Goal: Task Accomplishment & Management: Manage account settings

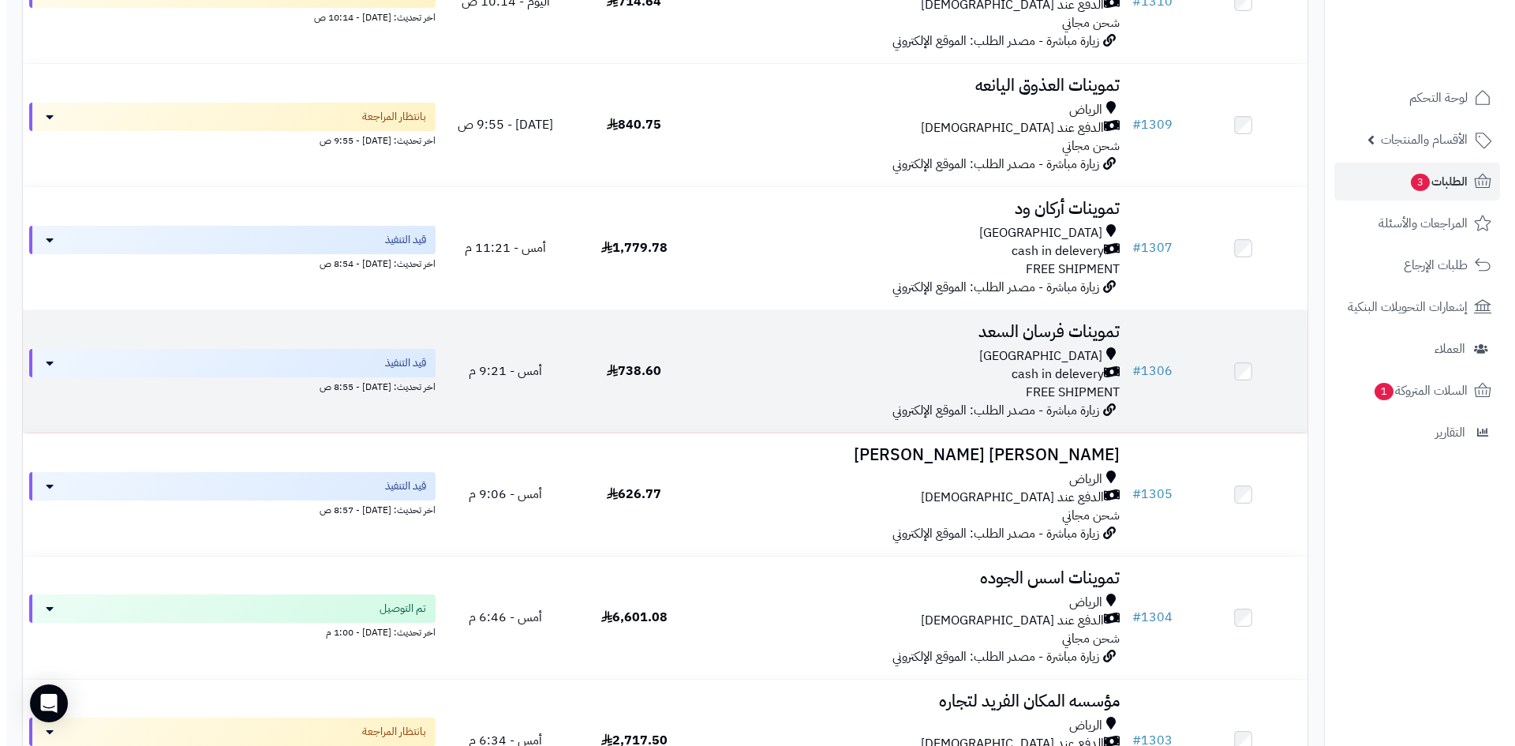
scroll to position [947, 0]
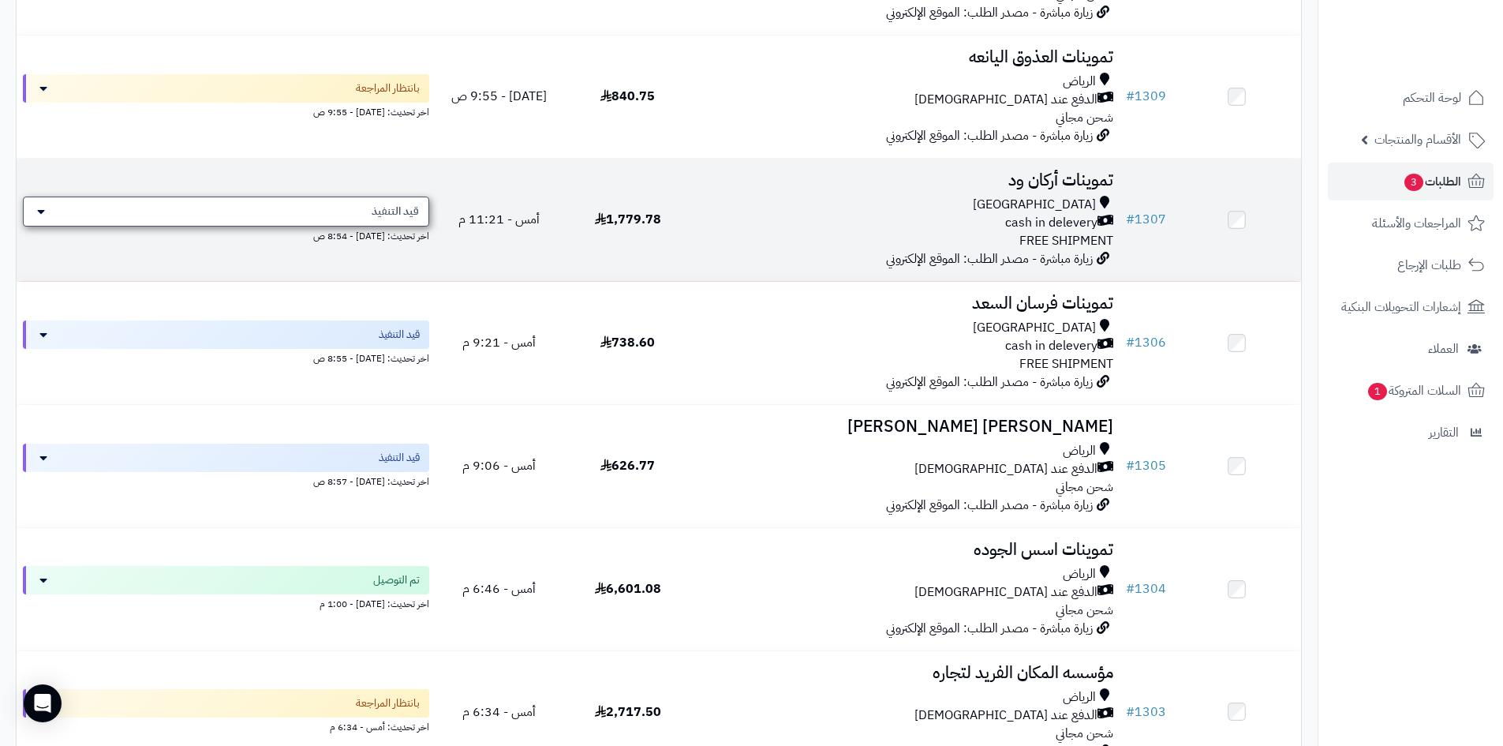
click at [350, 211] on div "قيد التنفيذ" at bounding box center [226, 212] width 406 height 30
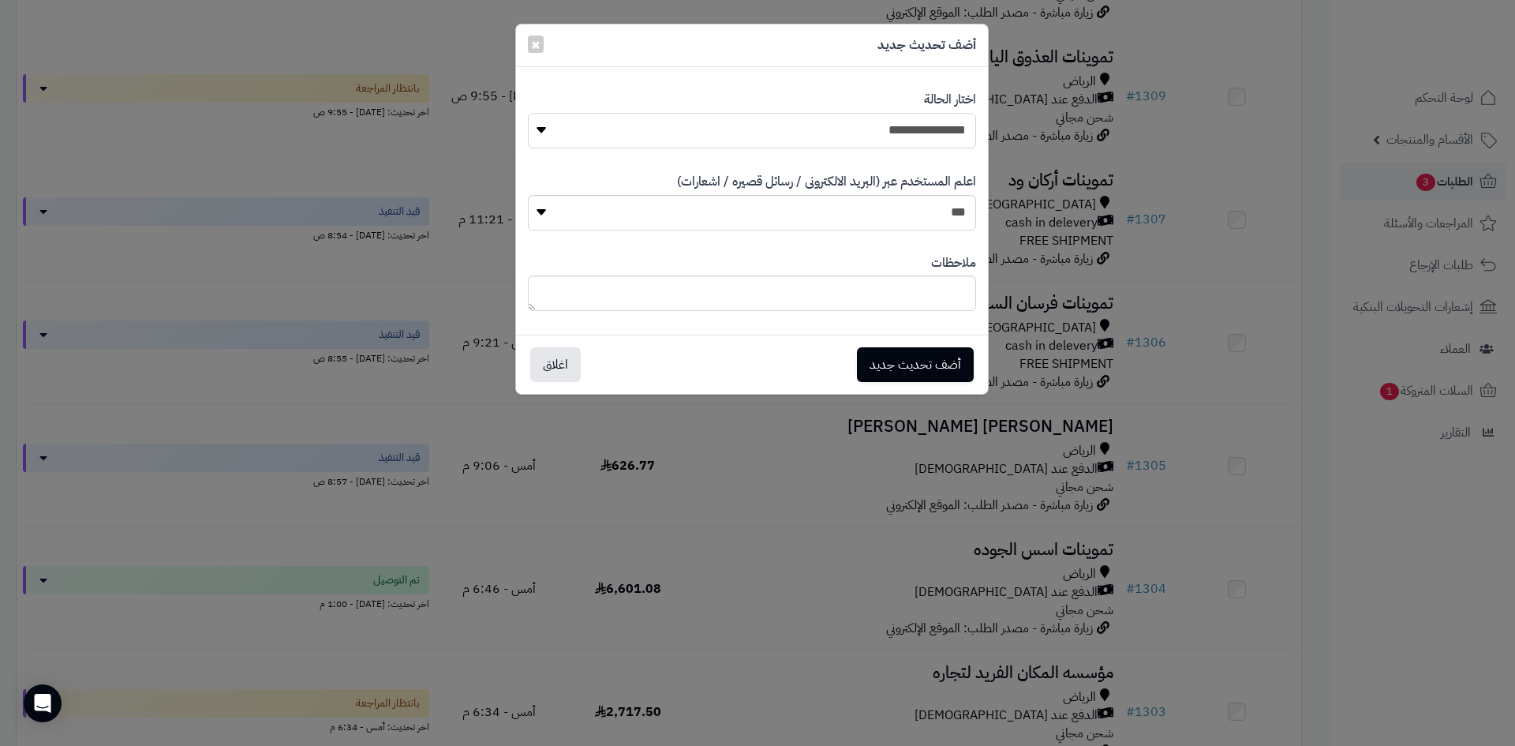
click at [865, 132] on select "**********" at bounding box center [752, 131] width 448 height 36
select select "**"
click at [528, 113] on select "**********" at bounding box center [752, 131] width 448 height 36
click at [937, 369] on button "أضف تحديث جديد" at bounding box center [915, 363] width 117 height 35
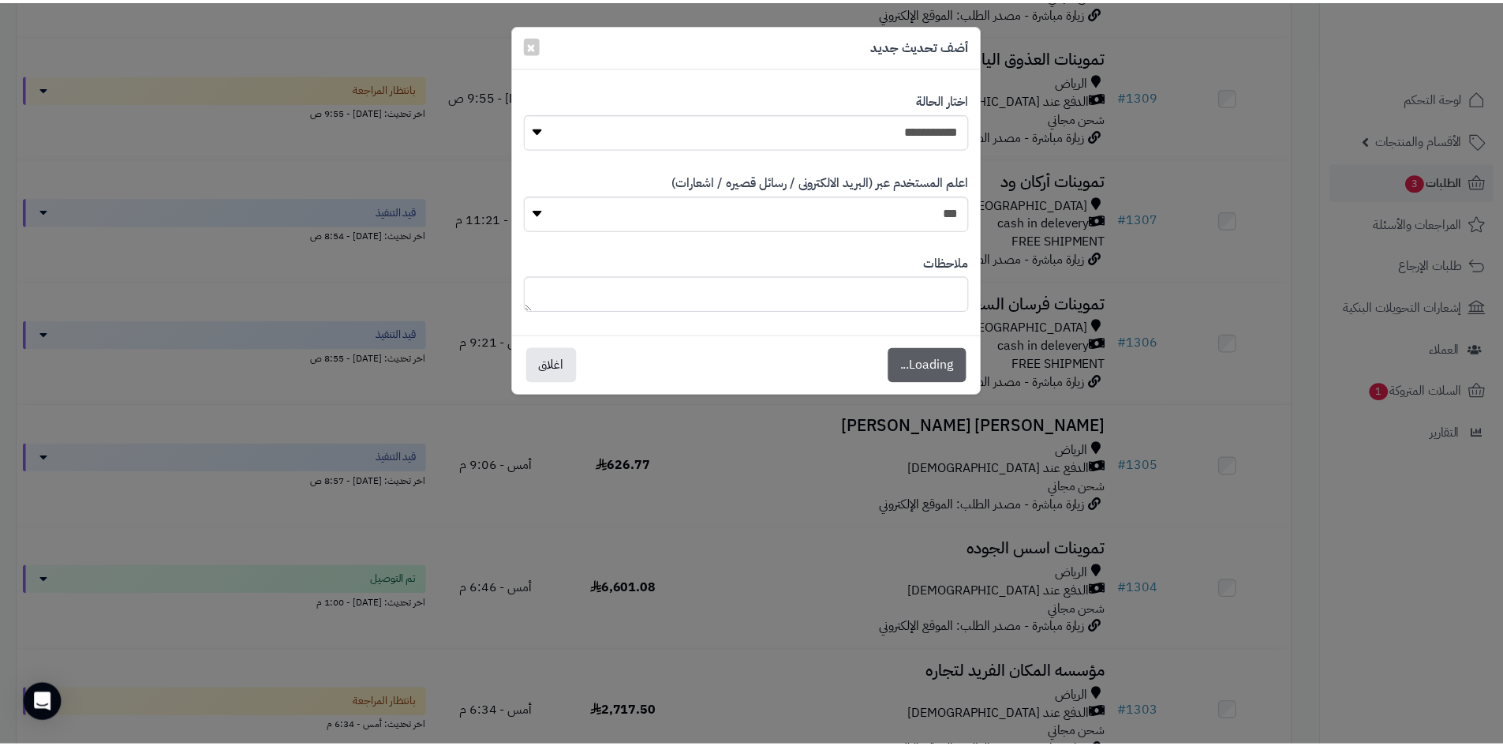
scroll to position [998, 0]
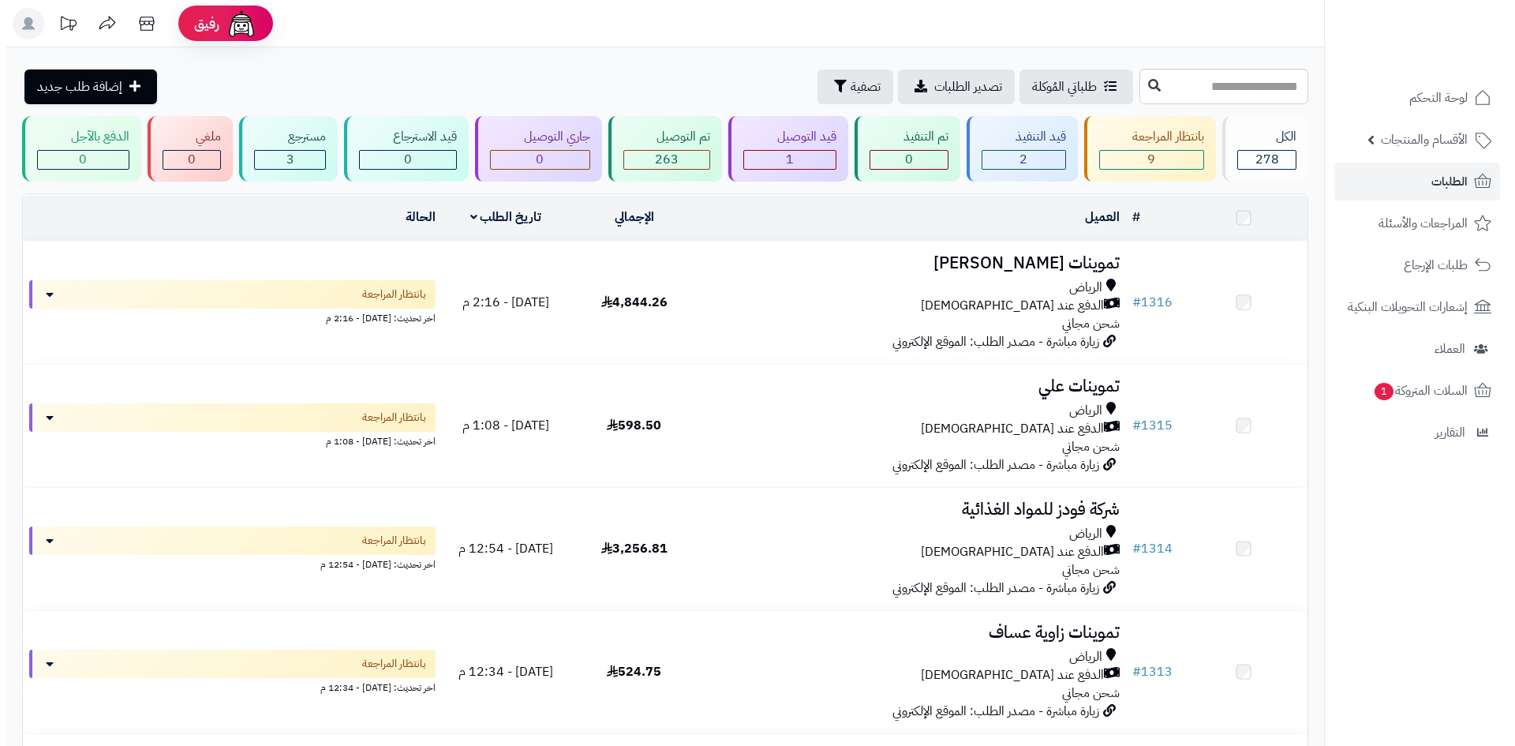
scroll to position [1070, 0]
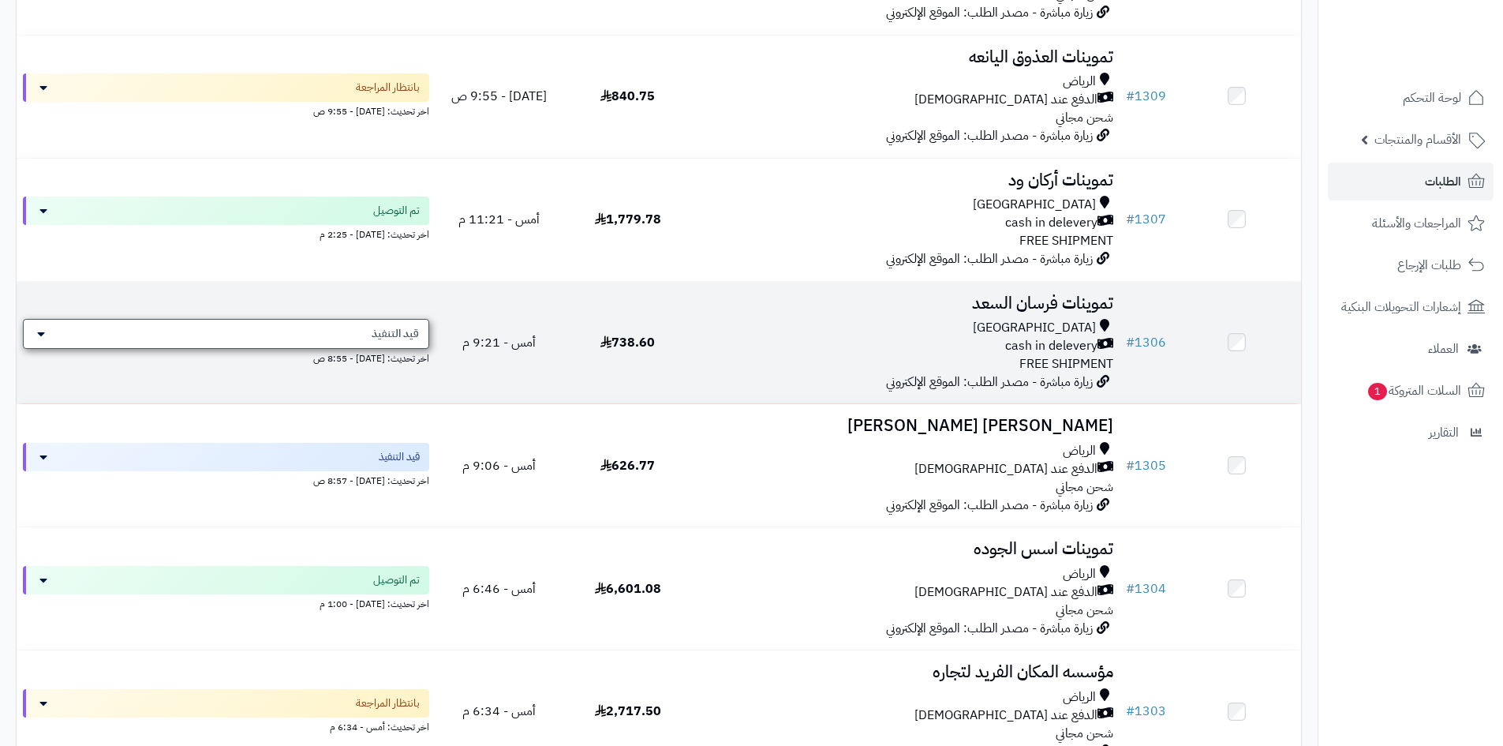
click at [400, 343] on div "قيد التنفيذ" at bounding box center [226, 334] width 406 height 30
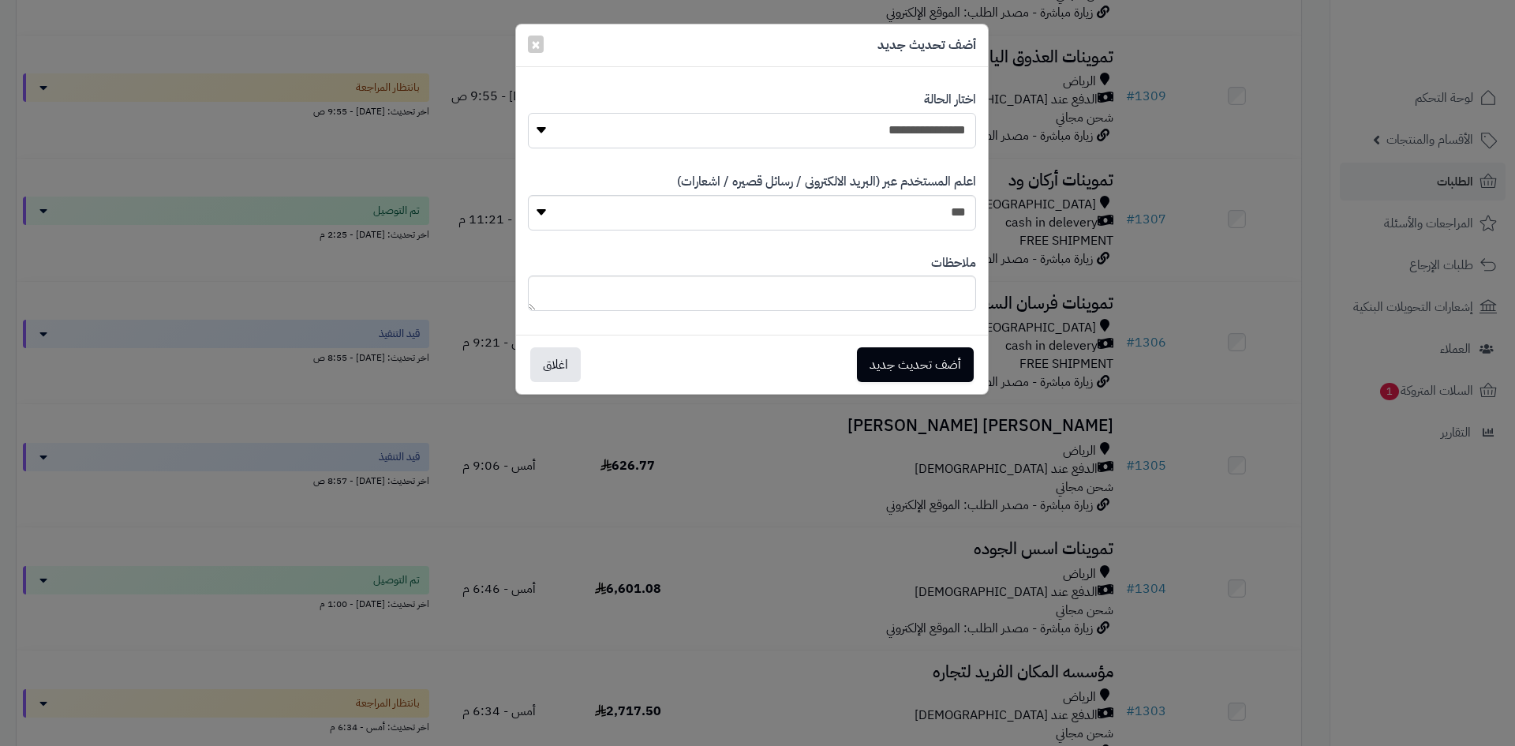
click at [875, 122] on select "**********" at bounding box center [752, 131] width 448 height 36
select select "**"
click at [528, 113] on select "**********" at bounding box center [752, 131] width 448 height 36
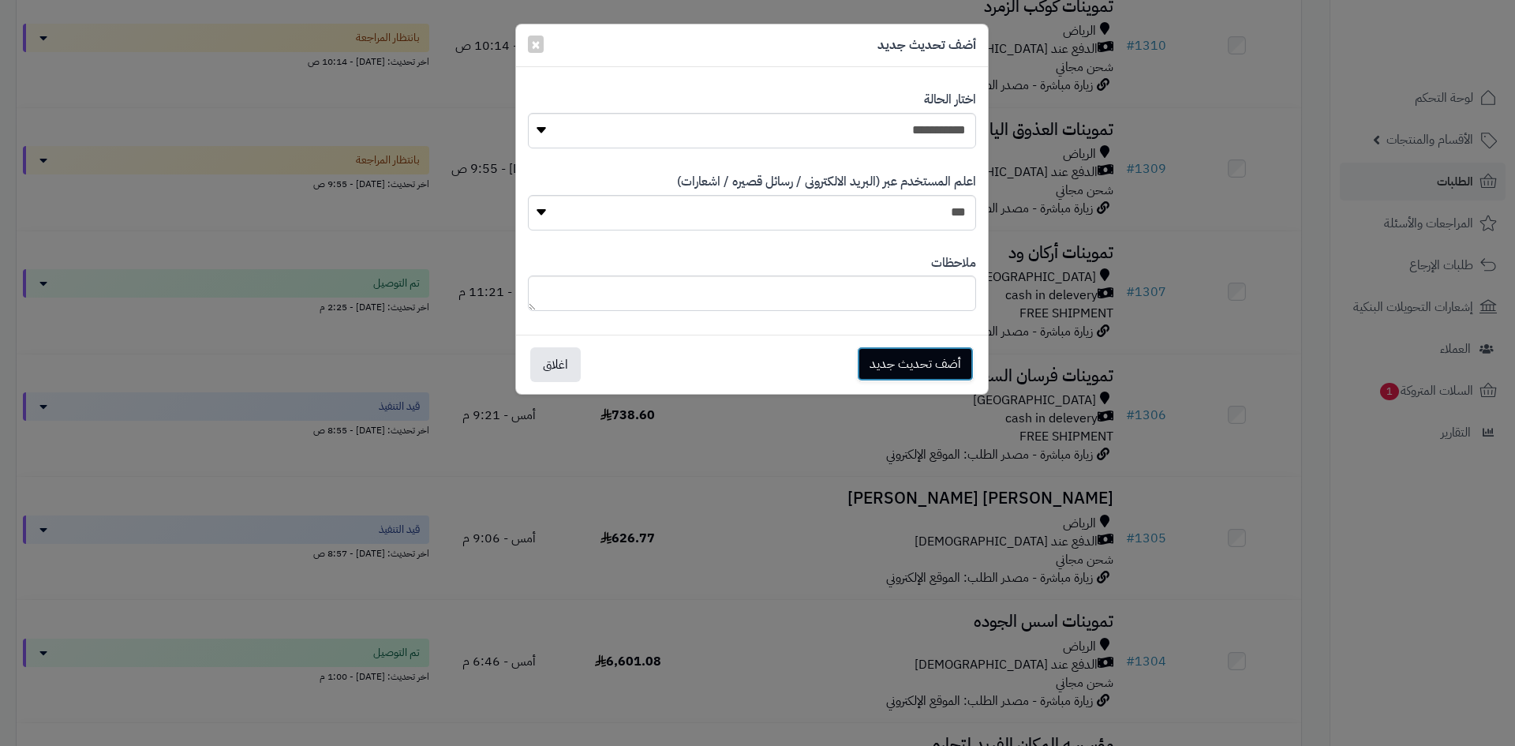
click at [926, 357] on button "أضف تحديث جديد" at bounding box center [915, 363] width 117 height 35
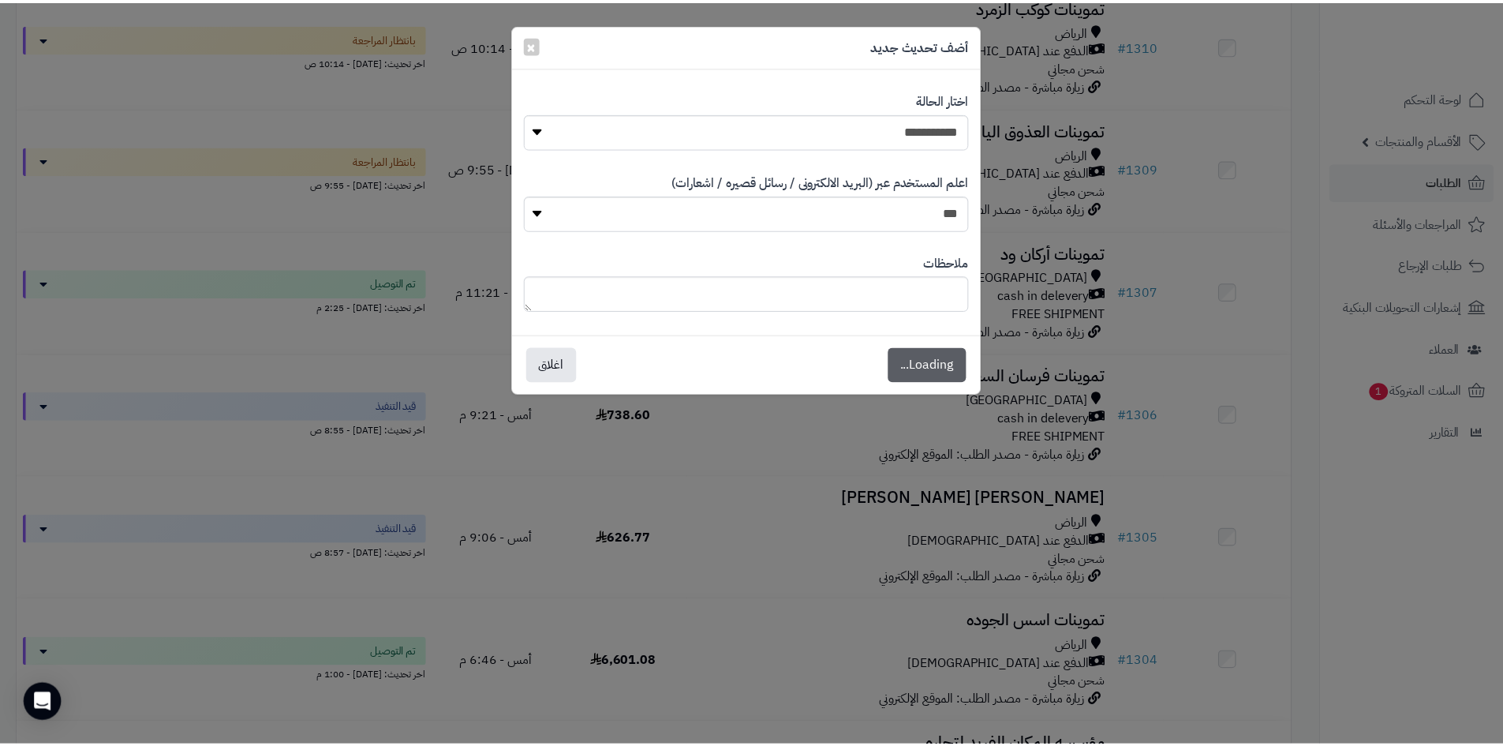
scroll to position [1049, 0]
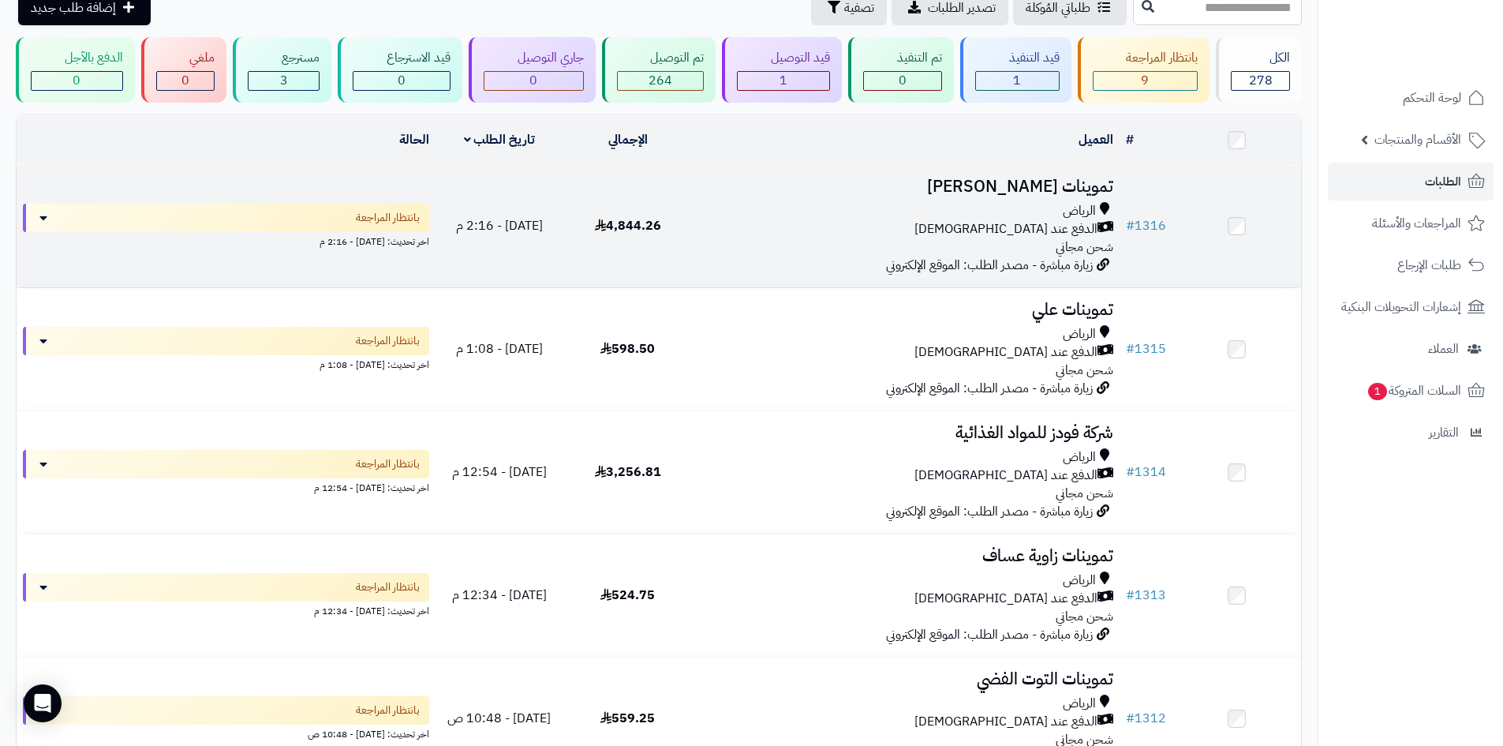
scroll to position [51, 0]
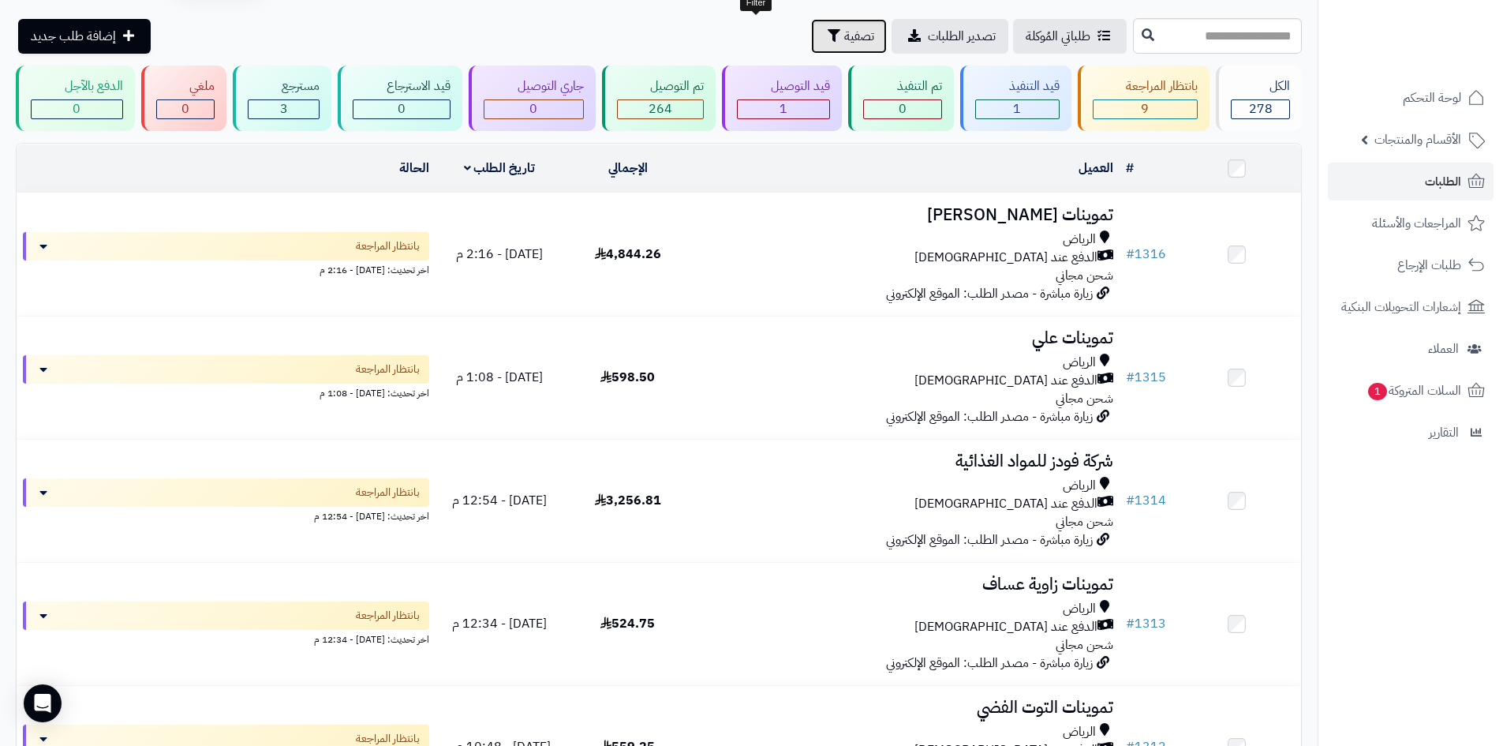
drag, startPoint x: 742, startPoint y: 34, endPoint x: 721, endPoint y: 66, distance: 38.3
click at [828, 33] on icon "button" at bounding box center [834, 35] width 13 height 13
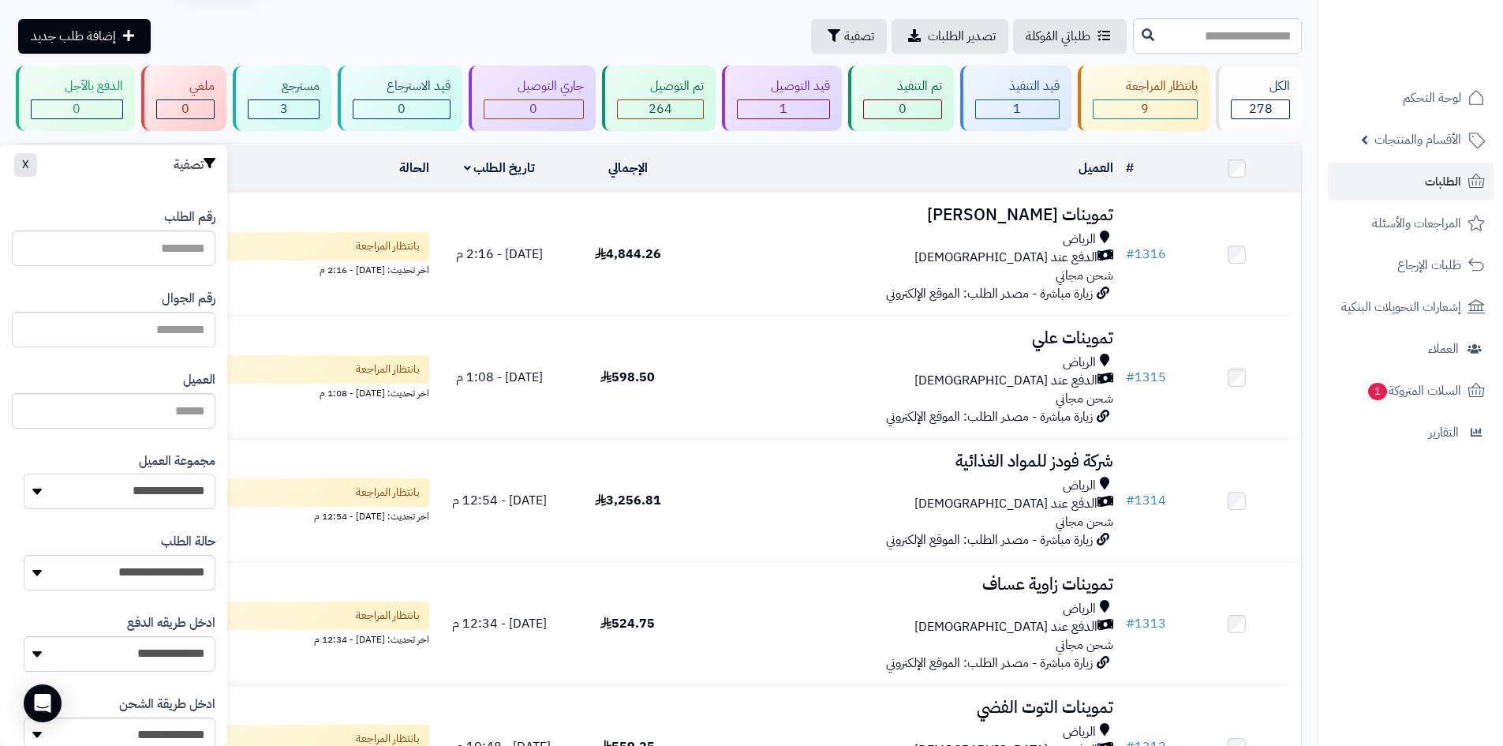
click at [205, 477] on select "**********" at bounding box center [120, 492] width 192 height 36
select select "*"
click at [24, 474] on select "**********" at bounding box center [120, 492] width 192 height 36
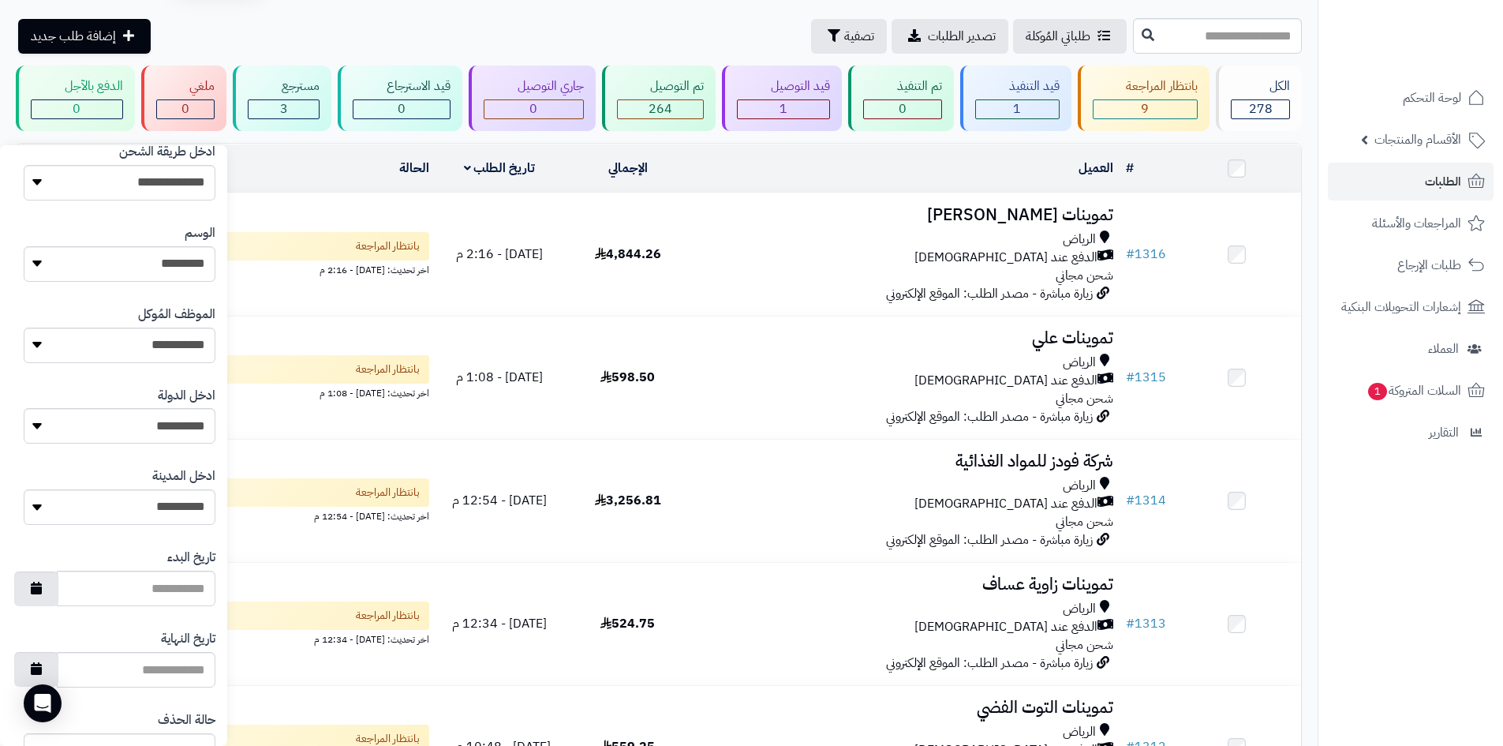
scroll to position [671, 0]
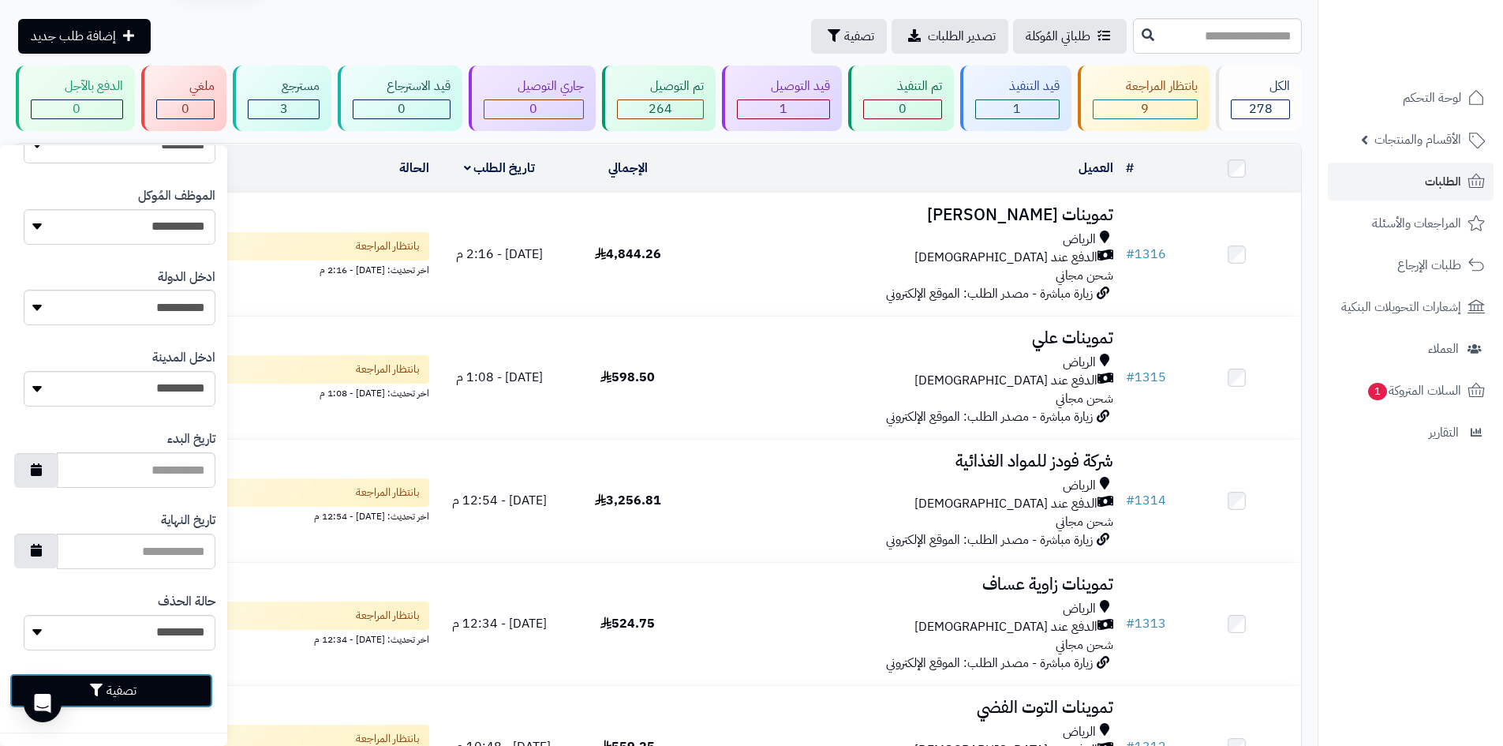
click at [178, 695] on button "تصفية" at bounding box center [111, 690] width 204 height 35
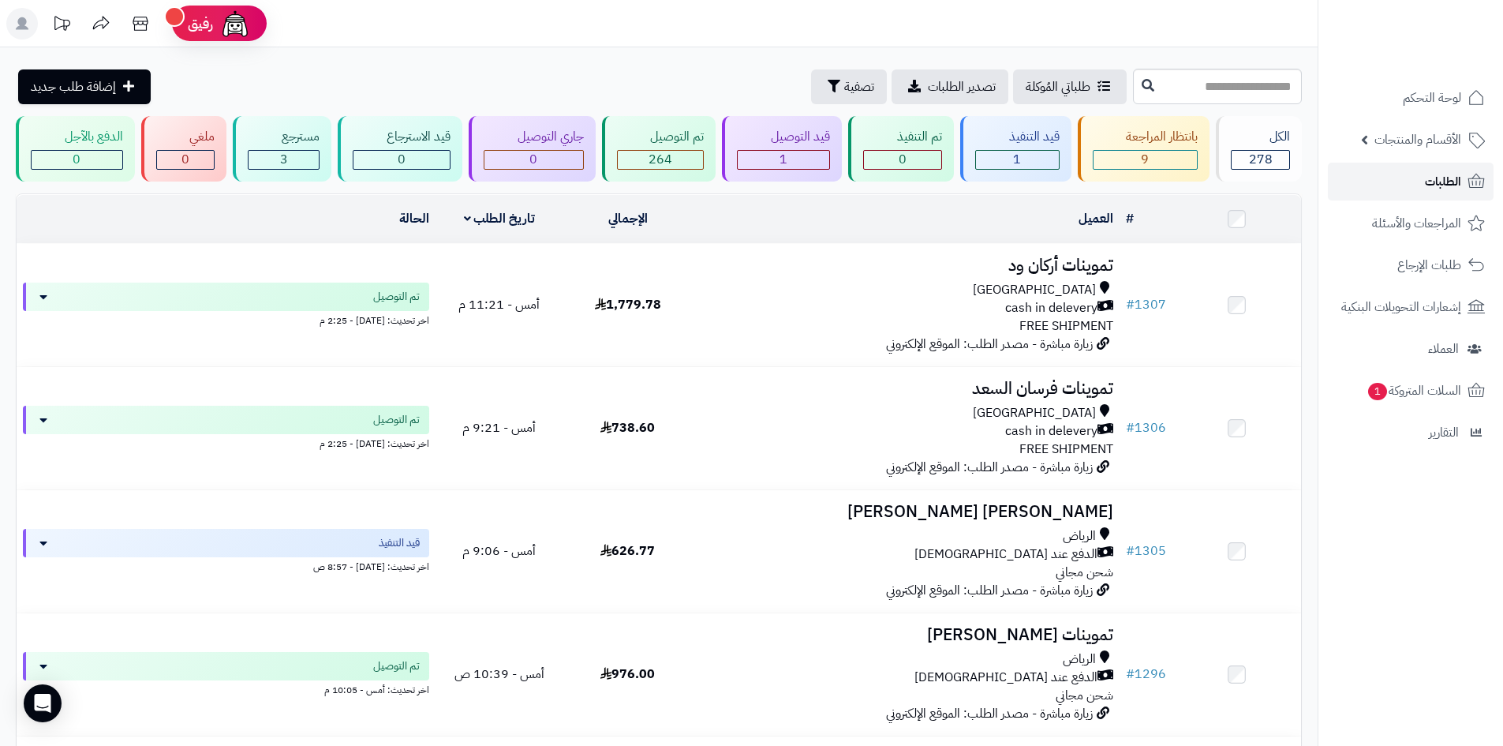
click at [1433, 175] on span "الطلبات" at bounding box center [1443, 181] width 36 height 22
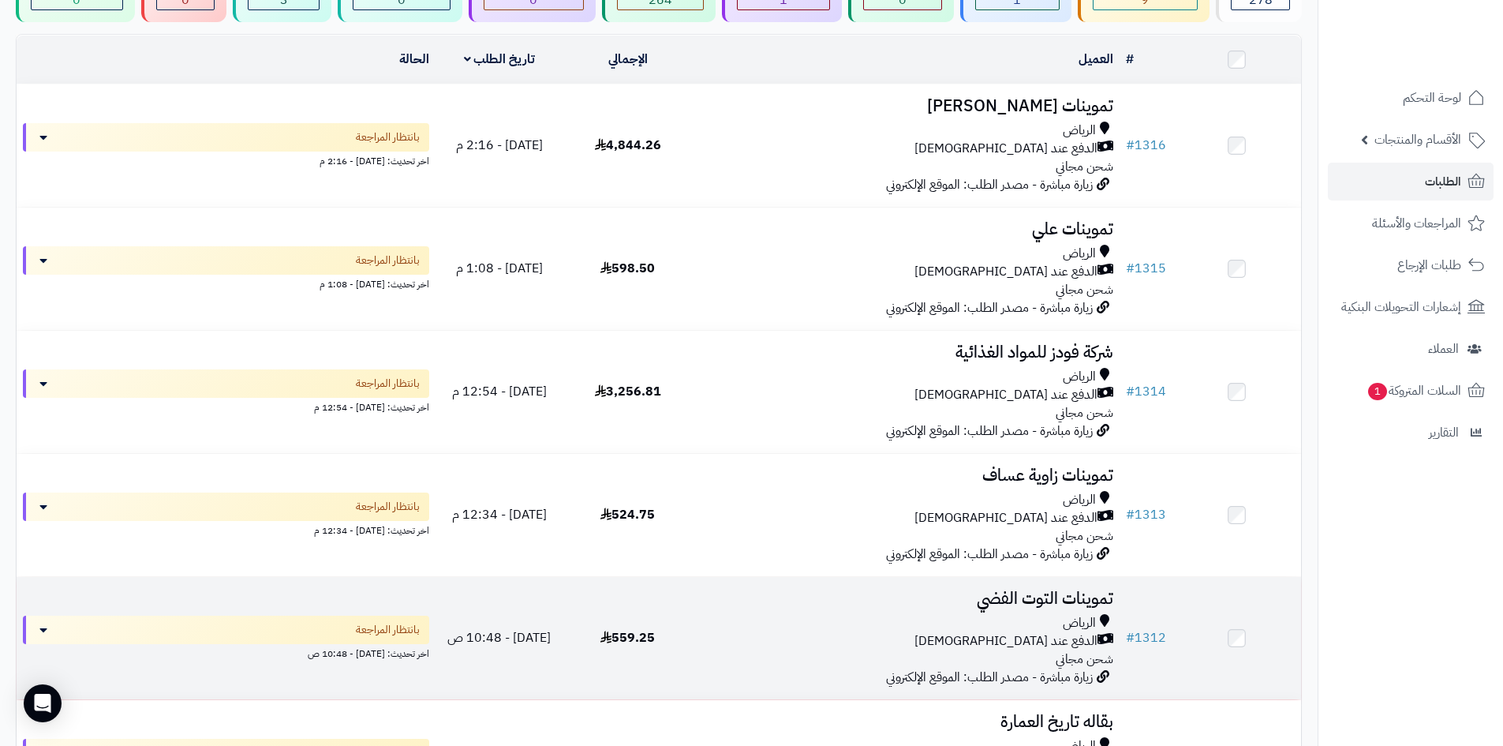
scroll to position [158, 0]
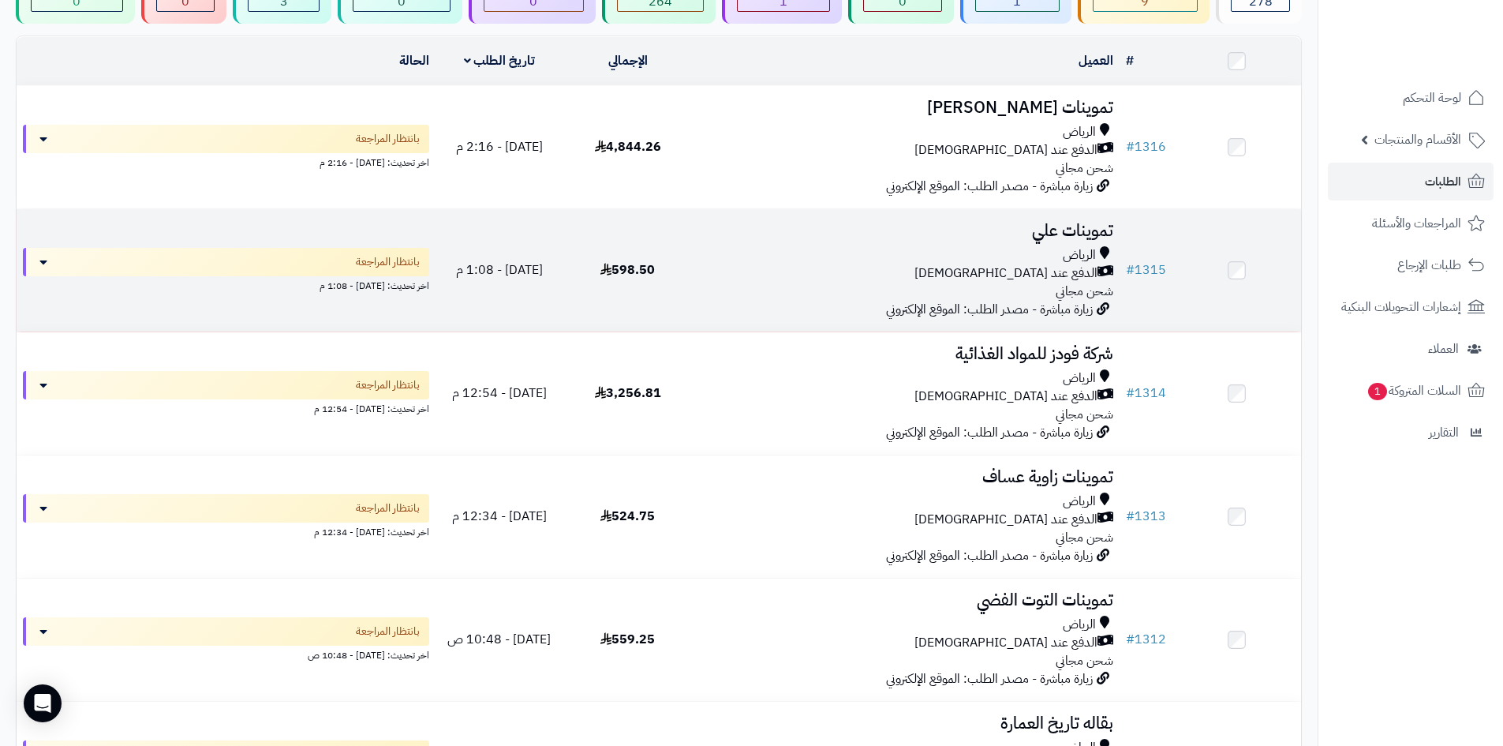
click at [695, 291] on td "تموينات علي الرياض الدفع عند الاستلام شحن مجاني زيارة مباشرة - مصدر الطلب: المو…" at bounding box center [906, 270] width 428 height 122
click at [941, 247] on div "الرياض" at bounding box center [905, 255] width 415 height 18
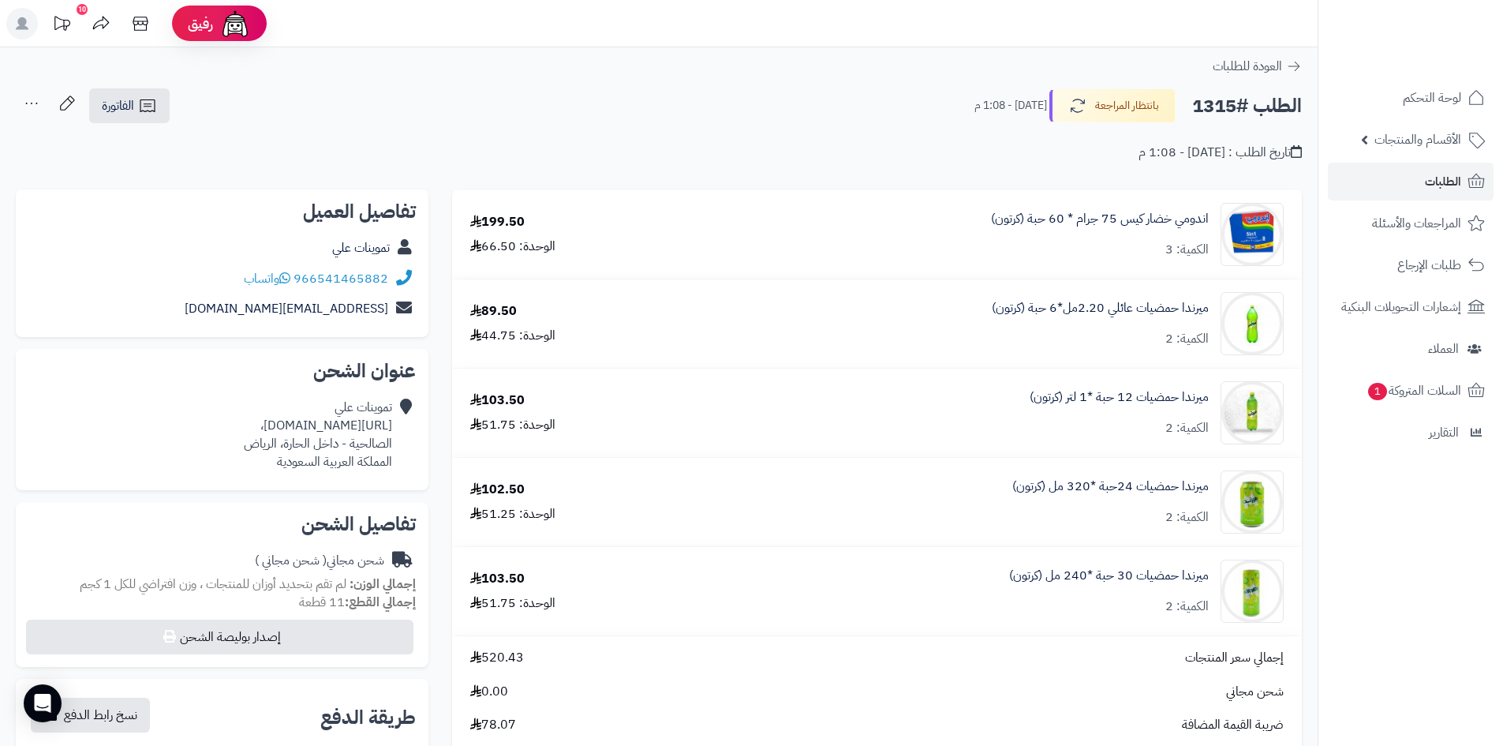
drag, startPoint x: 392, startPoint y: 425, endPoint x: 131, endPoint y: 425, distance: 261.2
click at [244, 425] on div "تموينات علي [URL][DOMAIN_NAME]، الصالحية - داخل الحارة، [PERSON_NAME] العربية ا…" at bounding box center [318, 435] width 148 height 72
copy div "[URL][DOMAIN_NAME]"
drag, startPoint x: 140, startPoint y: 110, endPoint x: 151, endPoint y: 116, distance: 11.7
click at [140, 110] on icon at bounding box center [147, 105] width 19 height 19
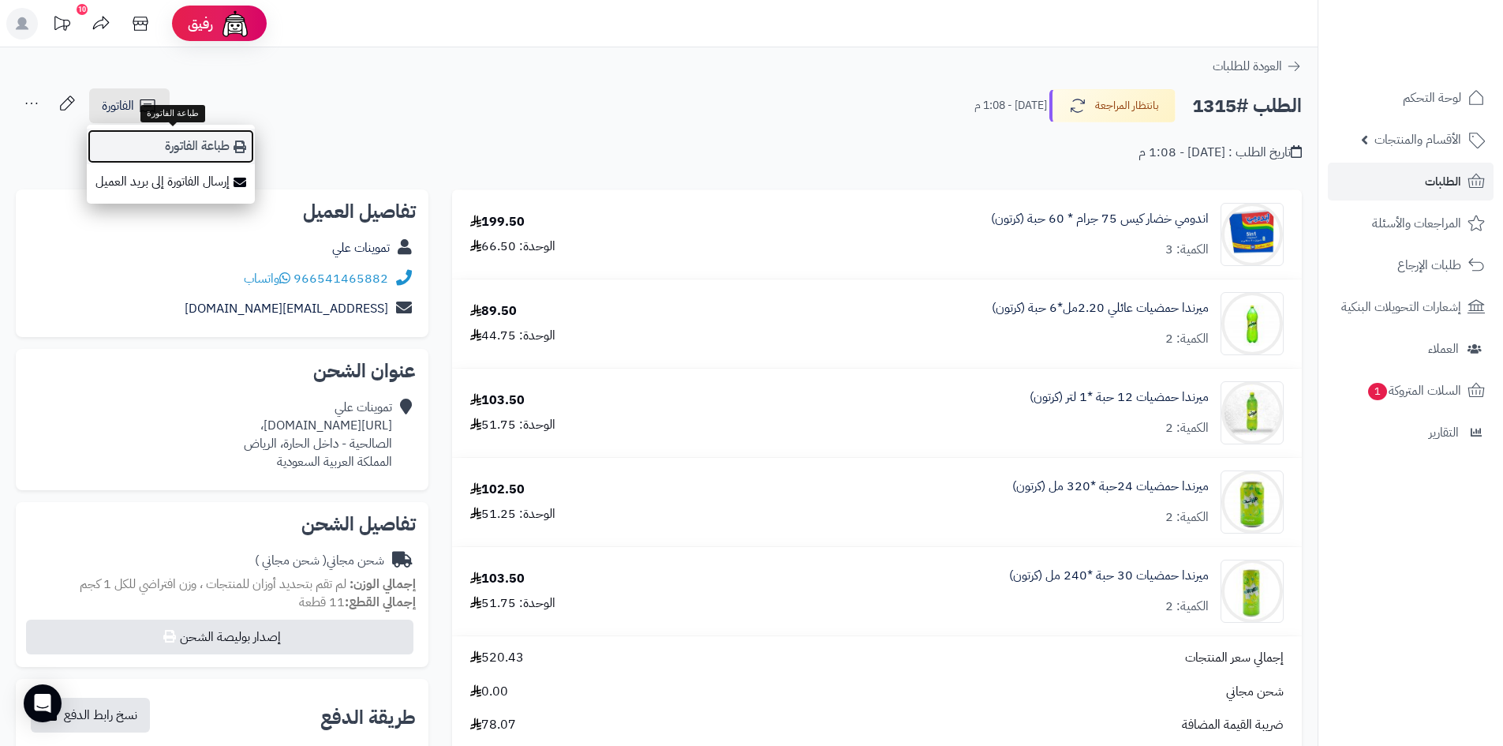
click at [230, 149] on link "طباعة الفاتورة" at bounding box center [171, 147] width 168 height 36
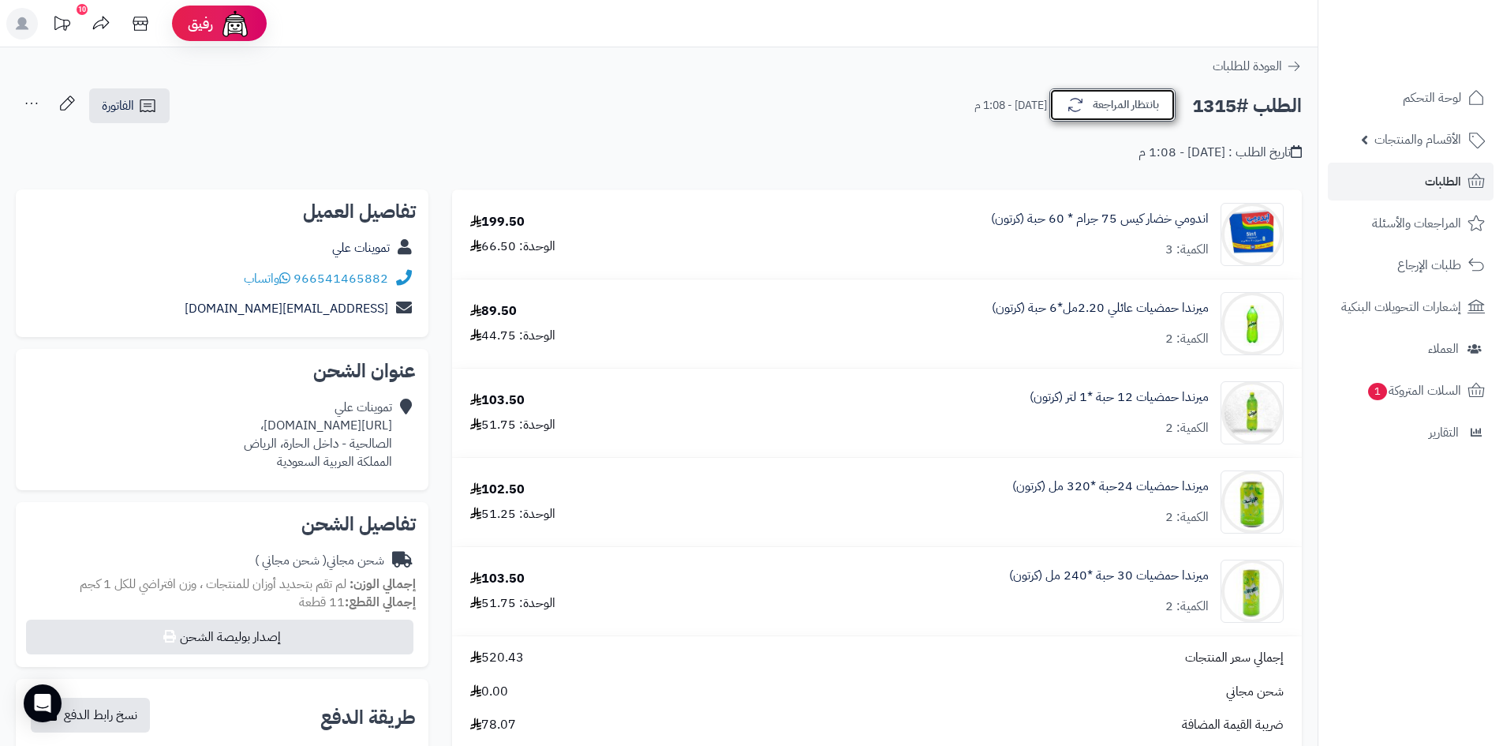
click at [1145, 103] on button "بانتظار المراجعة" at bounding box center [1113, 104] width 126 height 33
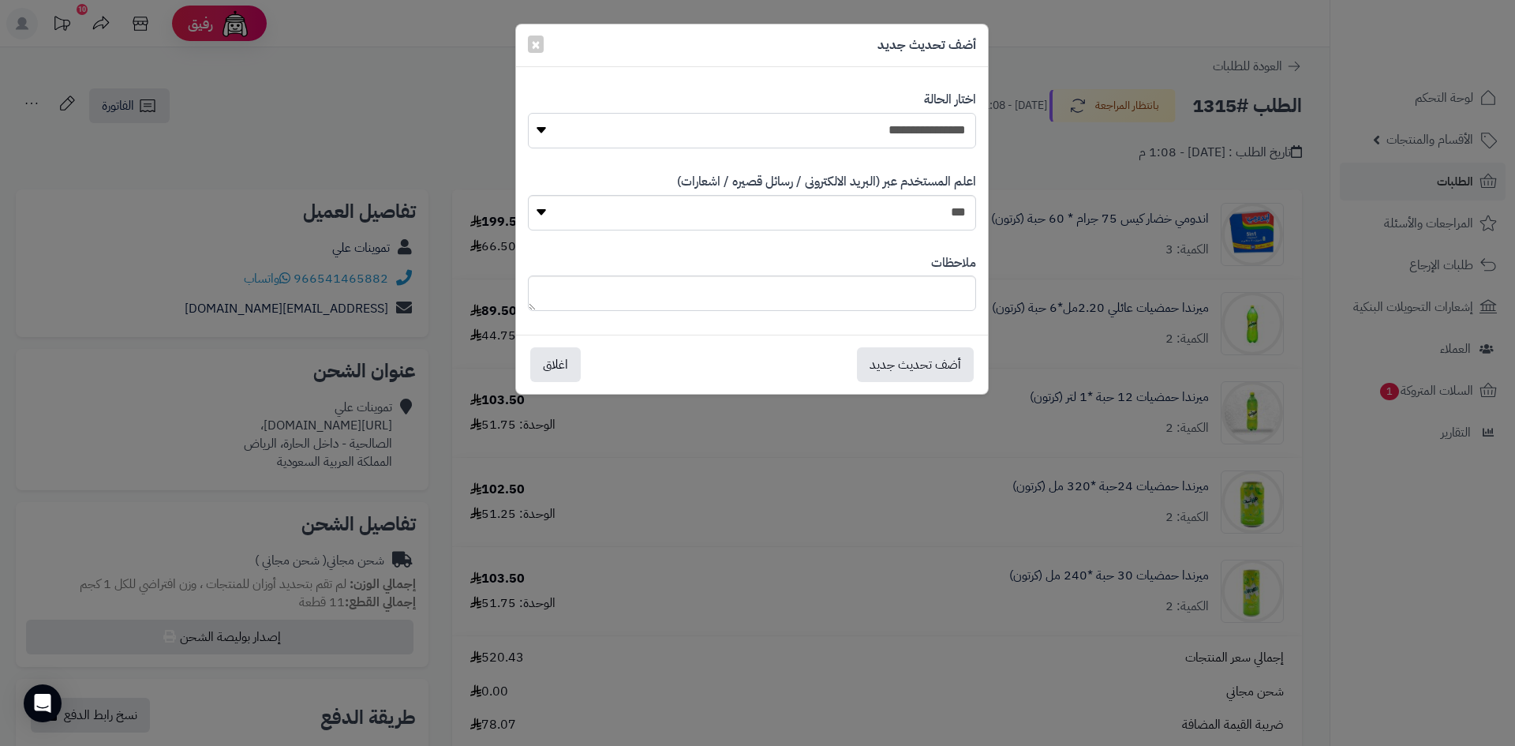
click at [878, 129] on select "**********" at bounding box center [752, 131] width 448 height 36
select select "*"
click at [528, 113] on select "**********" at bounding box center [752, 131] width 448 height 36
click at [945, 362] on button "أضف تحديث جديد" at bounding box center [915, 363] width 117 height 35
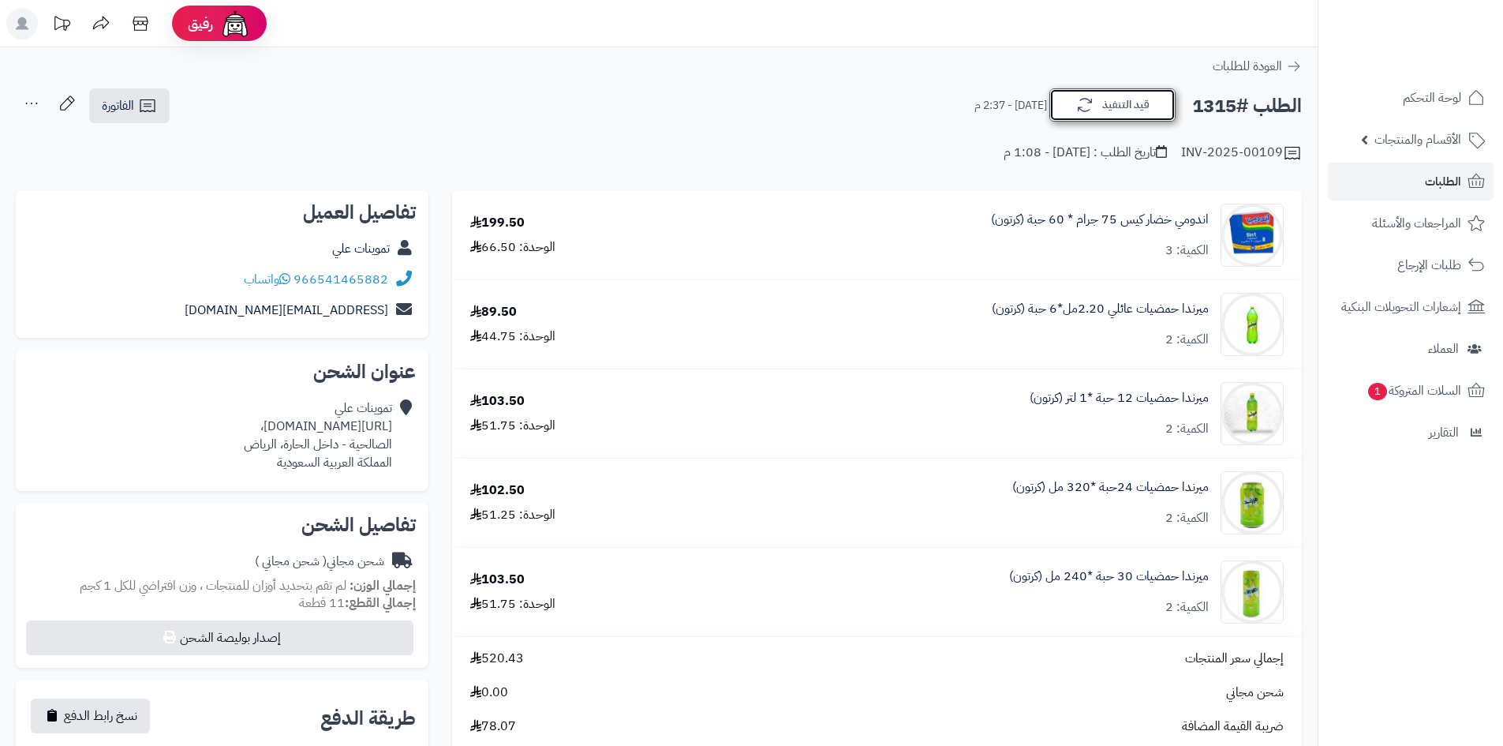
click at [1099, 115] on button "قيد التنفيذ" at bounding box center [1113, 104] width 126 height 33
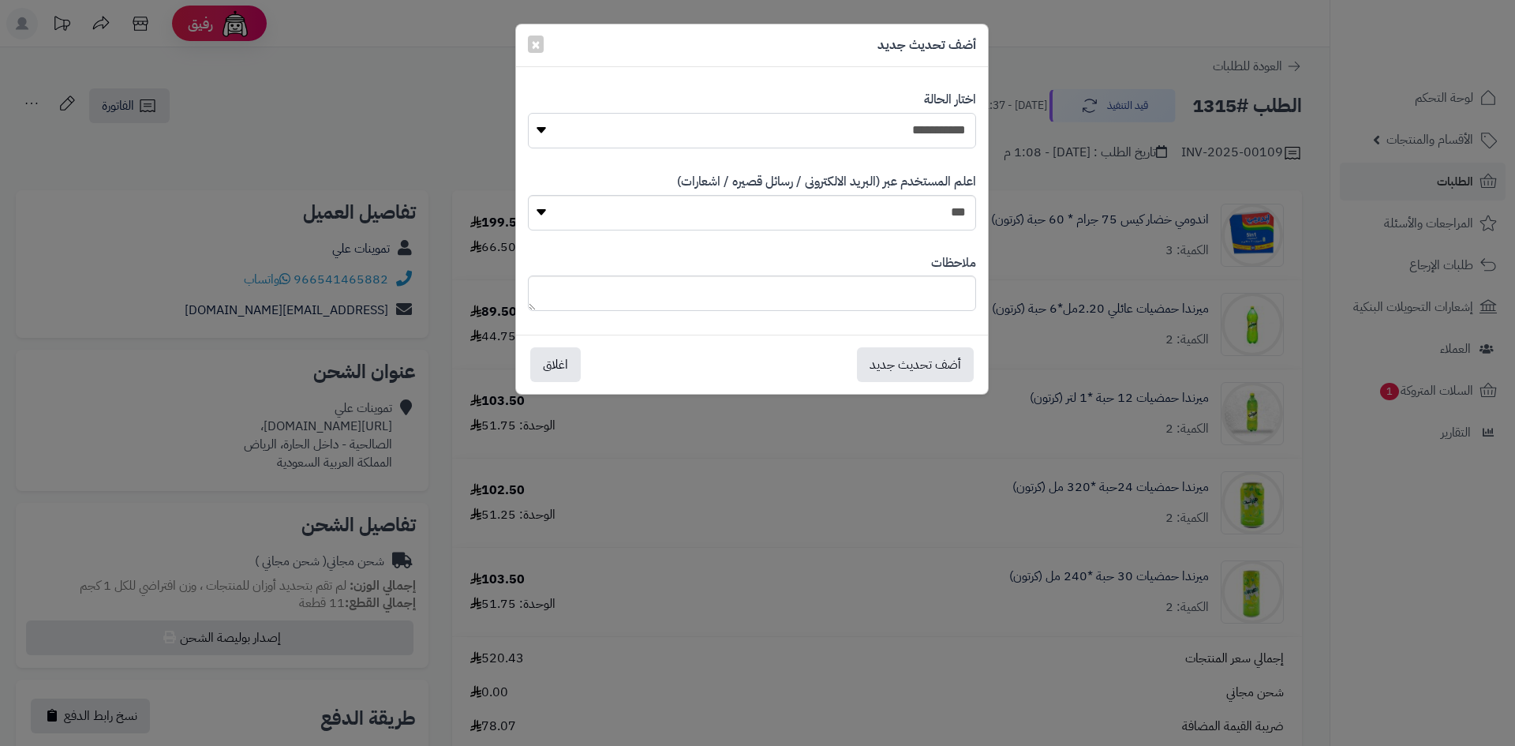
click at [900, 137] on select "**********" at bounding box center [752, 131] width 448 height 36
select select "**"
click at [528, 113] on select "**********" at bounding box center [752, 131] width 448 height 36
click at [928, 365] on button "أضف تحديث جديد" at bounding box center [915, 363] width 117 height 35
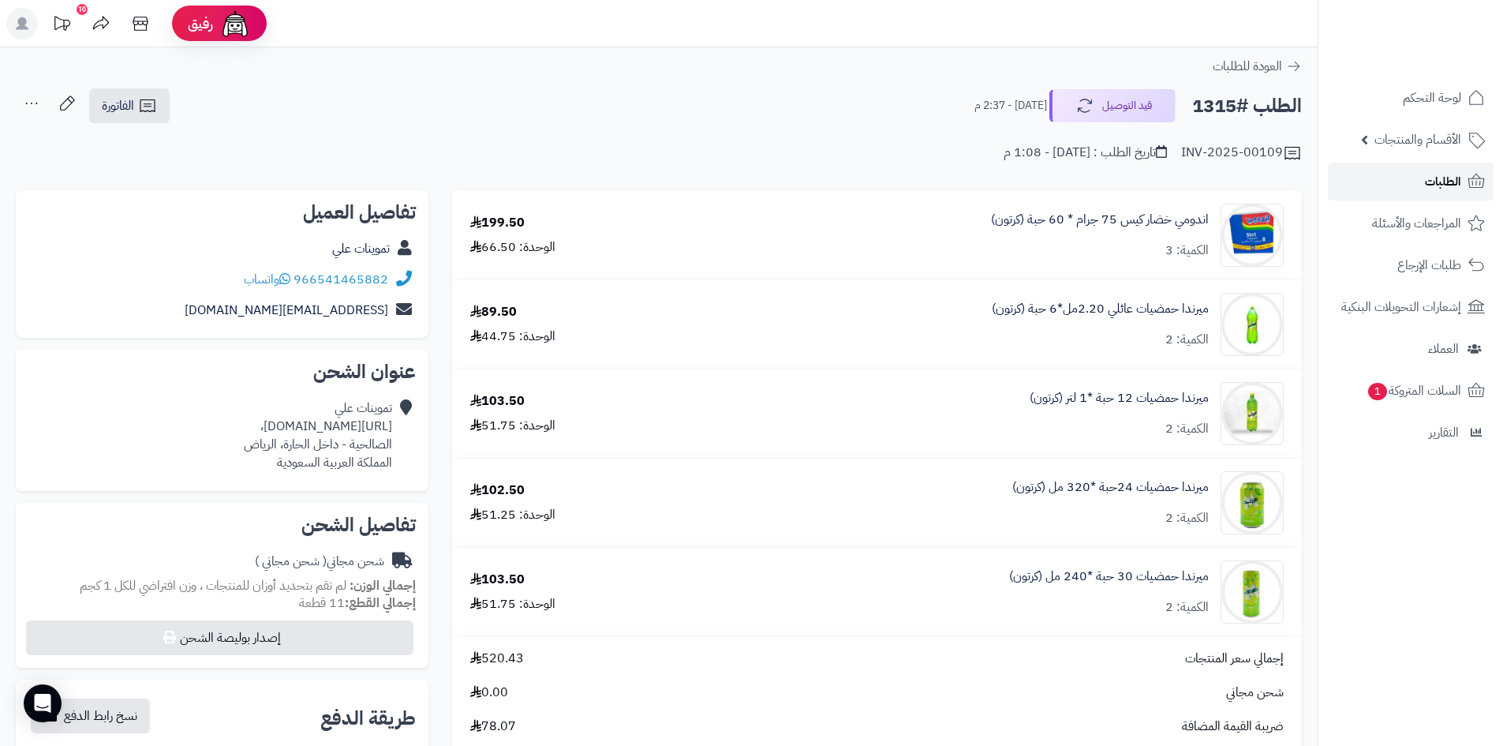
click at [1435, 181] on span "الطلبات" at bounding box center [1443, 181] width 36 height 22
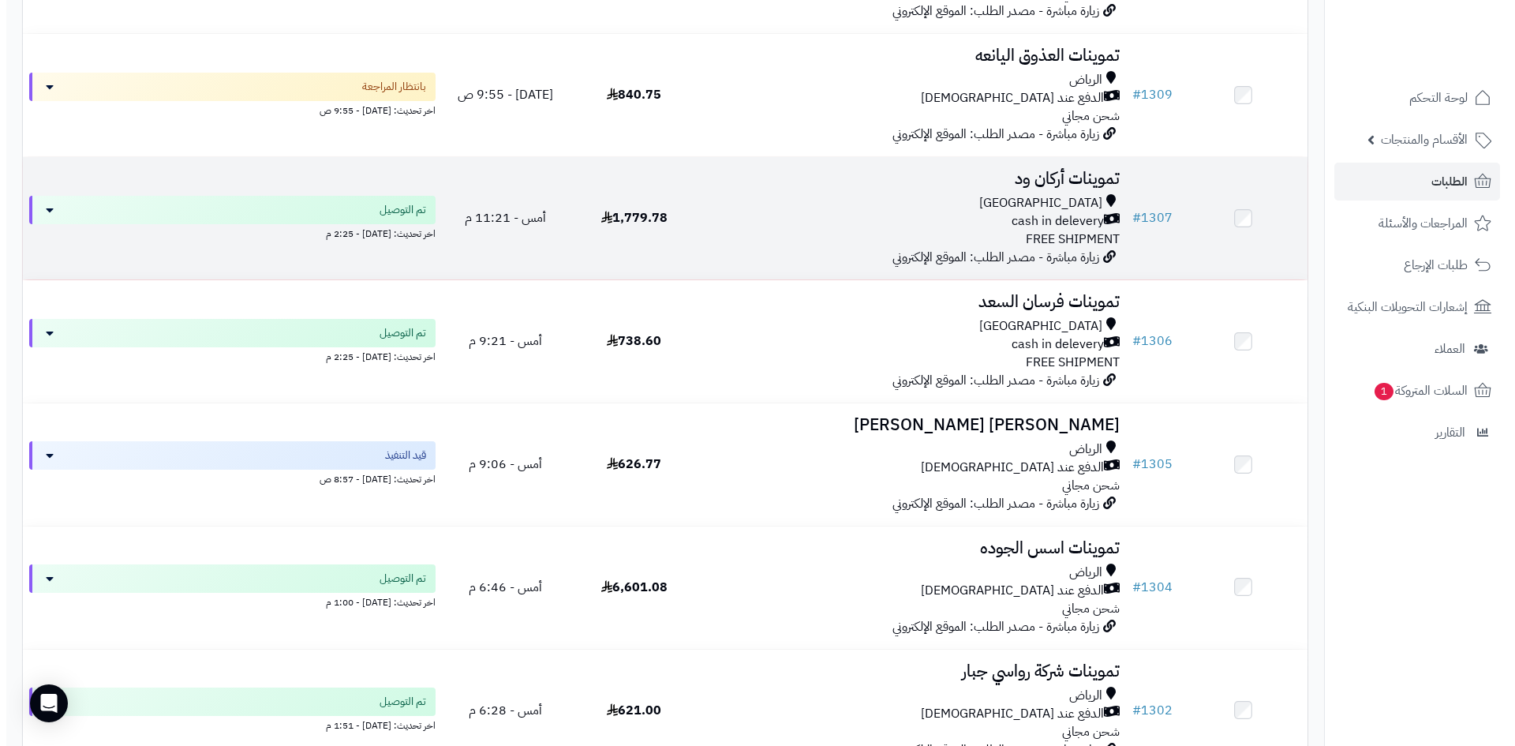
scroll to position [1026, 0]
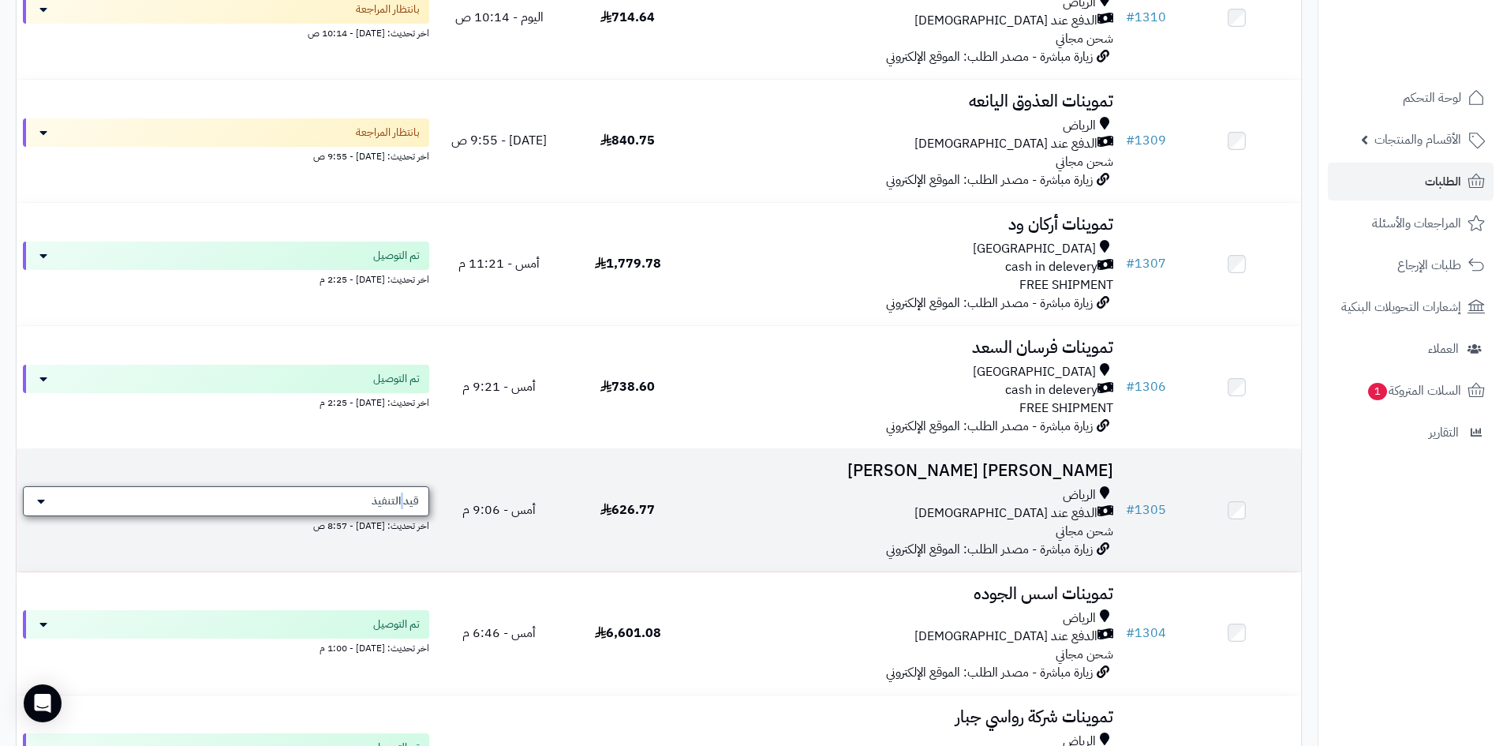
click at [409, 488] on div "قيد التنفيذ" at bounding box center [226, 501] width 406 height 30
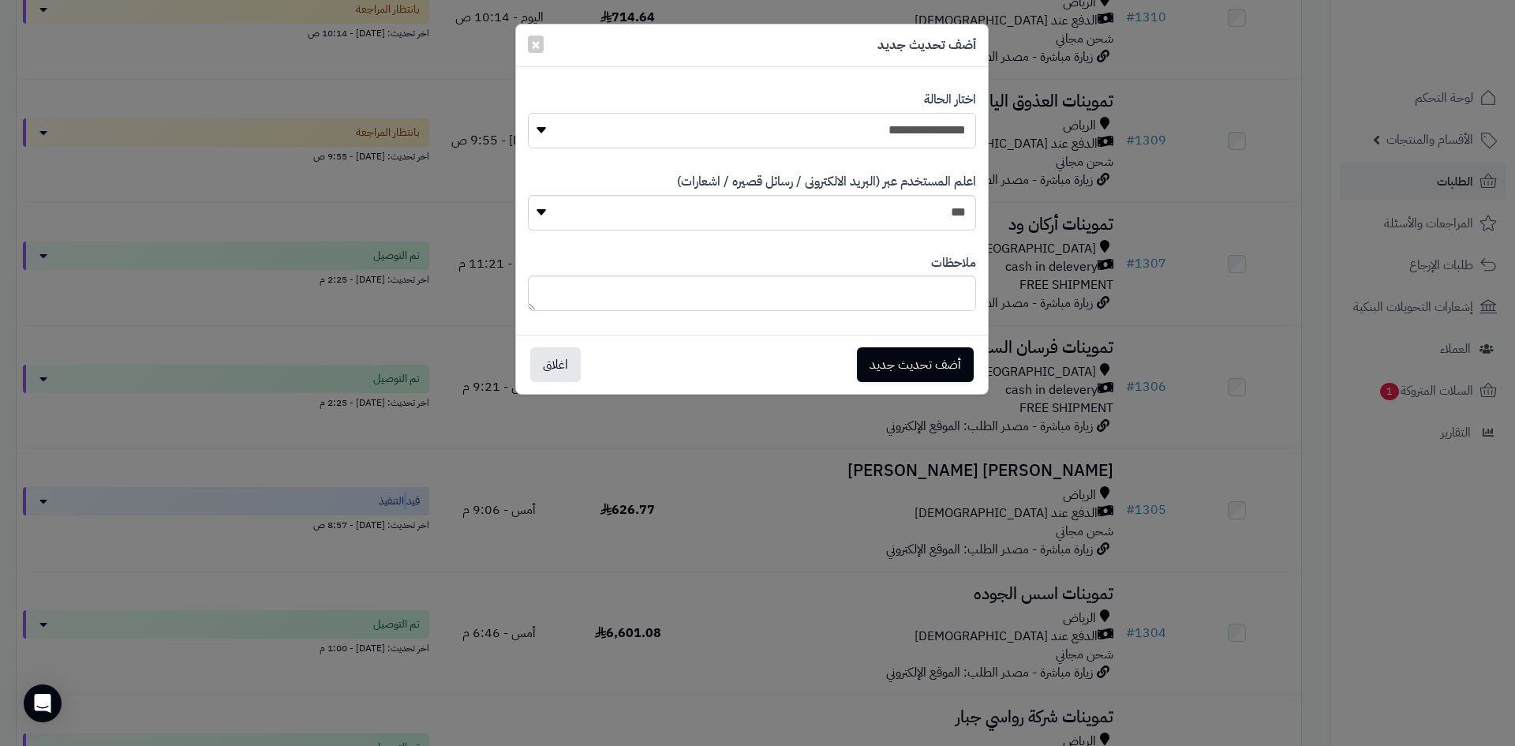
click at [788, 129] on select "**********" at bounding box center [752, 131] width 448 height 36
select select "**"
click at [528, 113] on select "**********" at bounding box center [752, 131] width 448 height 36
click at [943, 360] on button "أضف تحديث جديد" at bounding box center [915, 363] width 117 height 35
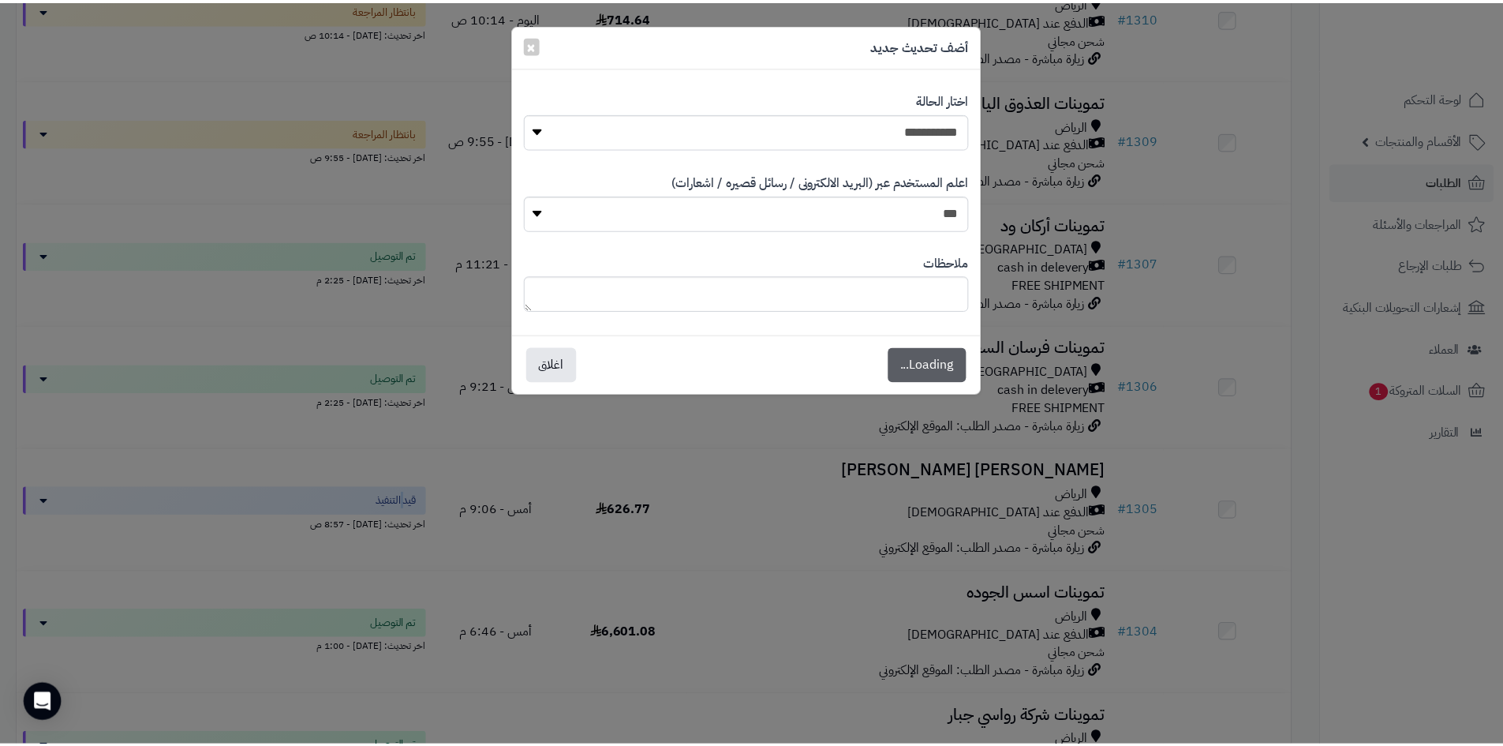
scroll to position [1077, 0]
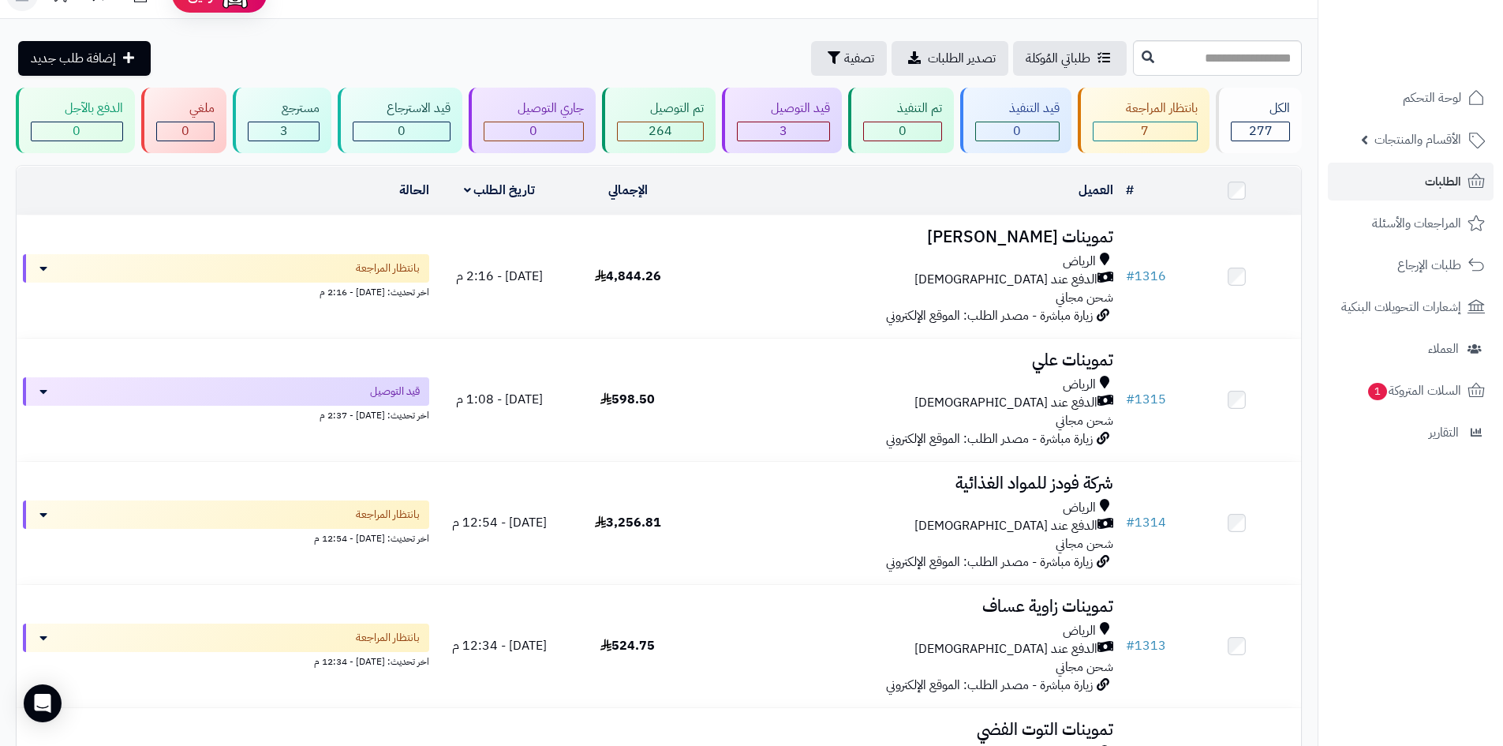
scroll to position [43, 0]
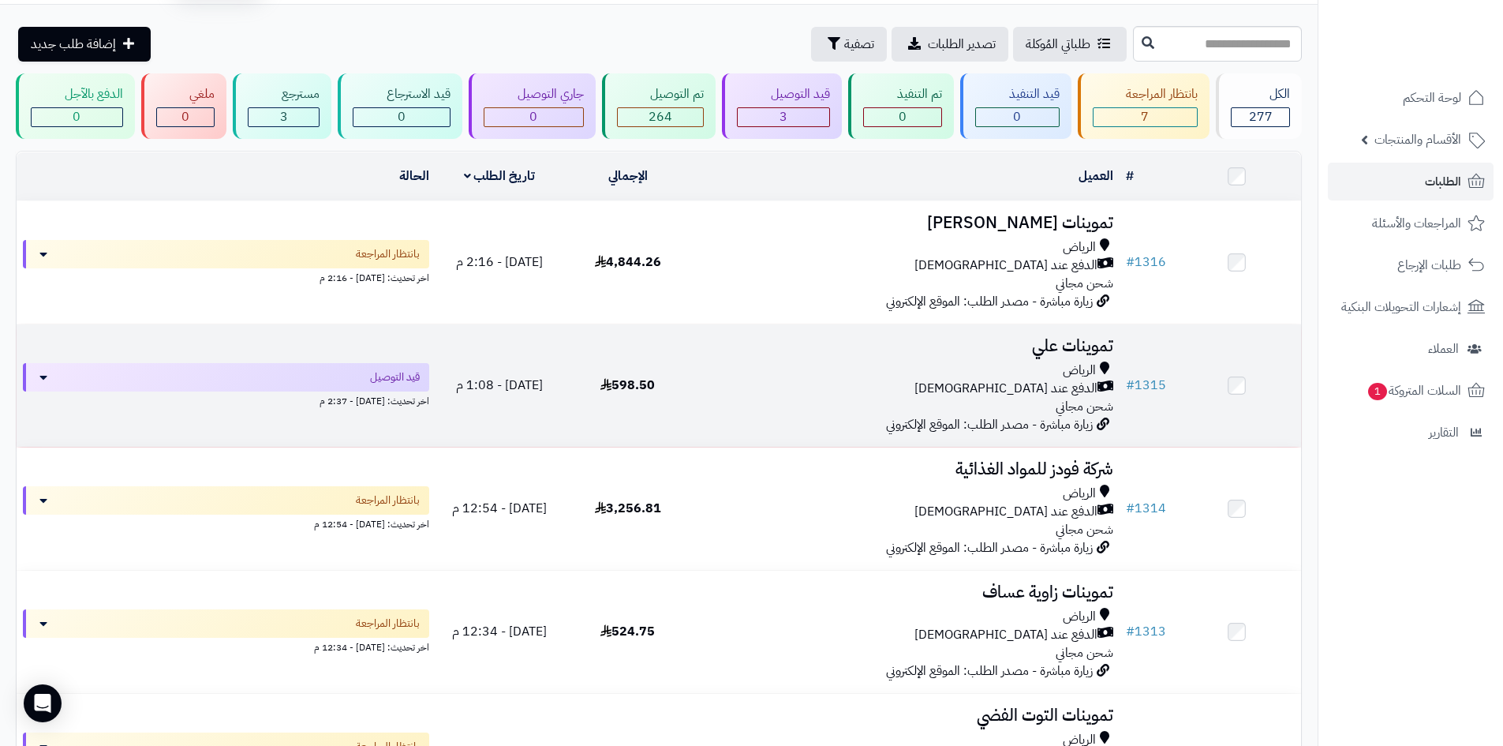
click at [837, 350] on h3 "تموينات علي" at bounding box center [905, 346] width 415 height 18
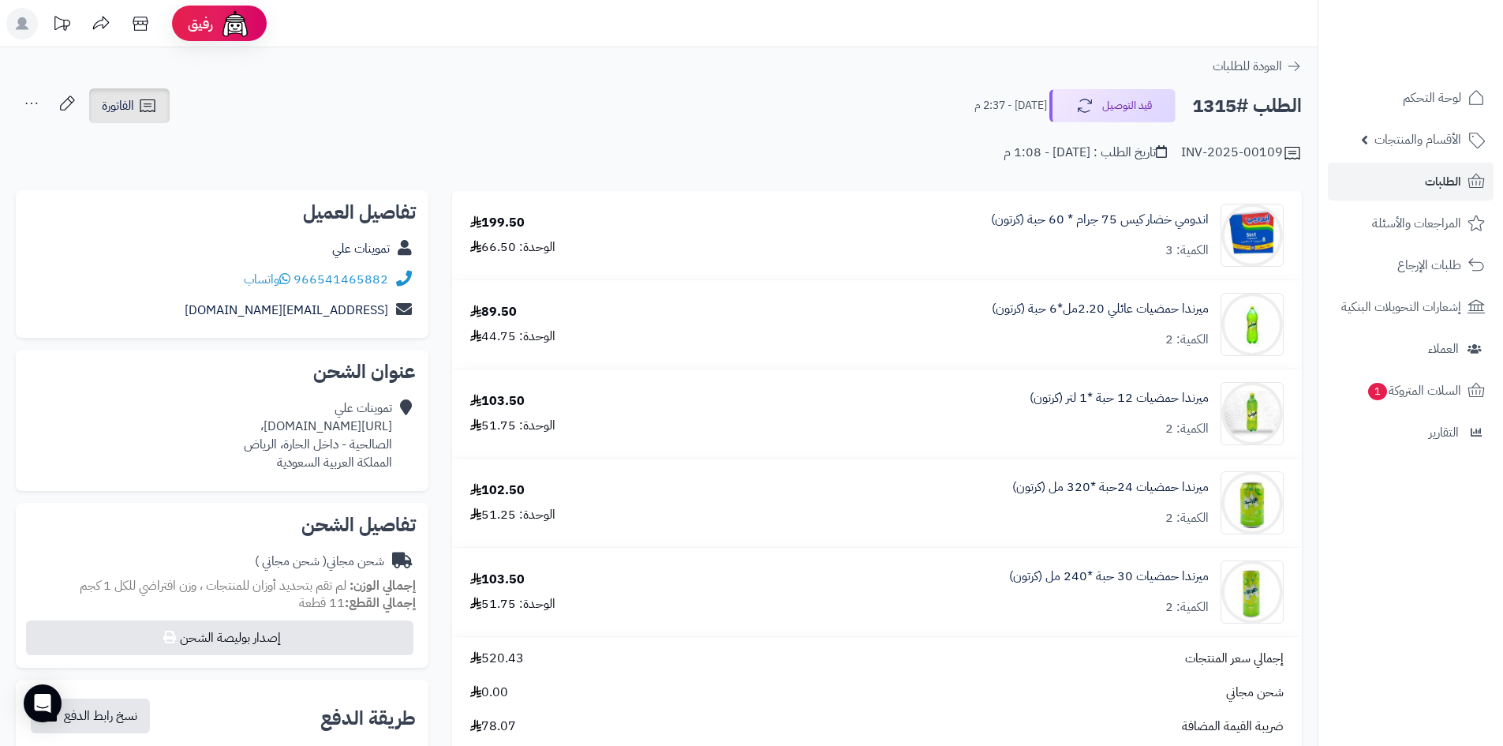
click at [167, 111] on link "الفاتورة" at bounding box center [129, 105] width 80 height 35
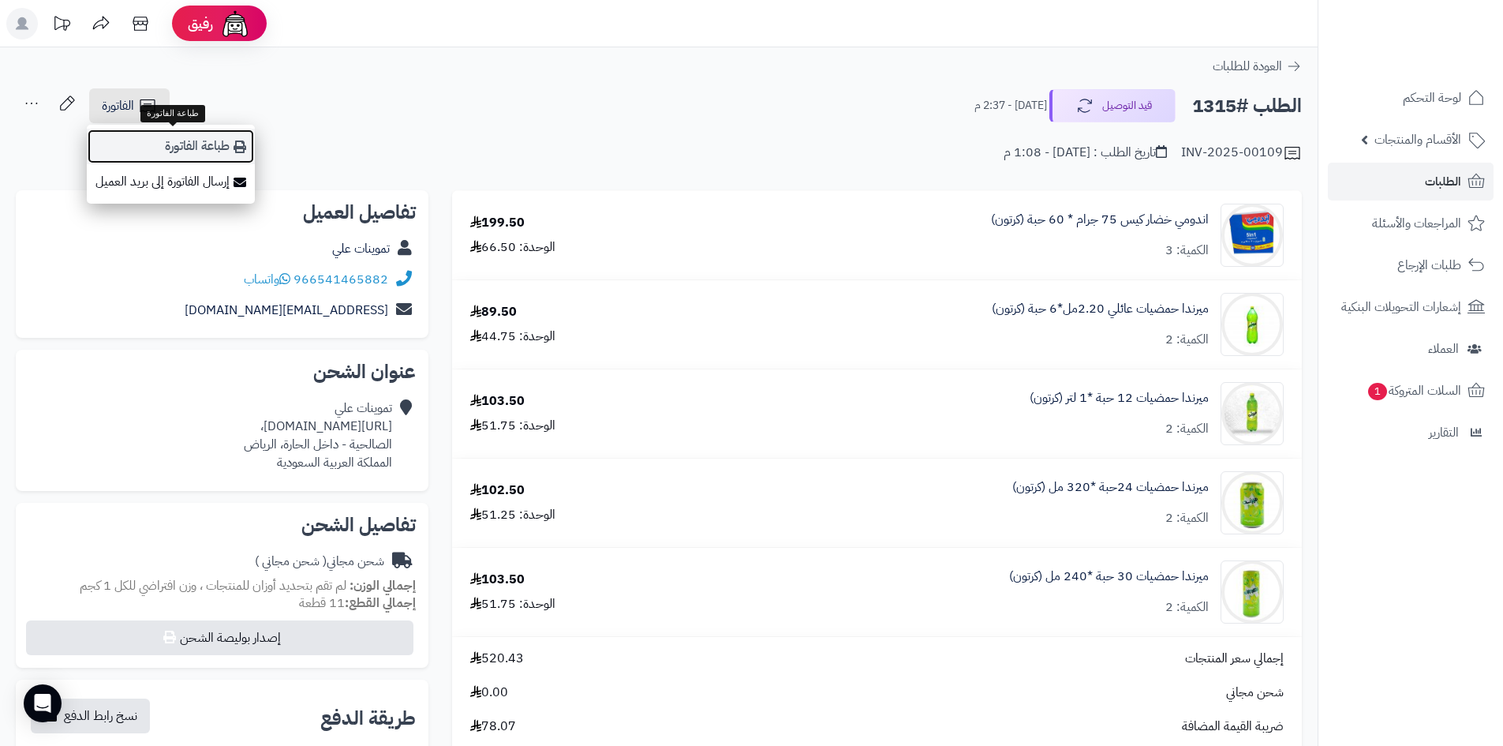
click at [241, 148] on icon at bounding box center [240, 146] width 13 height 13
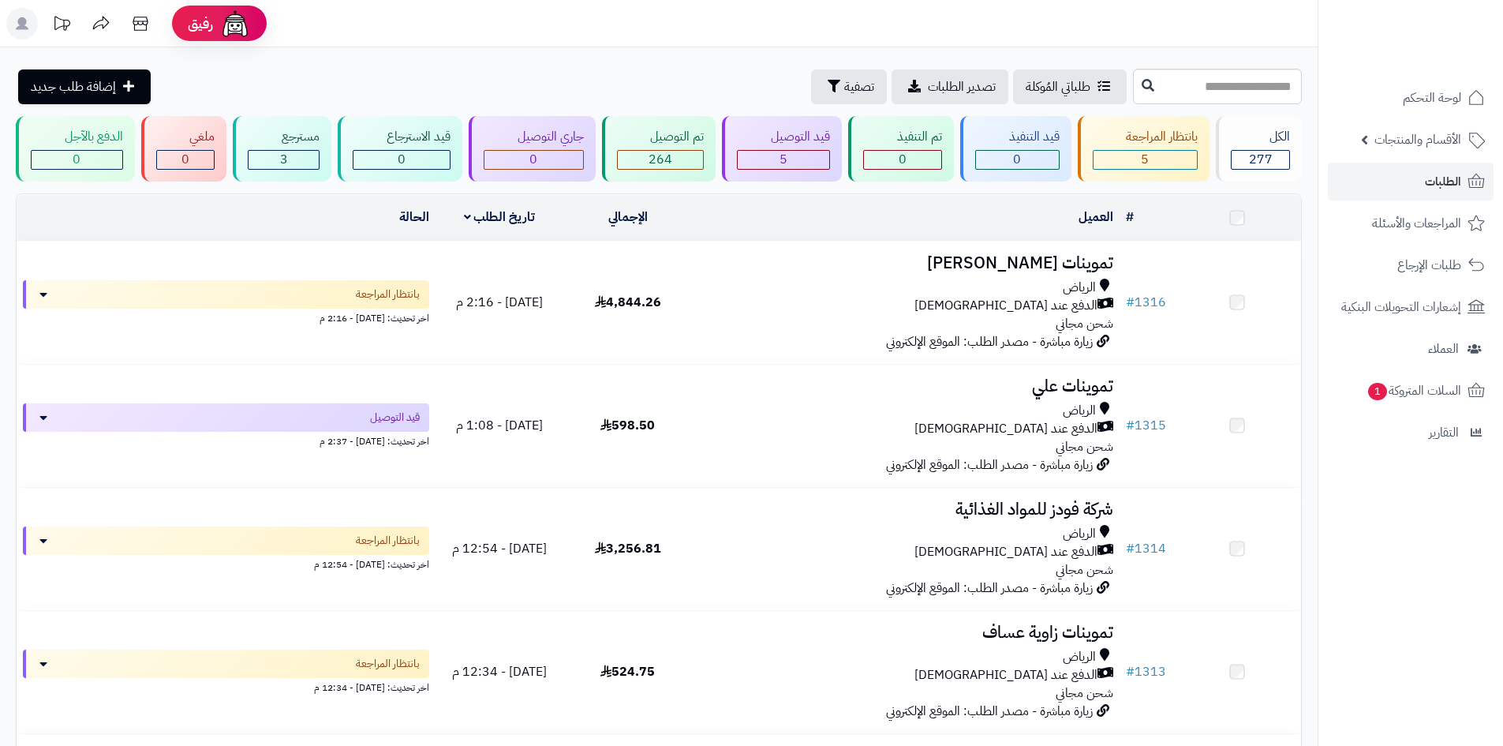
scroll to position [43, 0]
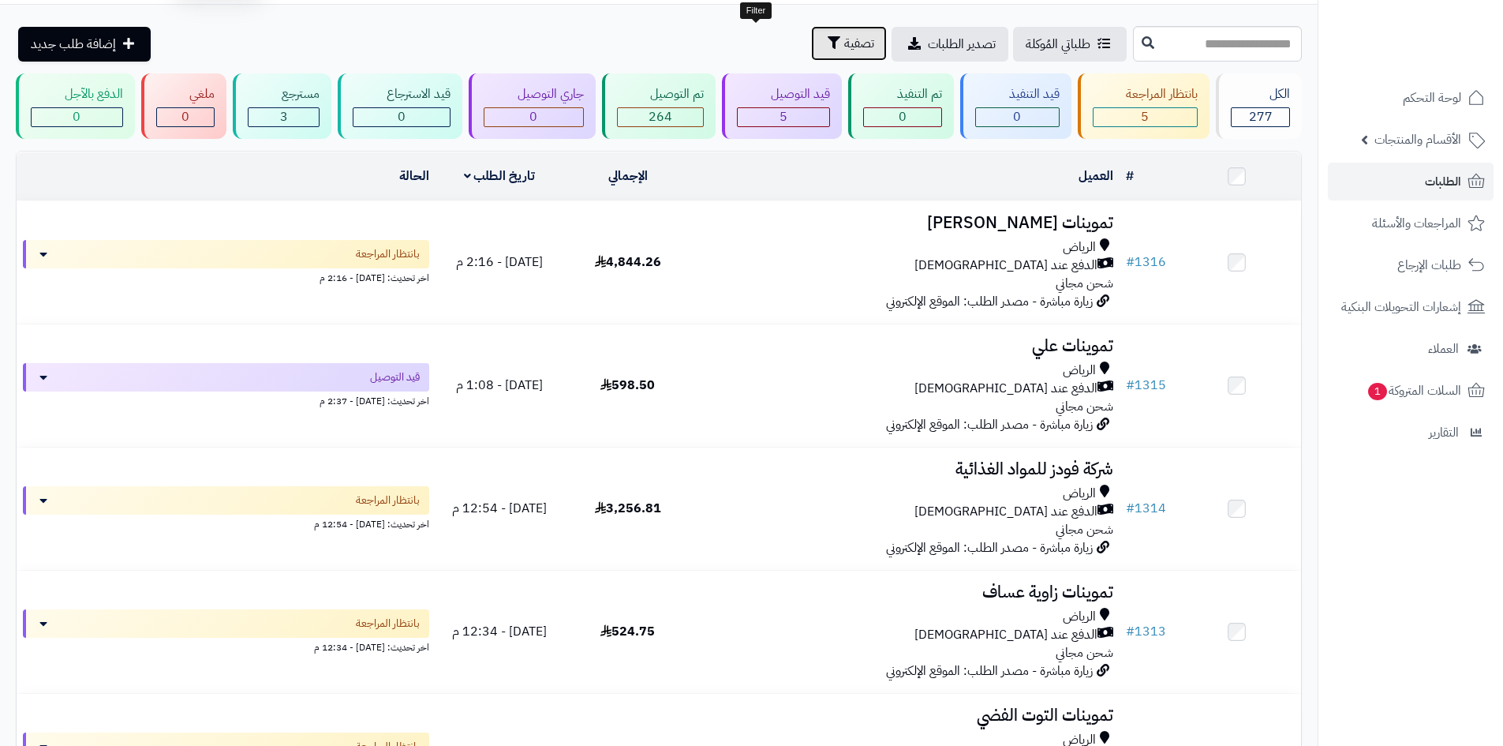
click at [828, 47] on icon "button" at bounding box center [834, 42] width 13 height 13
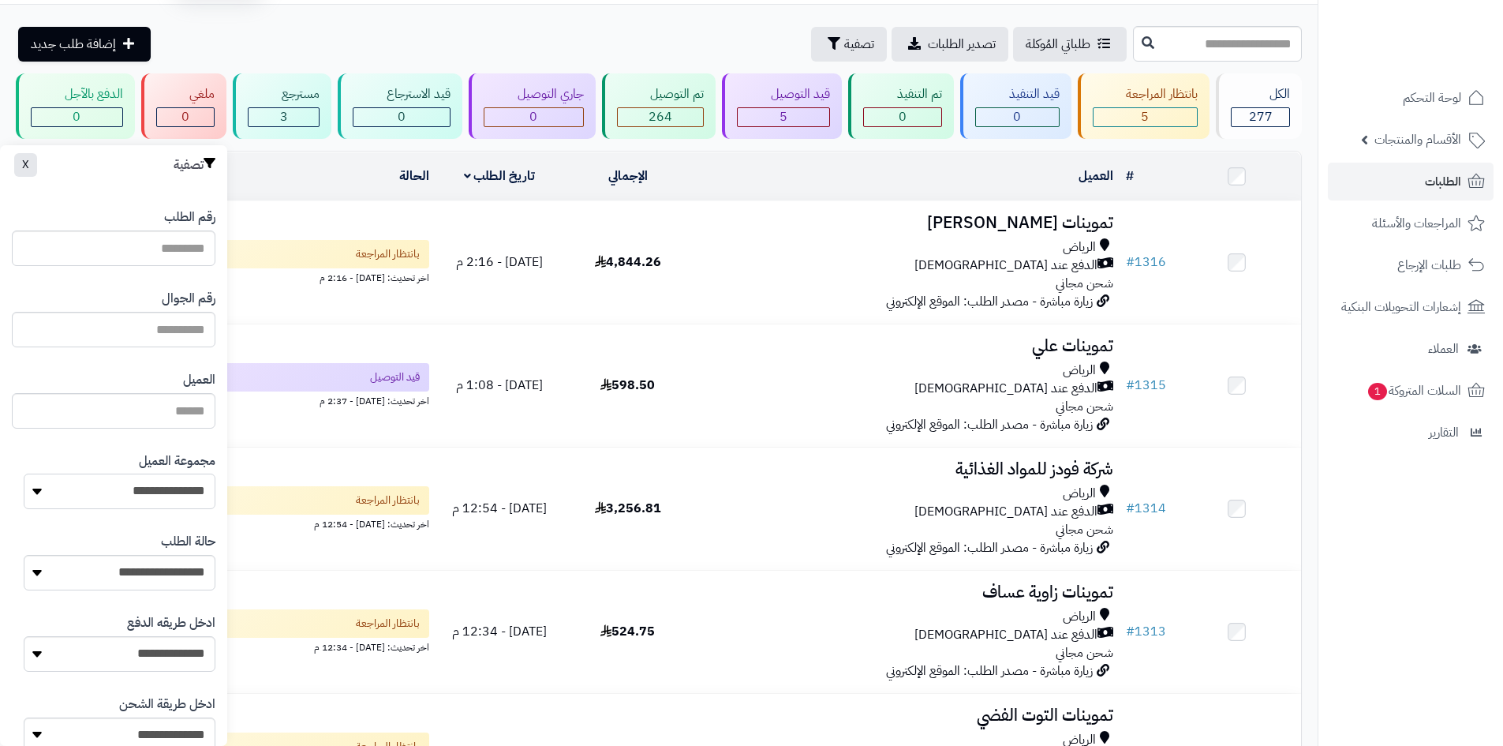
click at [135, 478] on select "**********" at bounding box center [120, 492] width 192 height 36
select select "*"
click at [24, 474] on select "**********" at bounding box center [120, 492] width 192 height 36
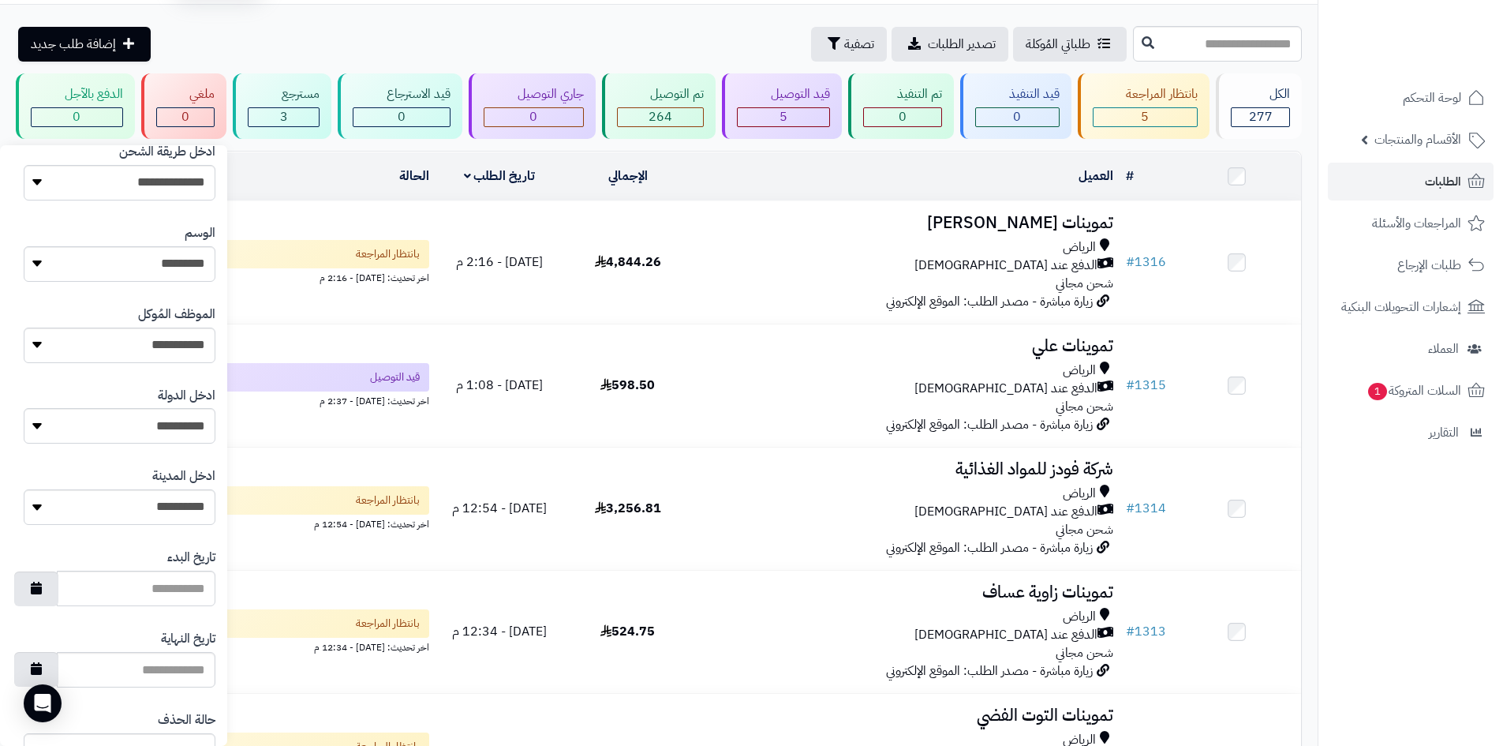
scroll to position [631, 0]
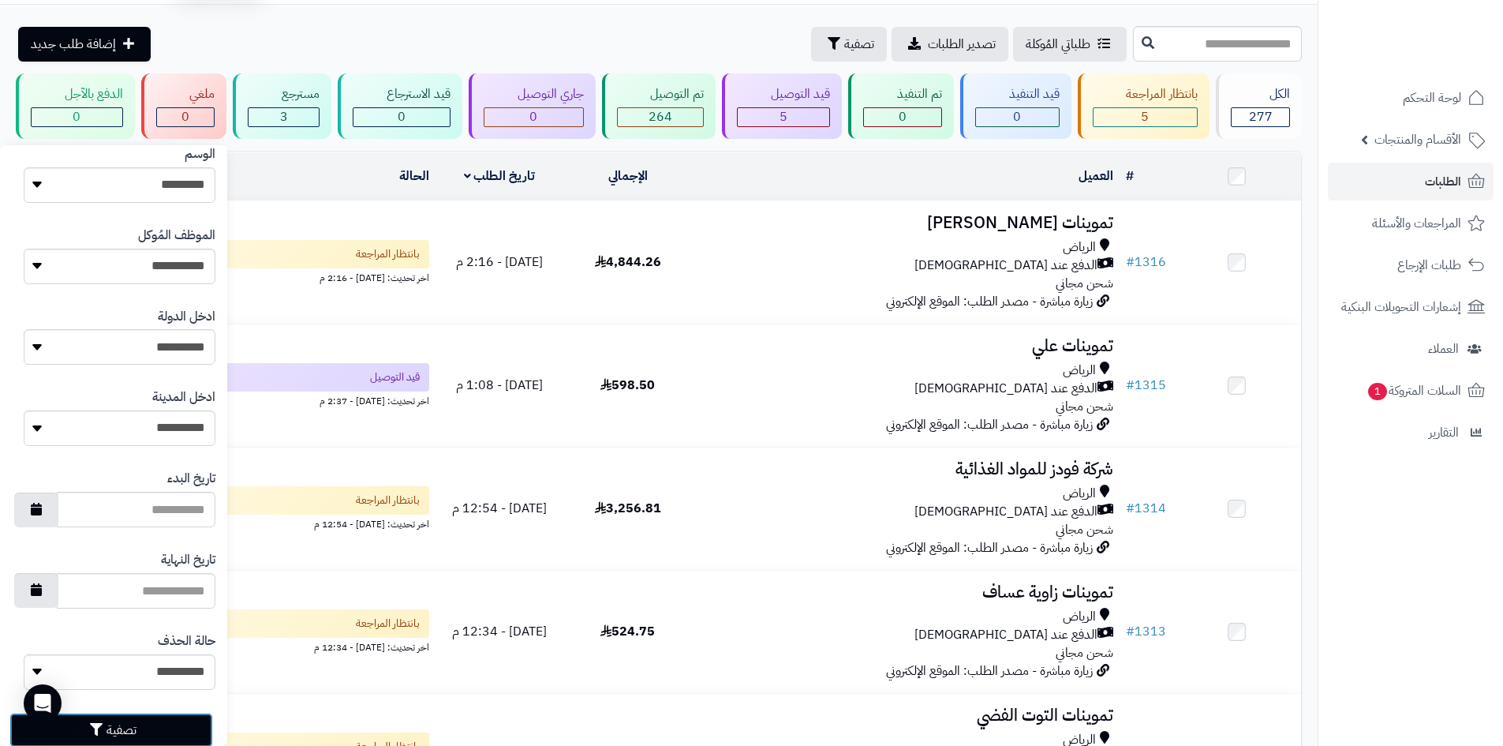
click at [164, 717] on button "تصفية" at bounding box center [111, 730] width 204 height 35
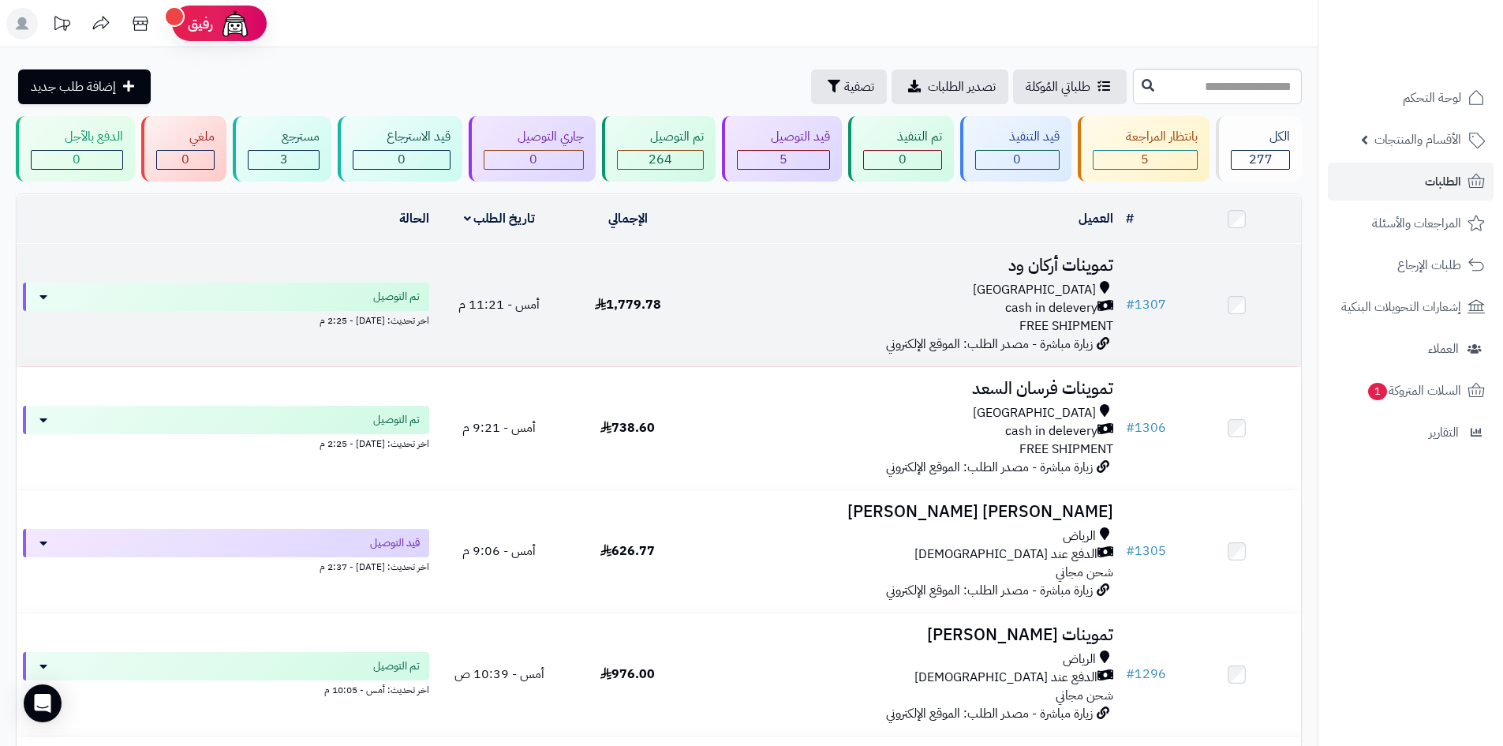
click at [834, 299] on div "cash in delevery" at bounding box center [905, 308] width 415 height 18
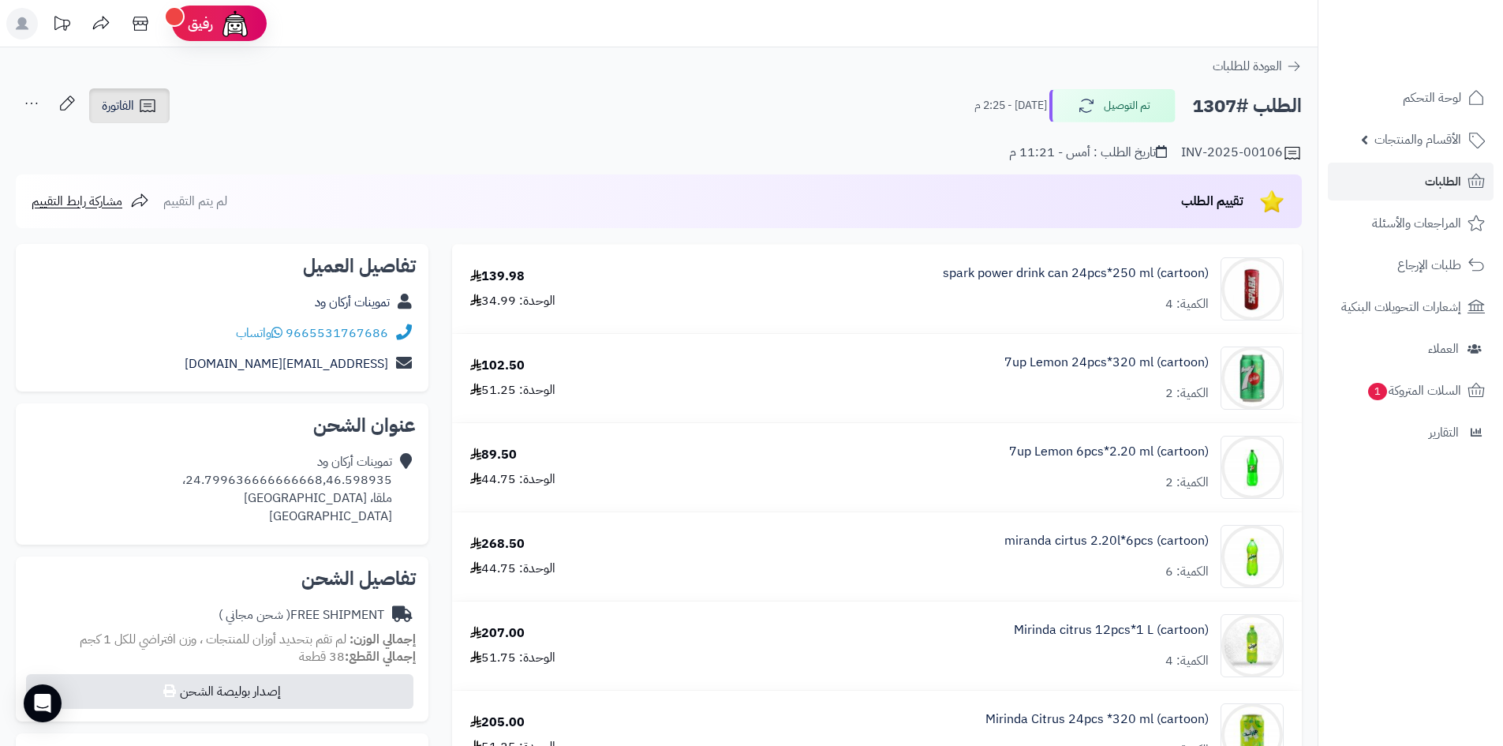
click at [138, 103] on icon at bounding box center [147, 105] width 19 height 19
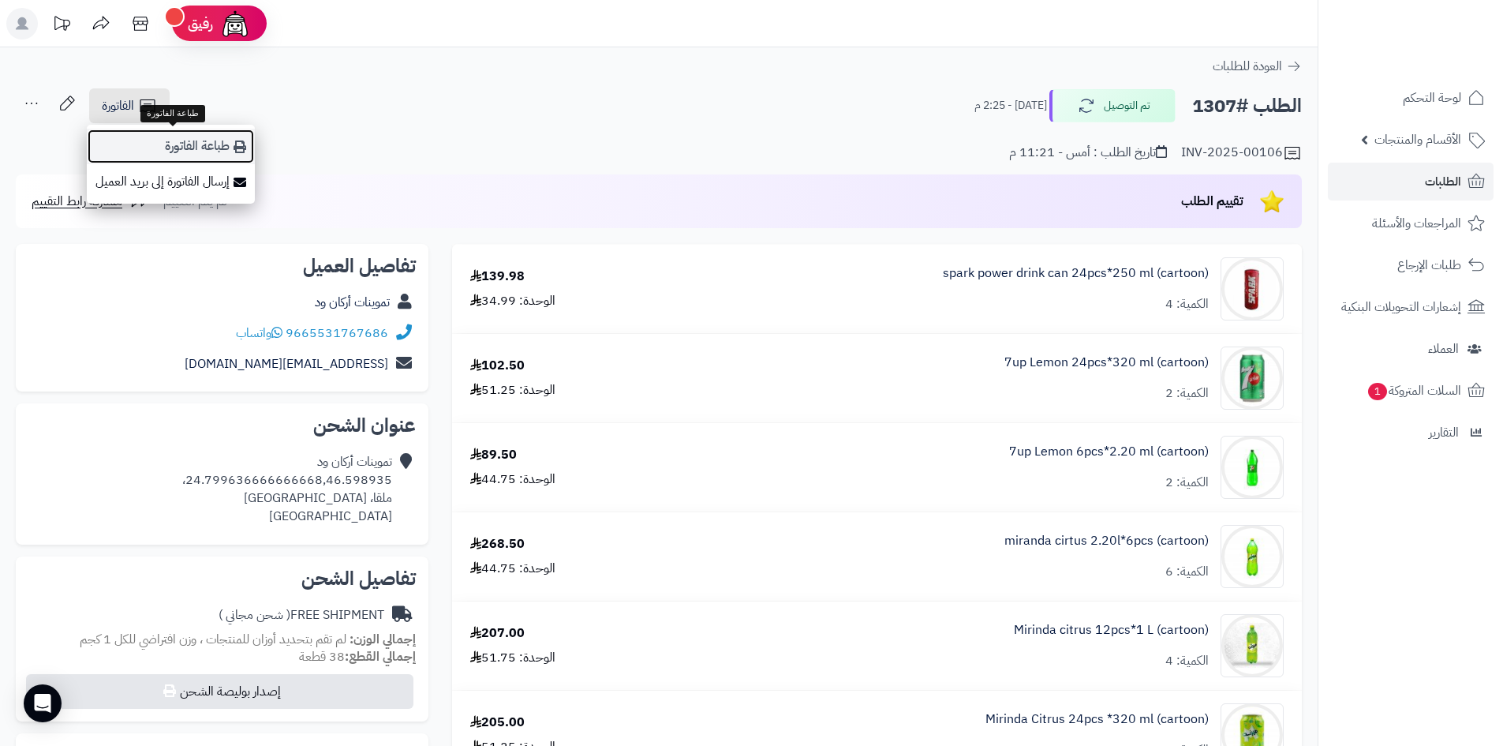
click at [211, 145] on link "طباعة الفاتورة" at bounding box center [171, 147] width 168 height 36
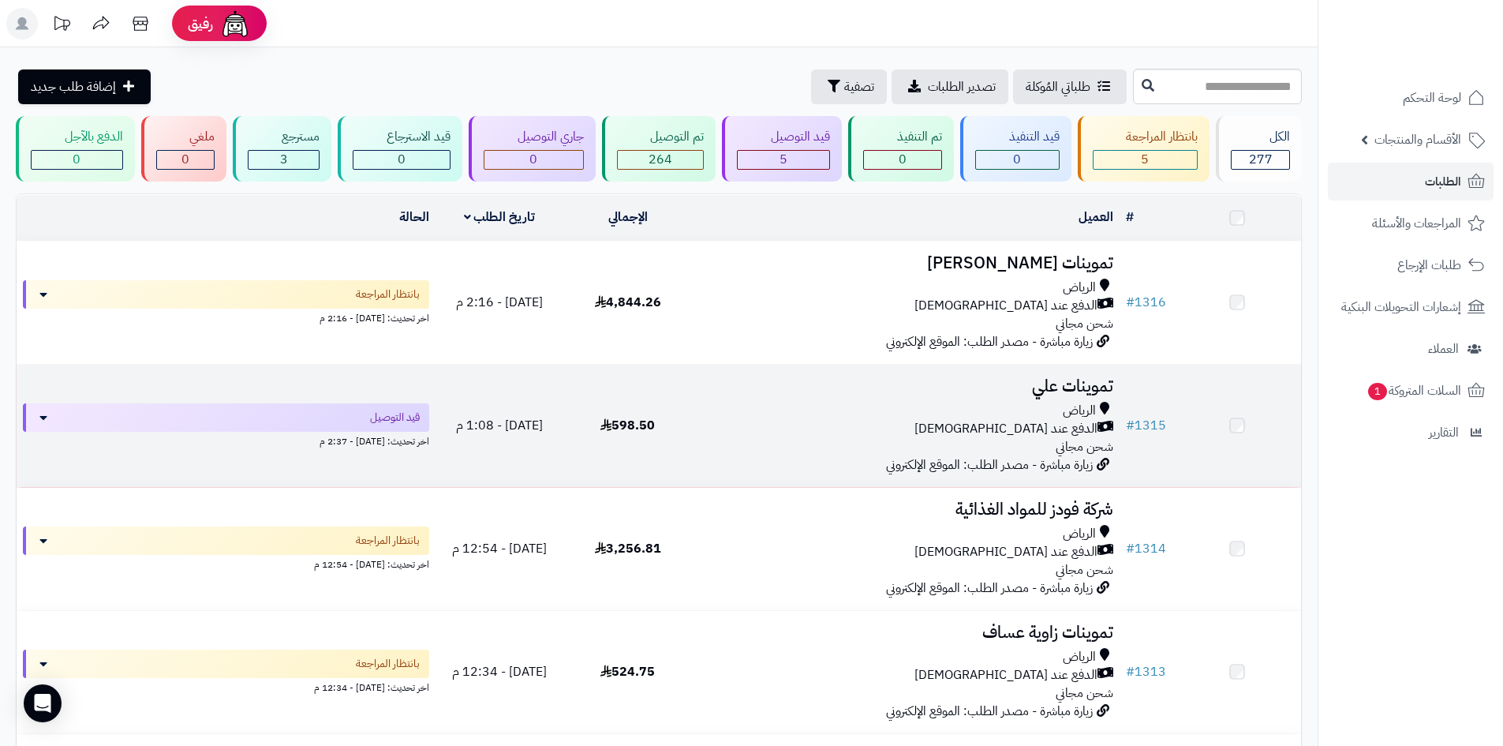
scroll to position [43, 0]
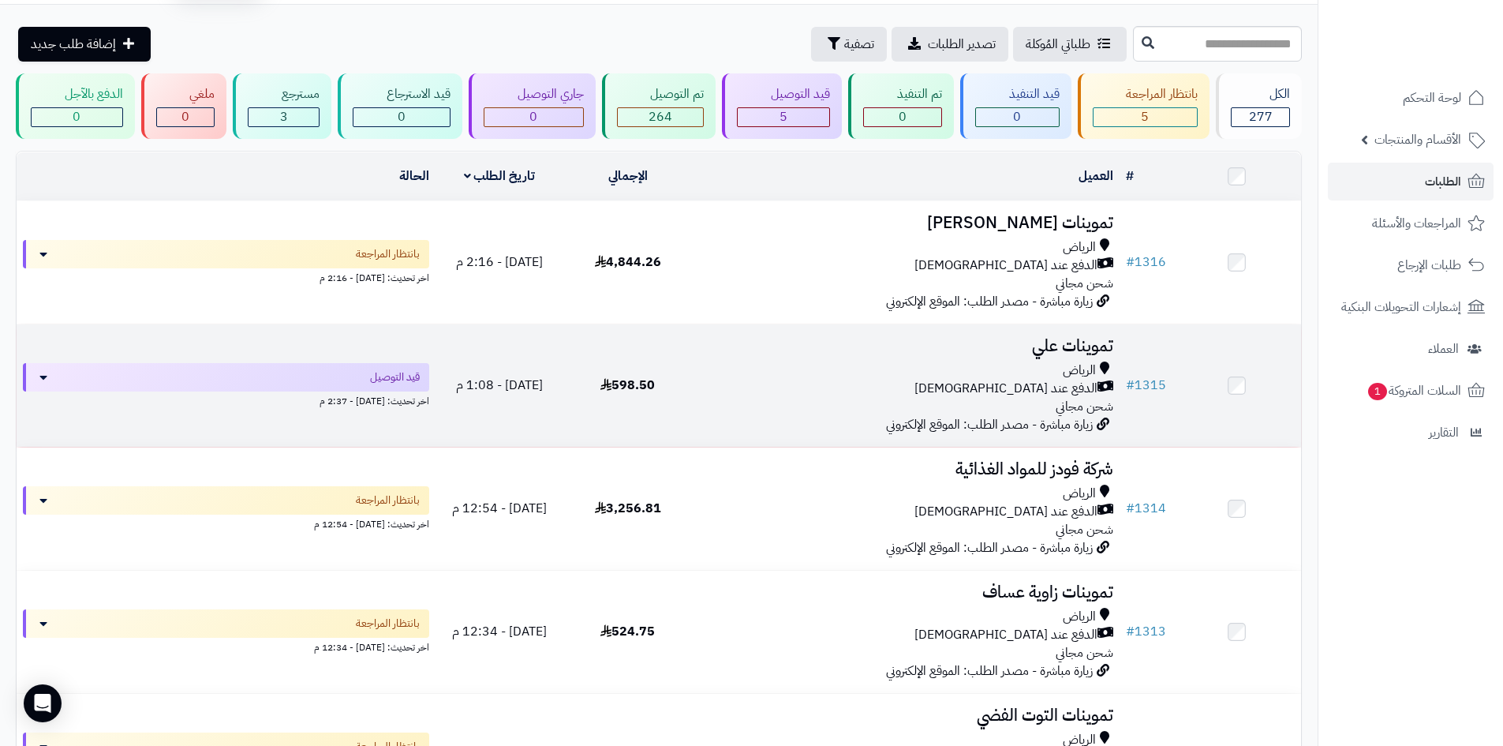
click at [774, 381] on div "الدفع عند [DEMOGRAPHIC_DATA]" at bounding box center [905, 389] width 415 height 18
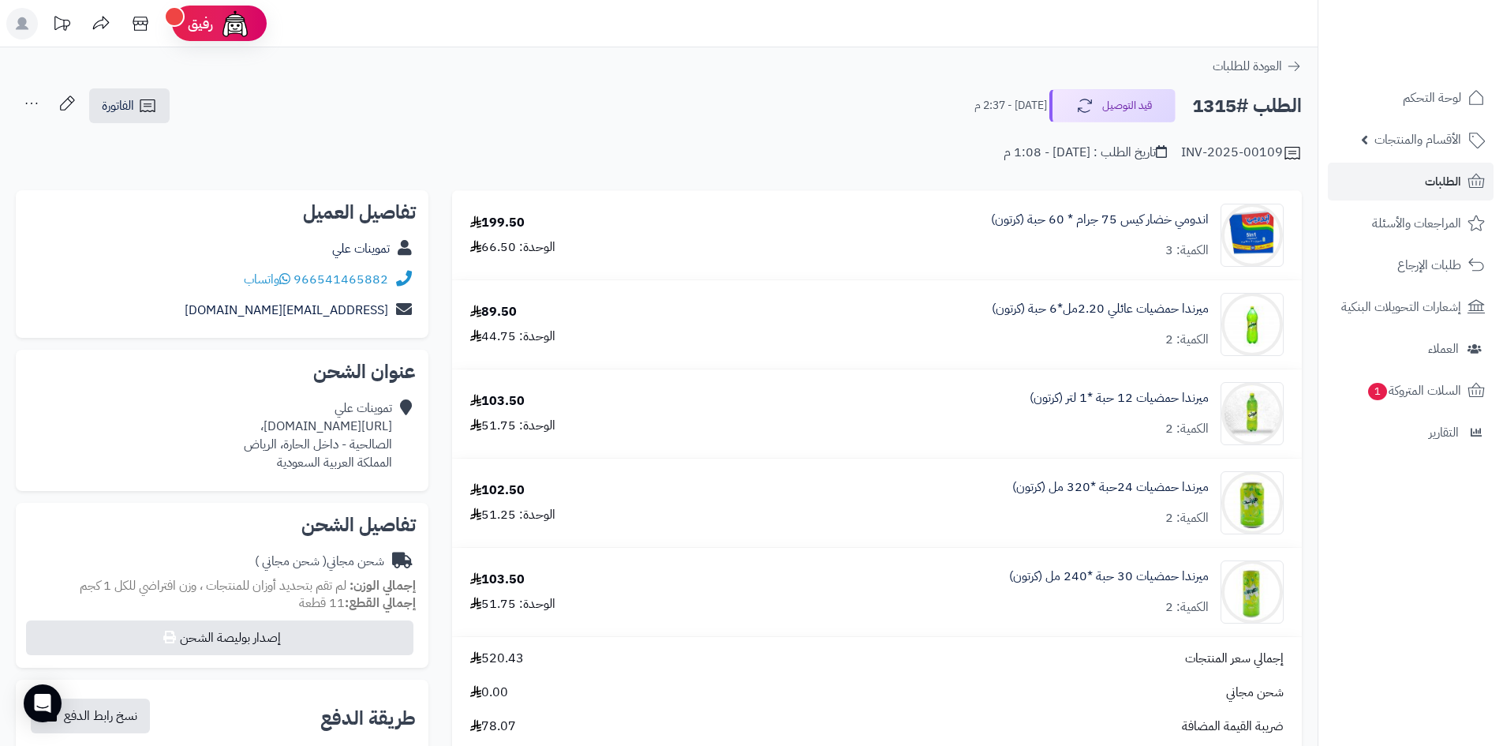
drag, startPoint x: 130, startPoint y: 422, endPoint x: 390, endPoint y: 428, distance: 259.7
click at [390, 428] on div "تموينات علي [URL][DOMAIN_NAME]، الصالحية - داخل الحارة، [PERSON_NAME] العربية ا…" at bounding box center [318, 435] width 148 height 72
copy div "[URL][DOMAIN_NAME]"
drag, startPoint x: 389, startPoint y: 277, endPoint x: 291, endPoint y: 273, distance: 97.9
click at [291, 273] on div "966541465882 واتساب" at bounding box center [221, 279] width 387 height 31
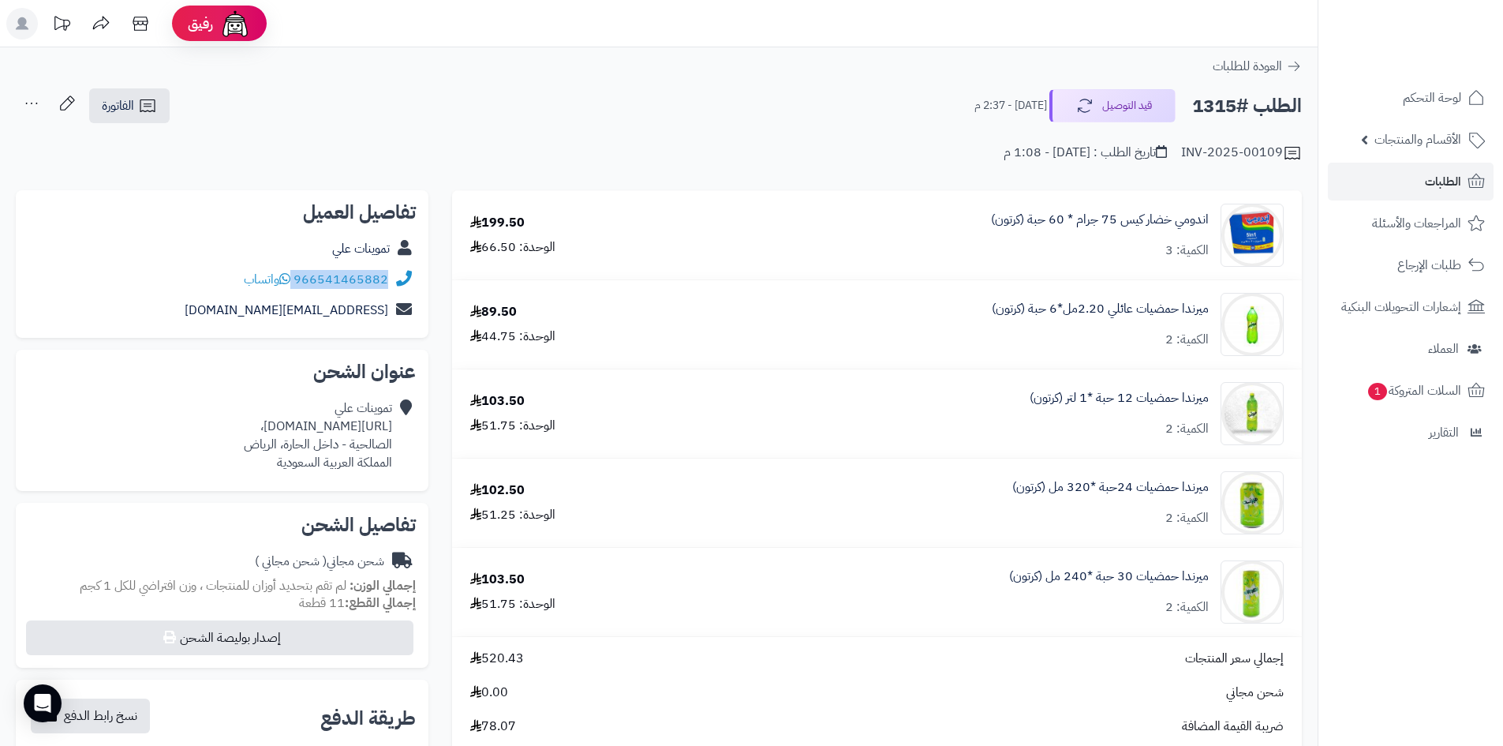
copy div "966541465882"
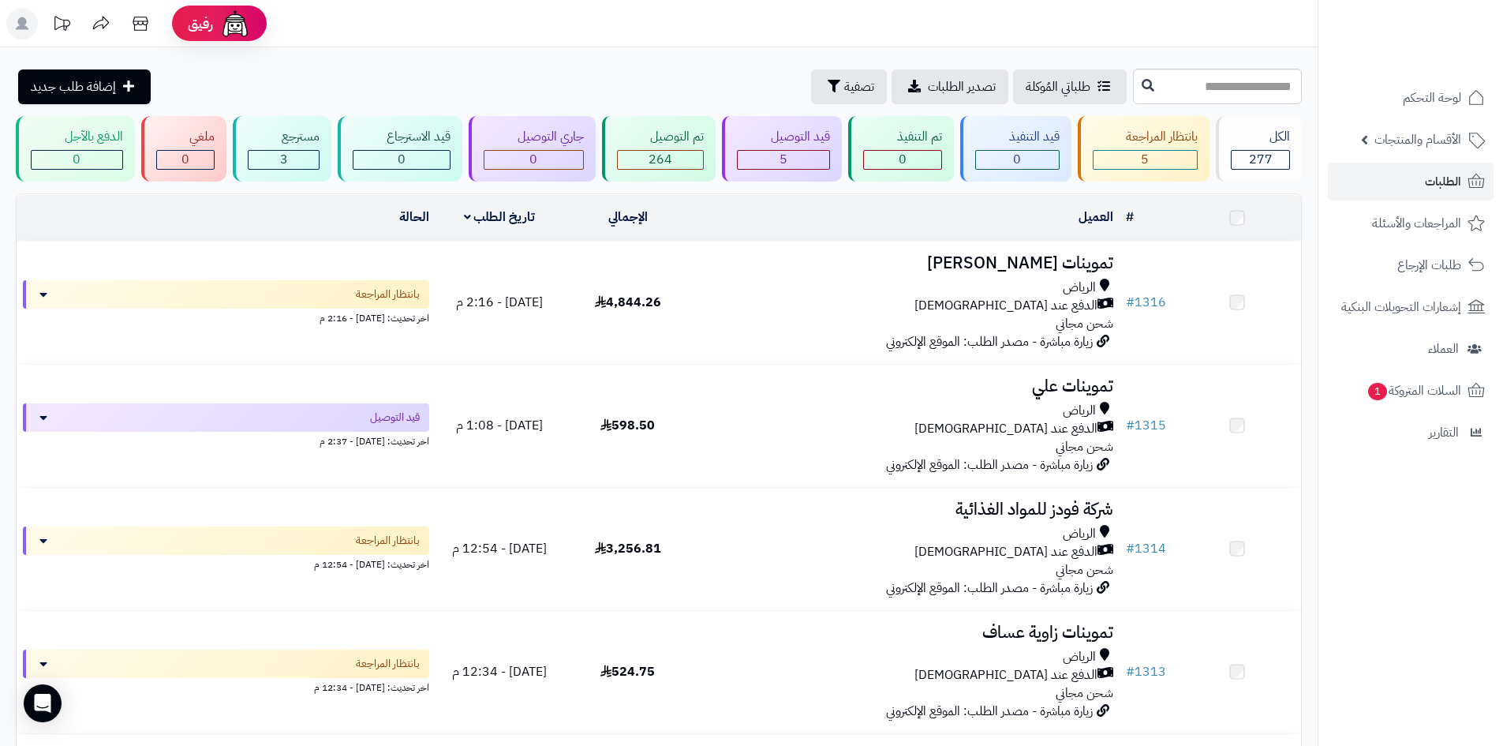
scroll to position [43, 0]
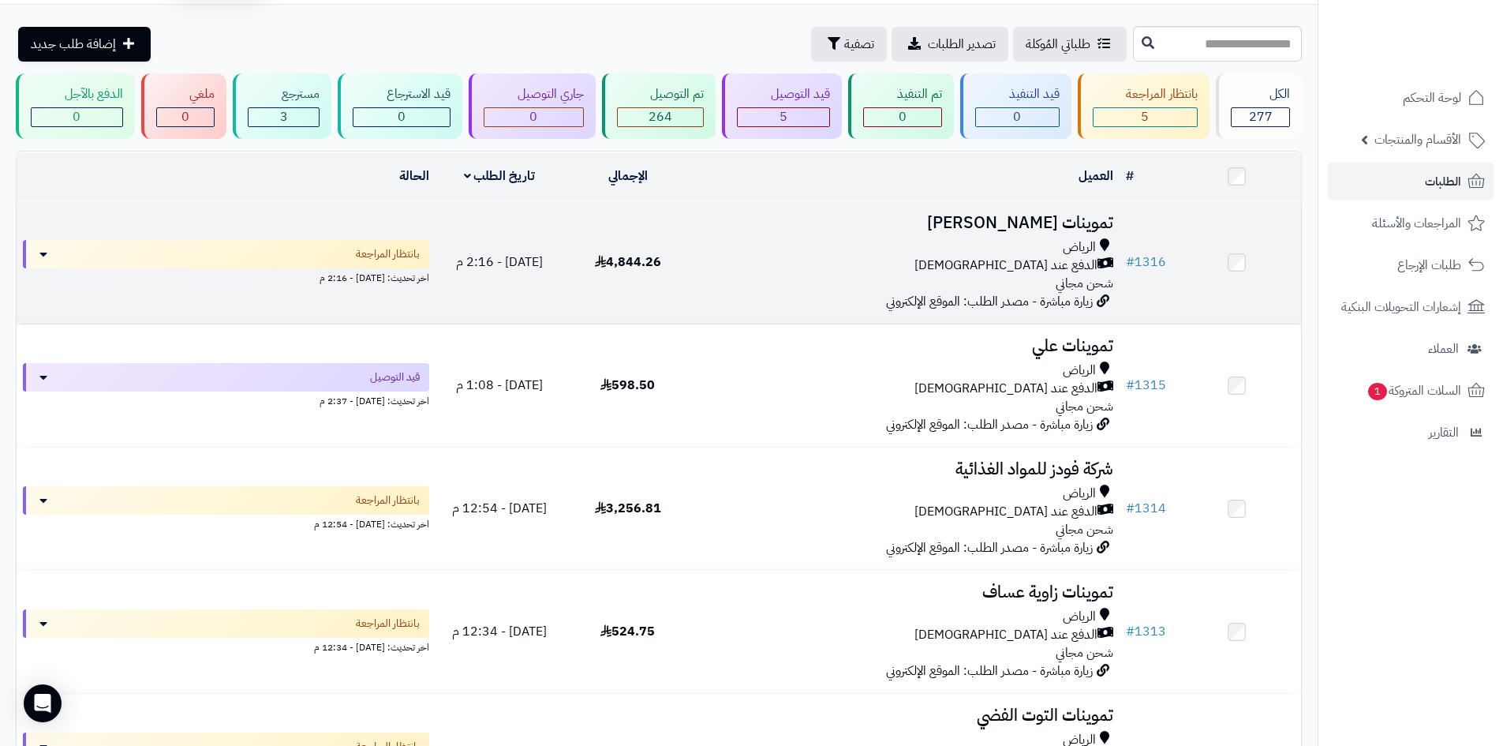
click at [737, 296] on td "تموينات هاجر [PERSON_NAME] الدفع عند الاستلام شحن مجاني زيارة مباشرة - مصدر الط…" at bounding box center [906, 262] width 428 height 122
click at [711, 260] on div "الدفع عند [DEMOGRAPHIC_DATA]" at bounding box center [905, 265] width 415 height 18
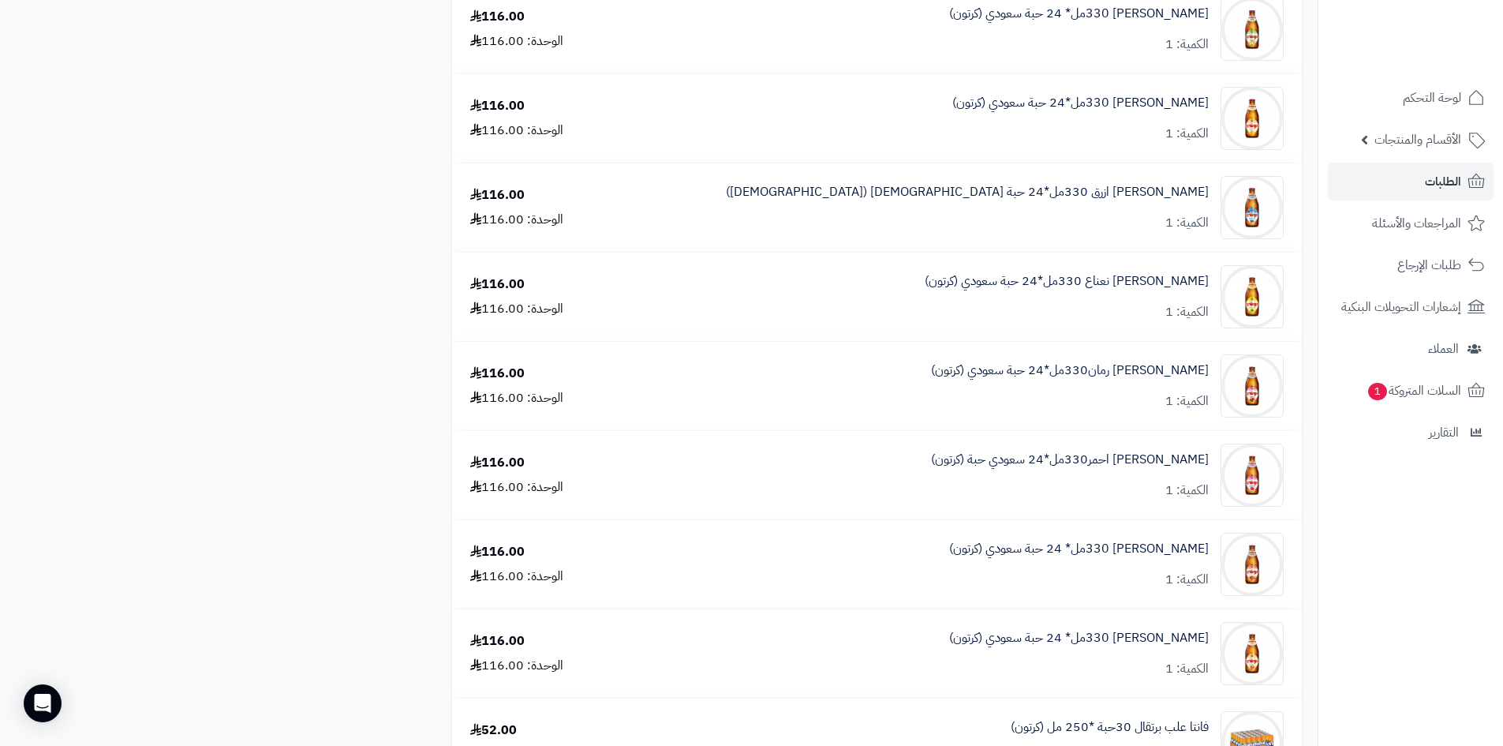
scroll to position [1973, 0]
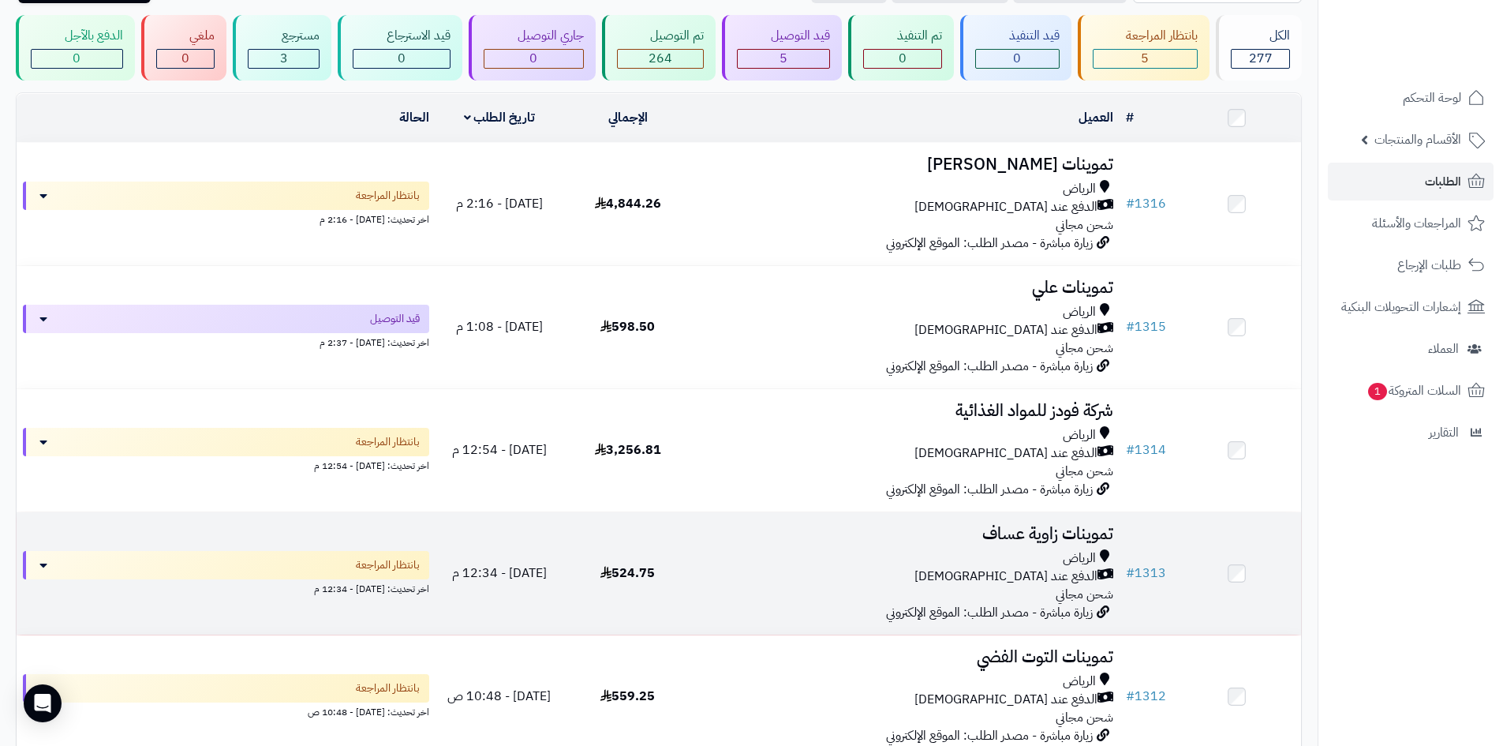
scroll to position [200, 0]
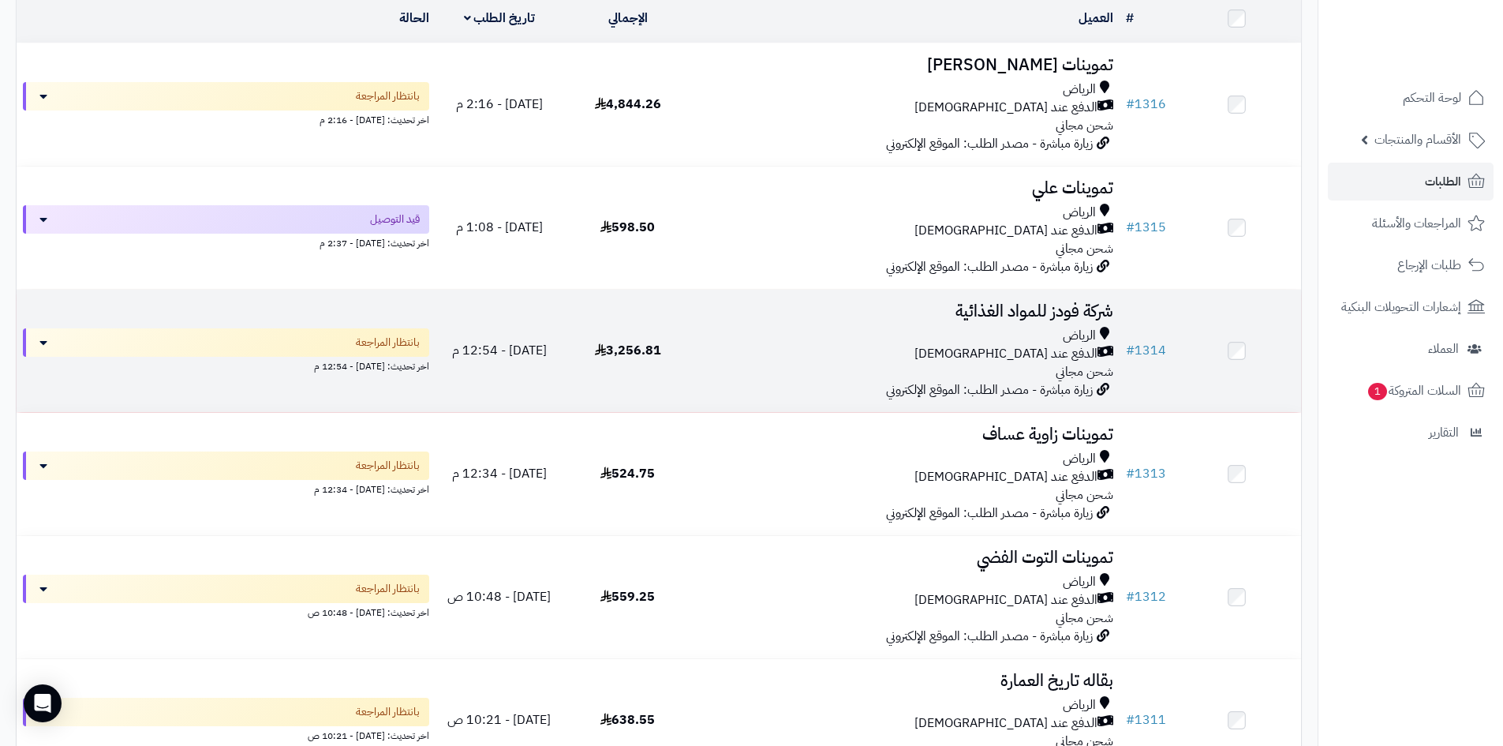
click at [795, 369] on div "الرياض الدفع عند الاستلام شحن مجاني" at bounding box center [905, 354] width 415 height 54
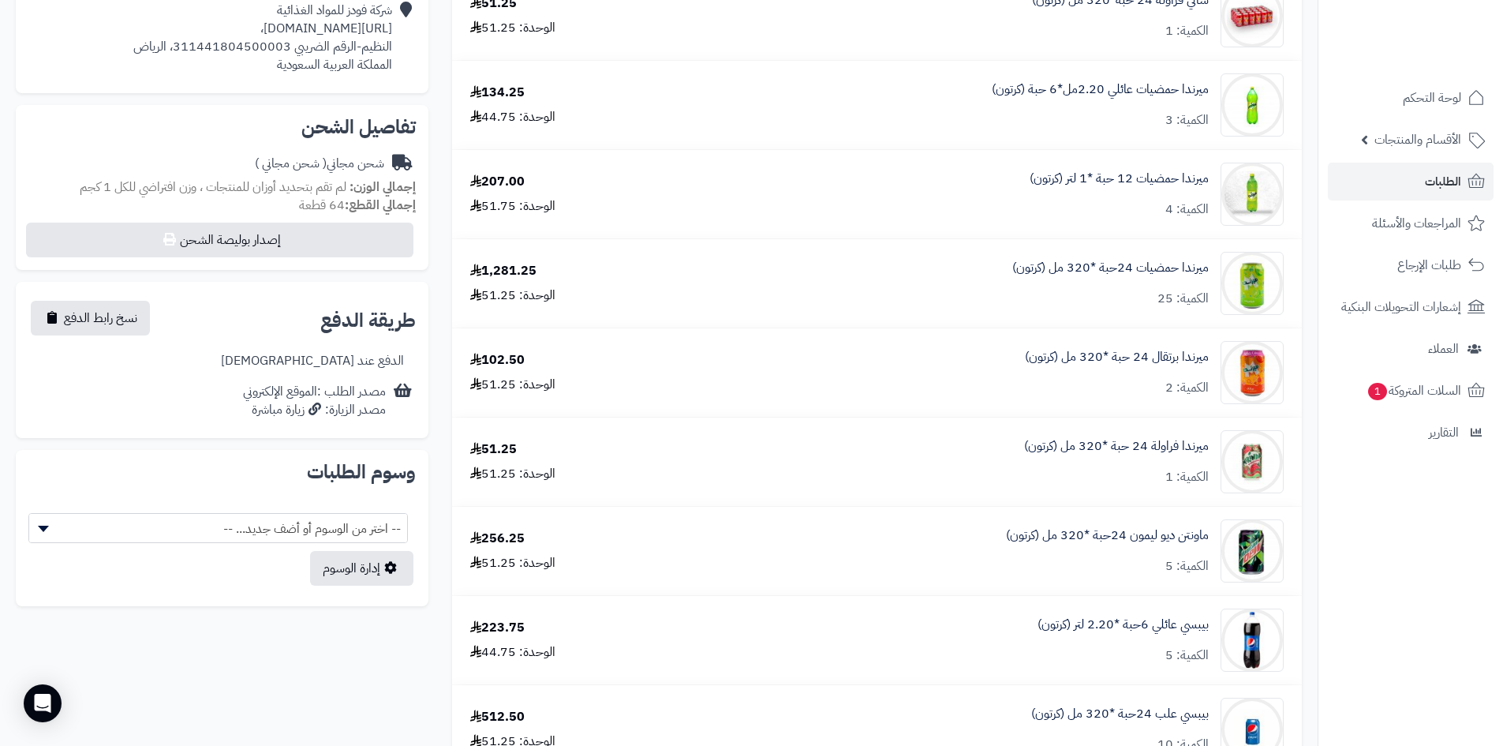
scroll to position [395, 0]
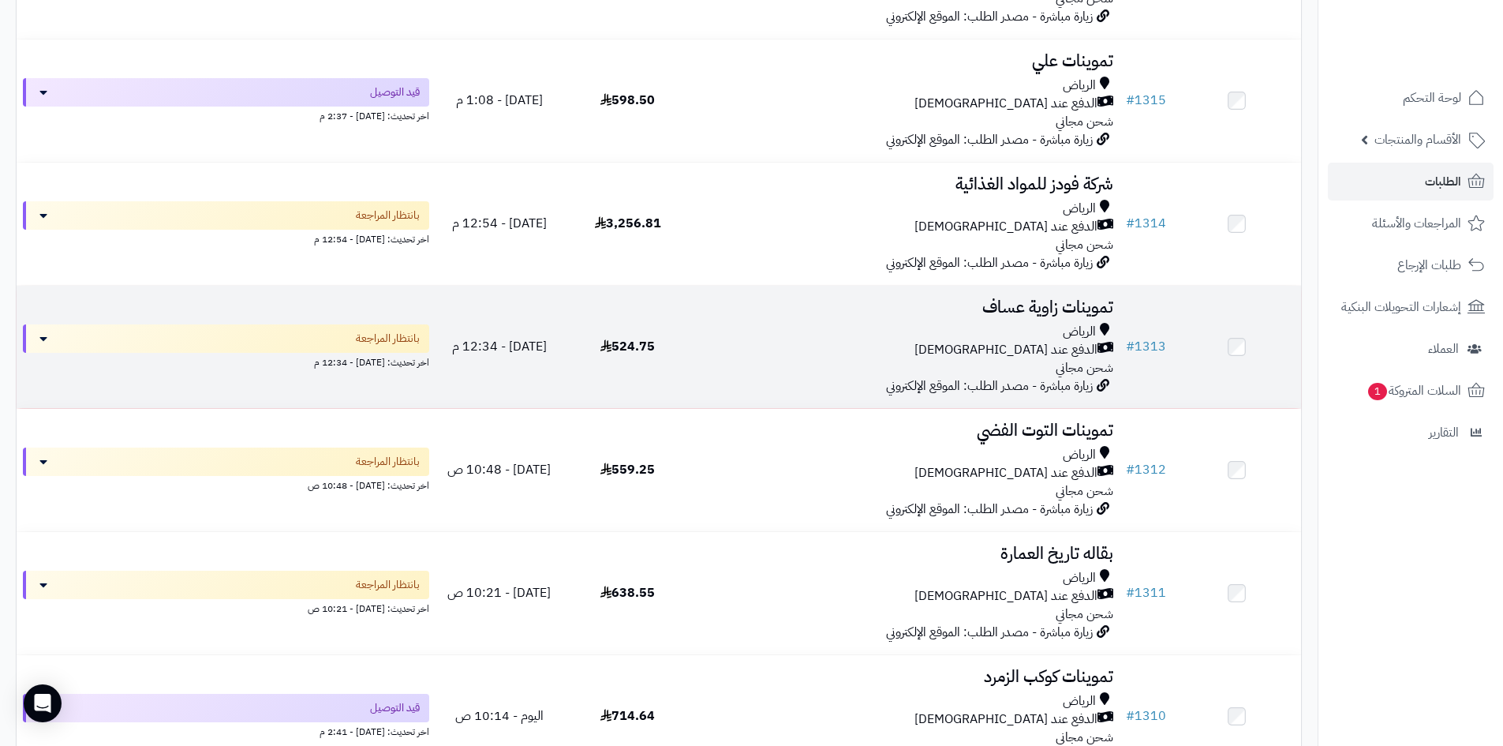
scroll to position [358, 0]
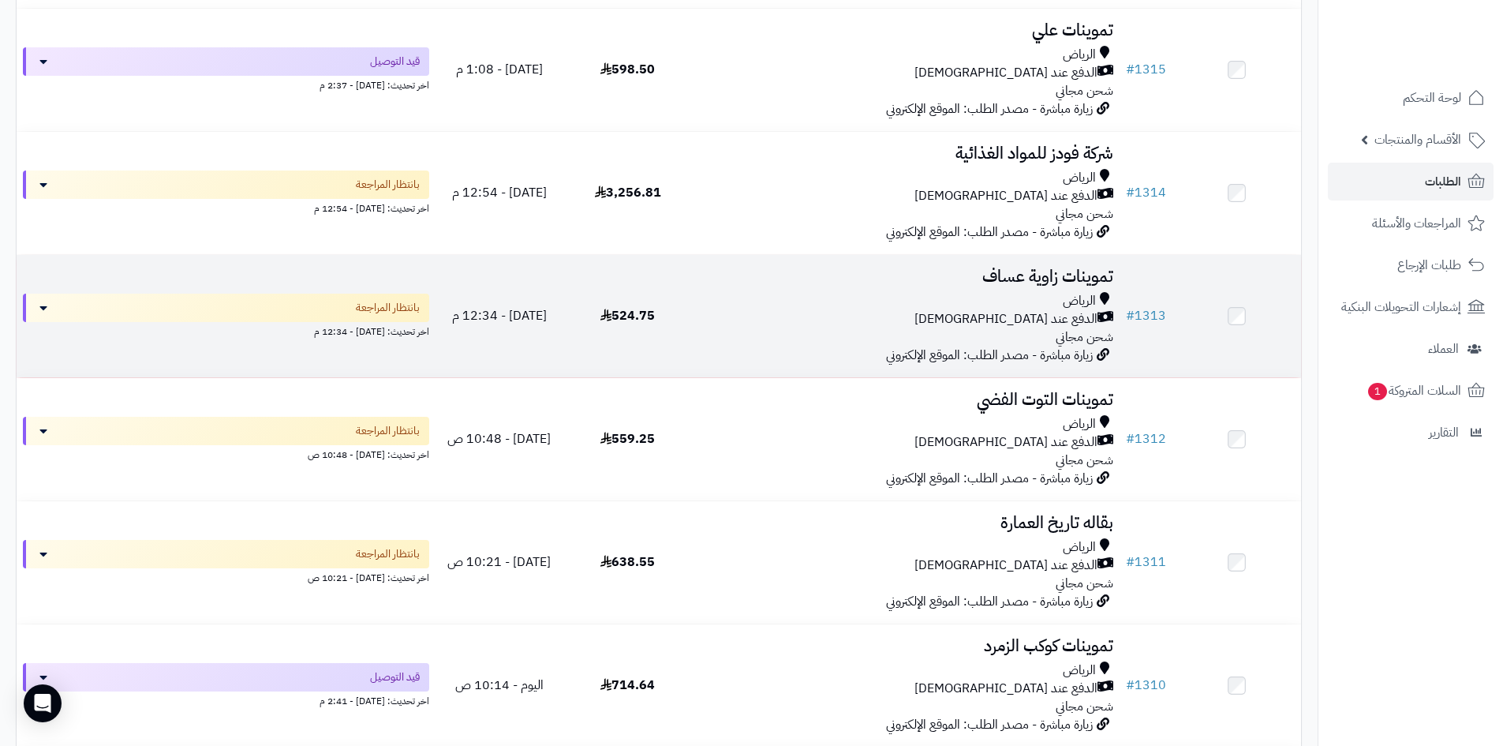
click at [744, 352] on td "تموينات زاوية عساف الرياض الدفع عند الاستلام شحن مجاني زيارة مباشرة - مصدر الطل…" at bounding box center [906, 316] width 428 height 122
click at [695, 309] on td "تموينات زاوية عساف الرياض الدفع عند الاستلام شحن مجاني زيارة مباشرة - مصدر الطل…" at bounding box center [906, 316] width 428 height 122
click at [825, 293] on div "الرياض" at bounding box center [905, 301] width 415 height 18
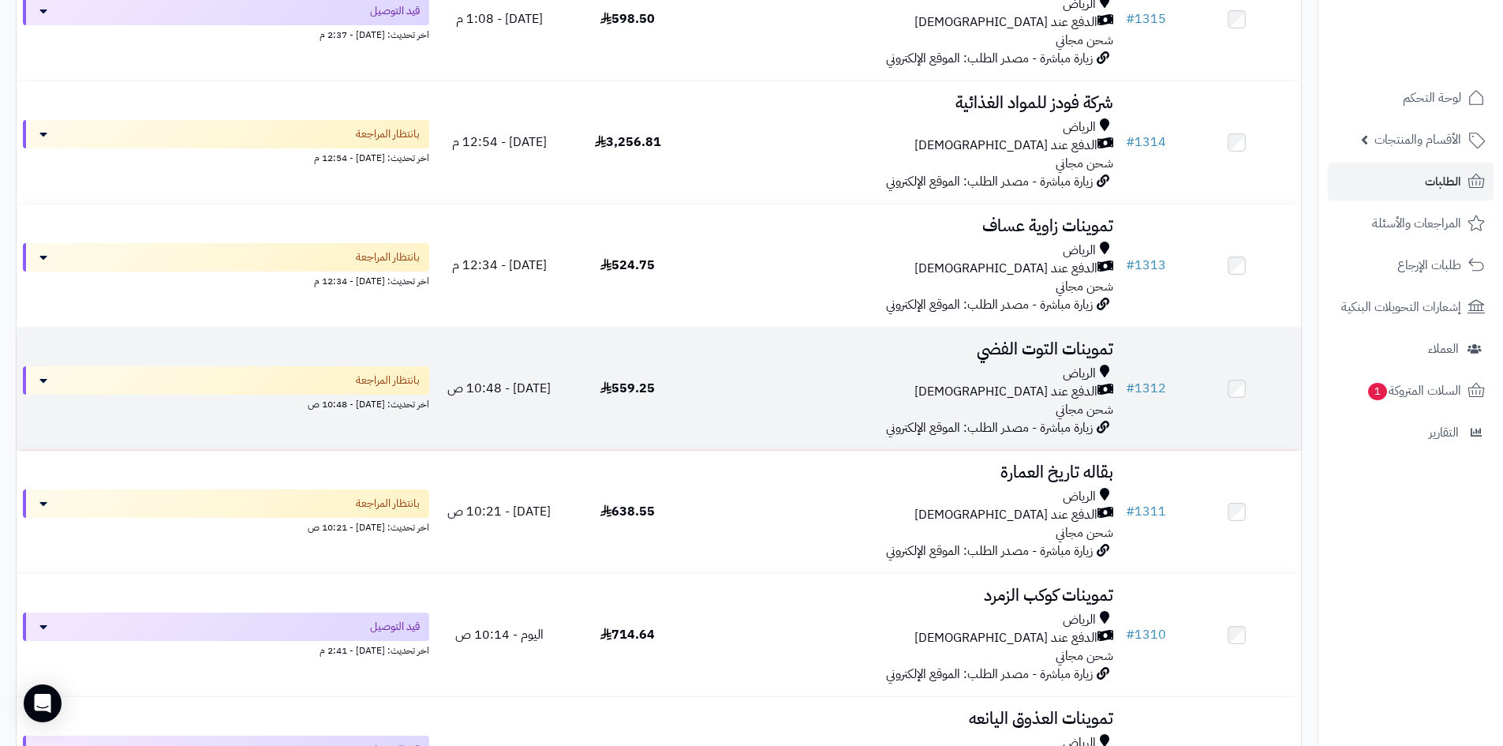
scroll to position [437, 0]
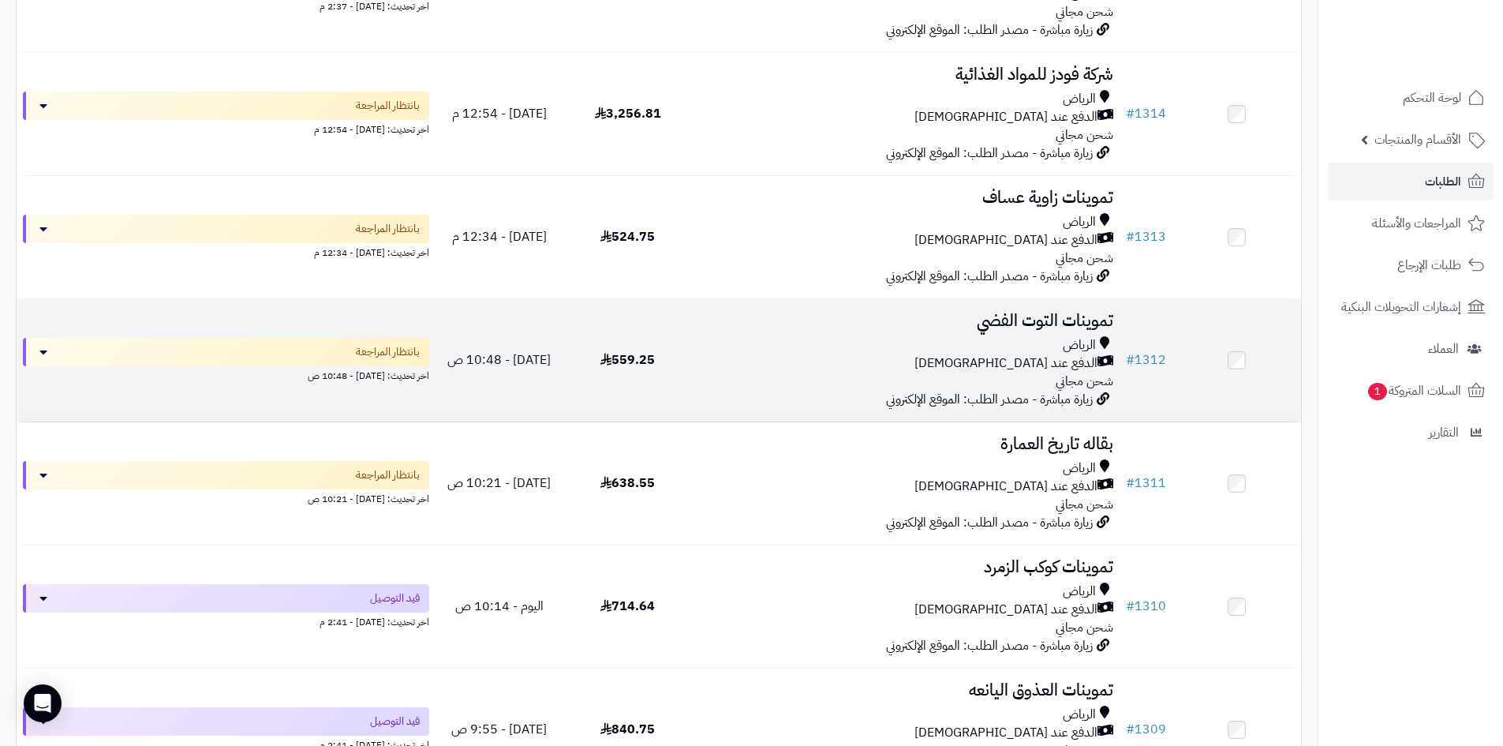
click at [840, 369] on div "الدفع عند [DEMOGRAPHIC_DATA]" at bounding box center [905, 363] width 415 height 18
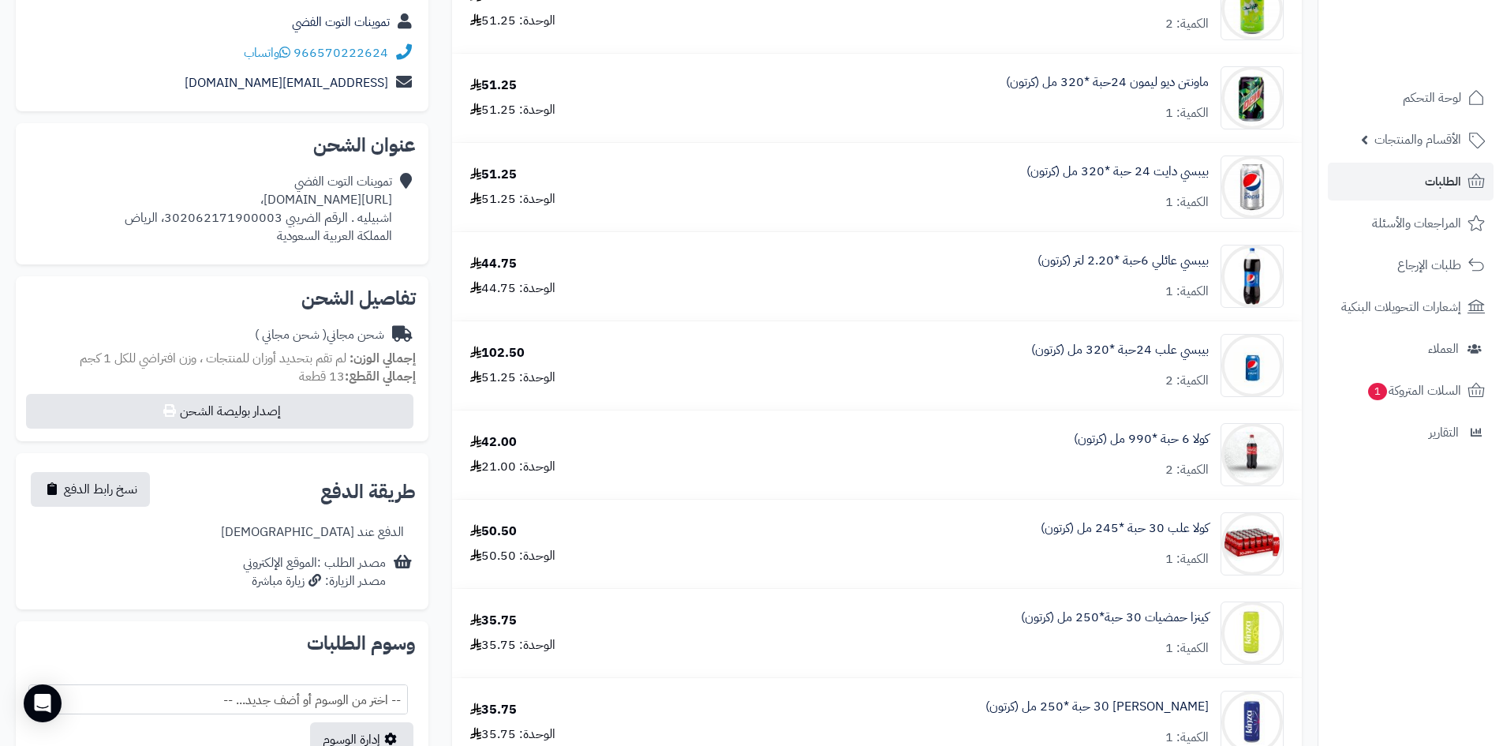
scroll to position [395, 0]
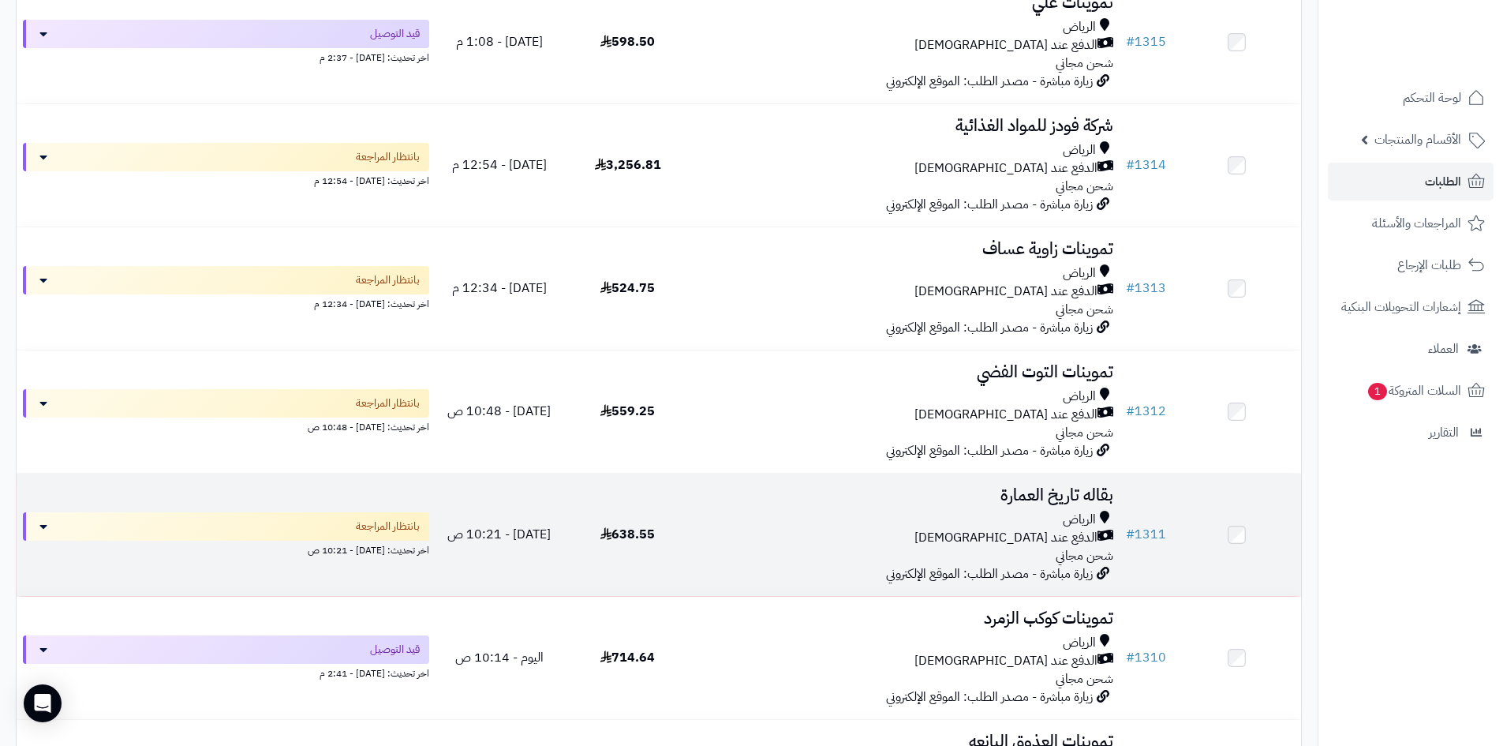
scroll to position [358, 0]
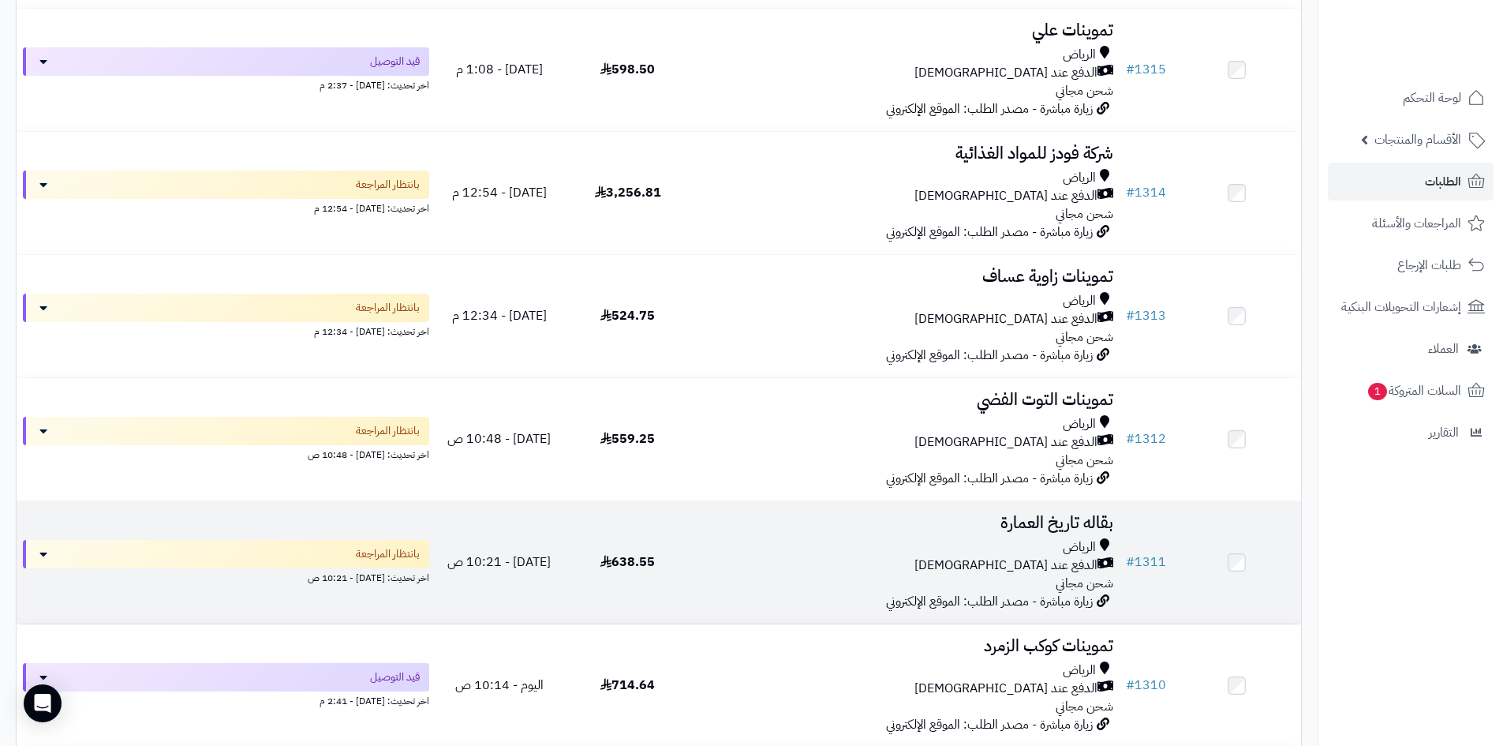
click at [687, 501] on td "638.55" at bounding box center [627, 562] width 129 height 122
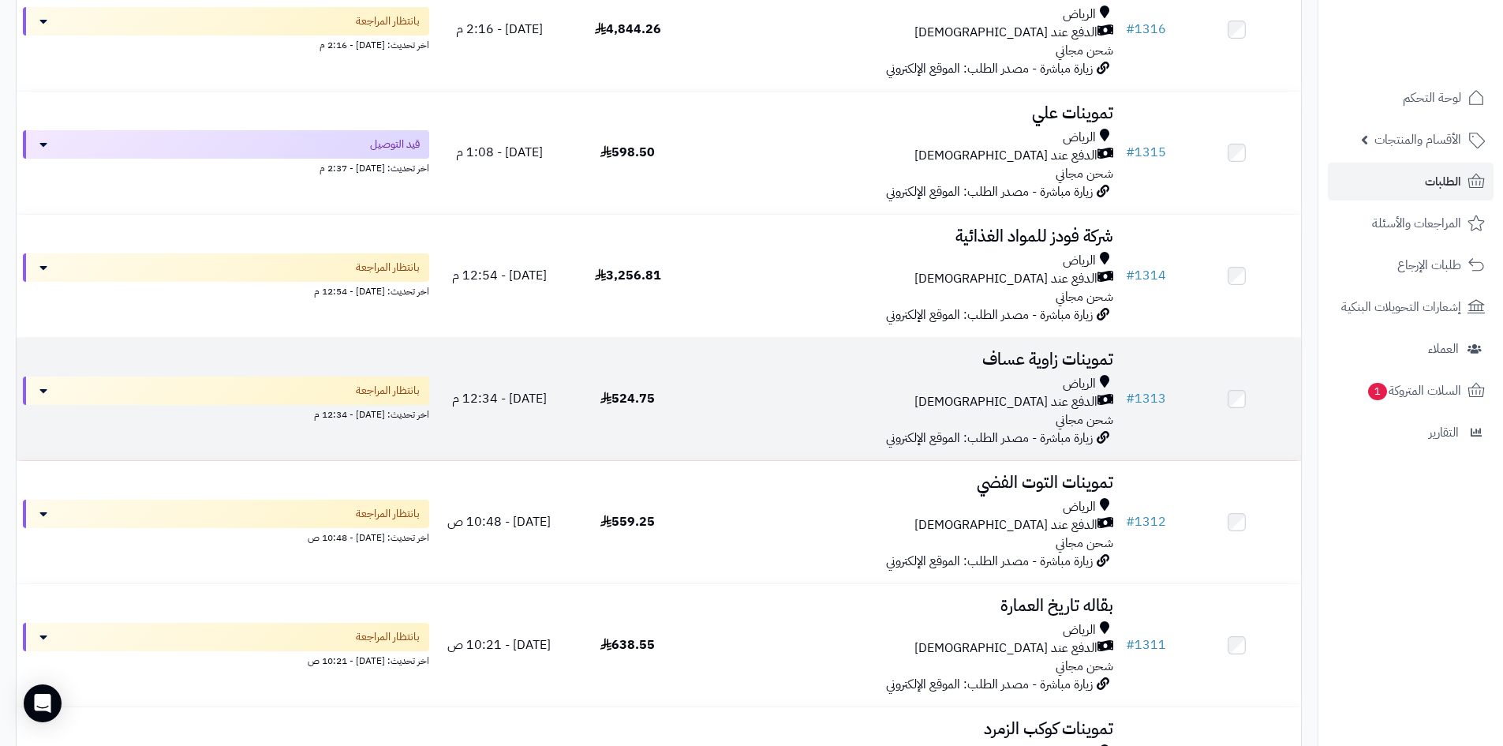
scroll to position [279, 0]
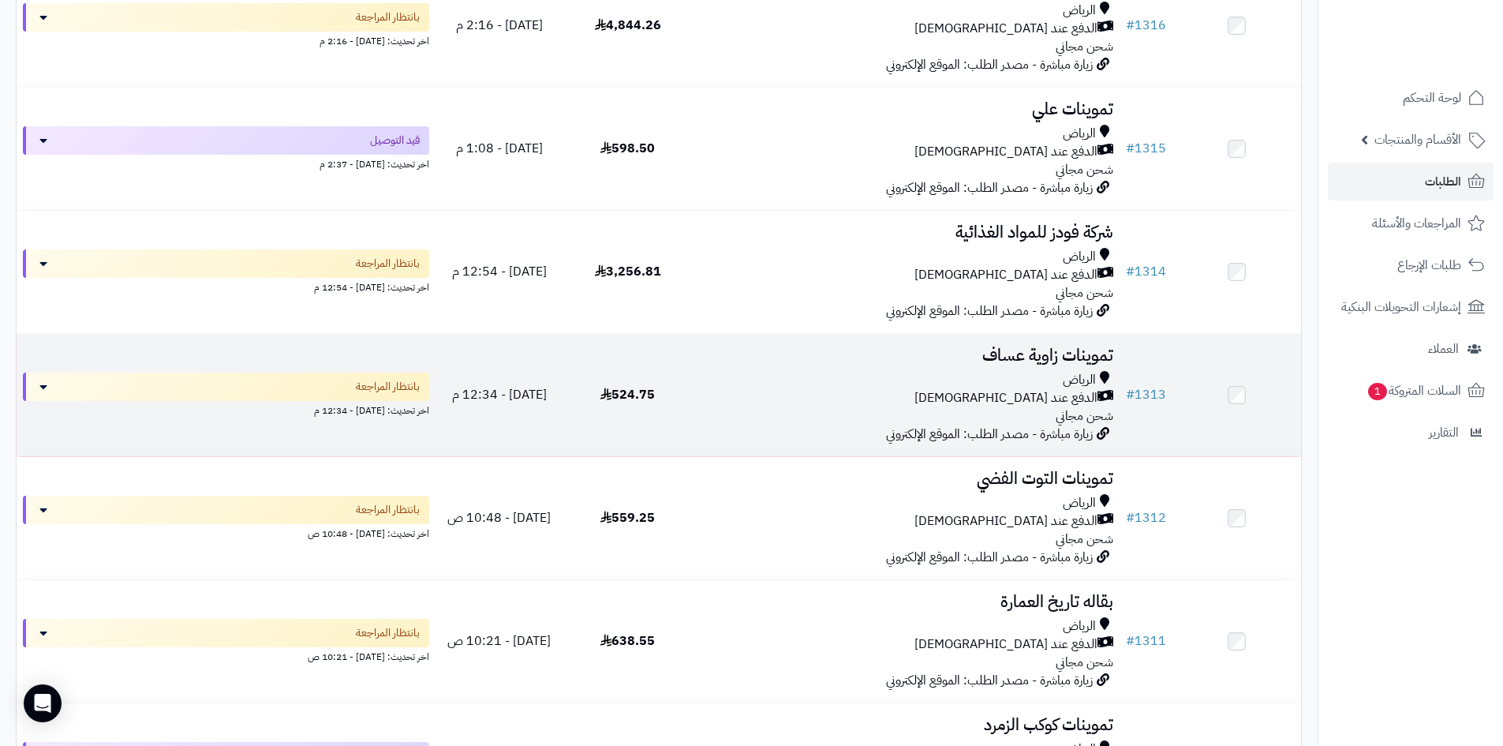
click at [827, 410] on div "الرياض الدفع عند الاستلام شحن مجاني" at bounding box center [905, 398] width 415 height 54
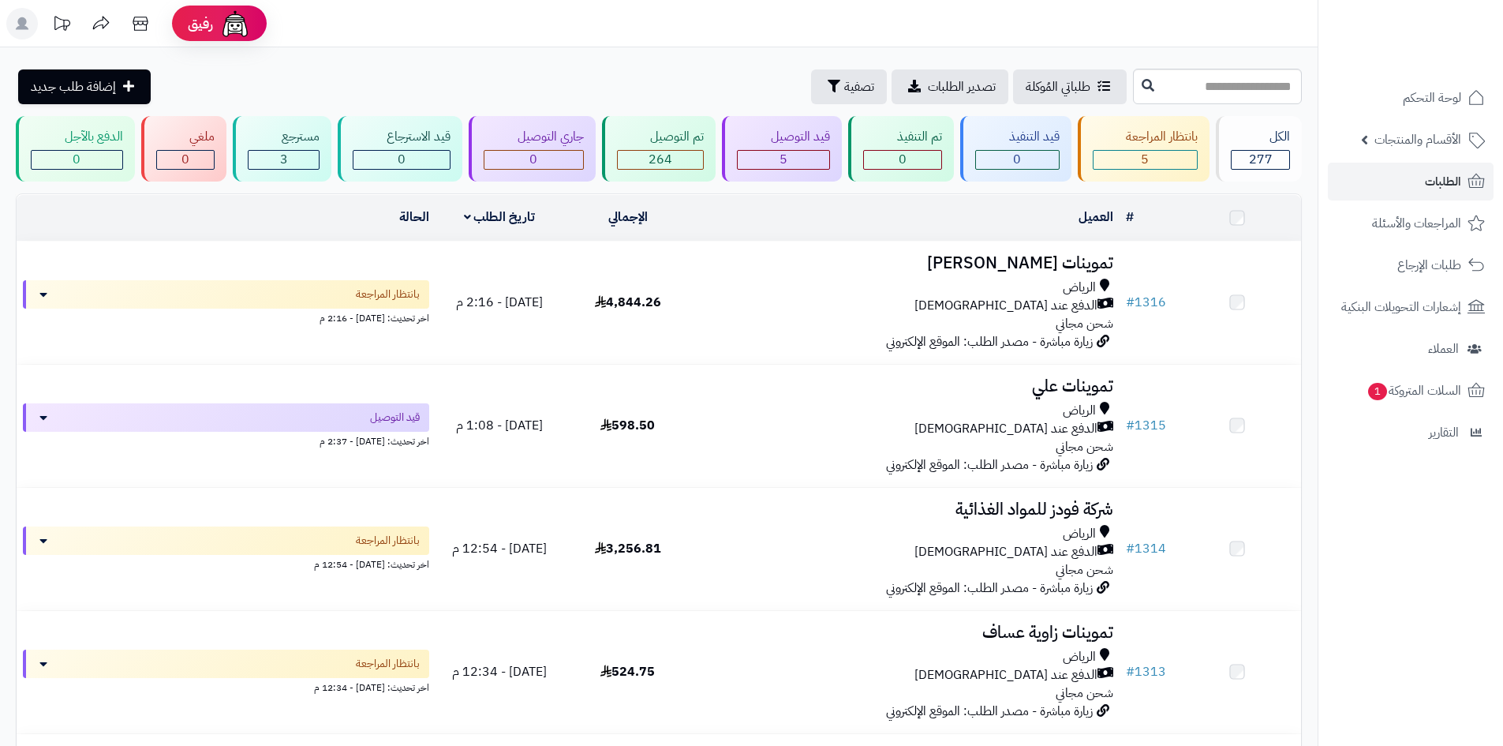
scroll to position [279, 0]
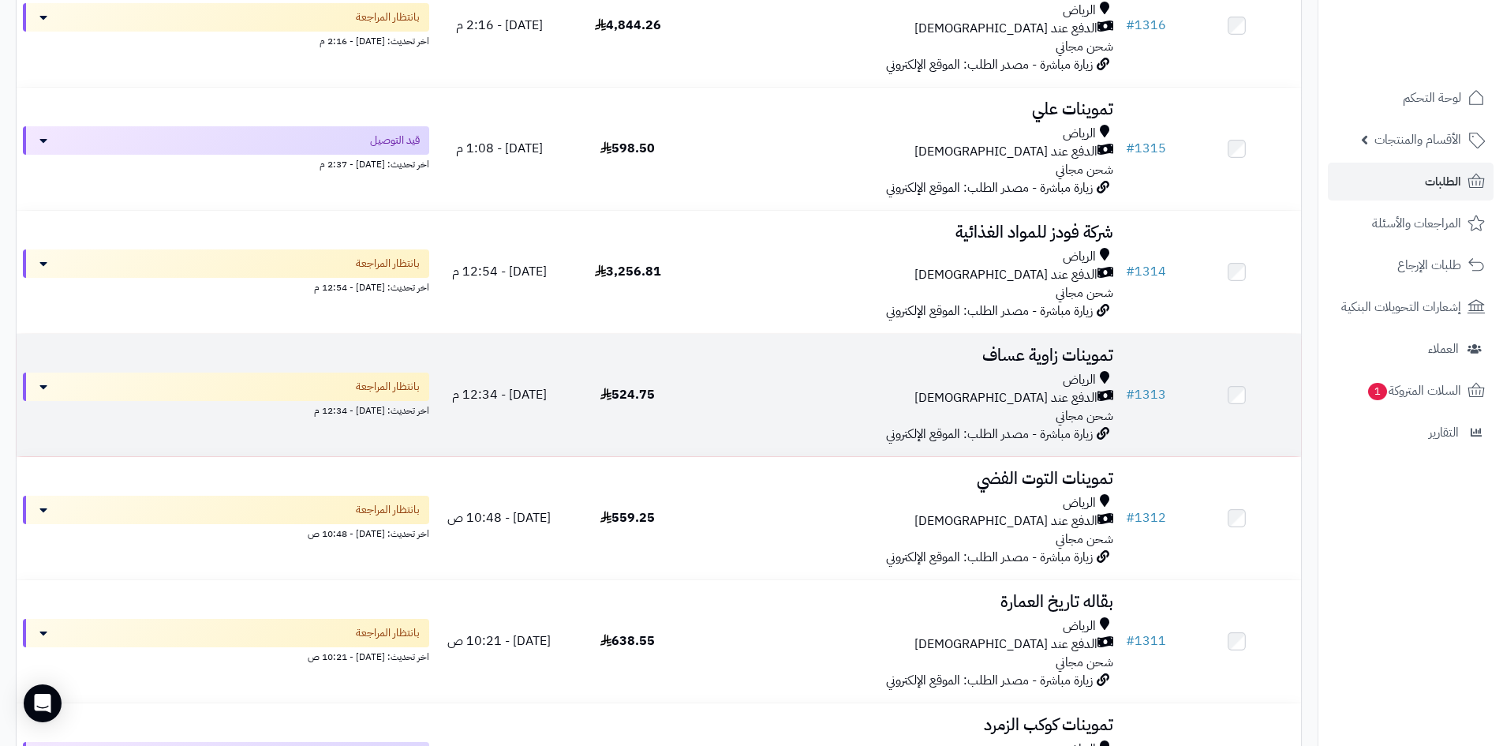
click at [757, 383] on div "الرياض" at bounding box center [905, 380] width 415 height 18
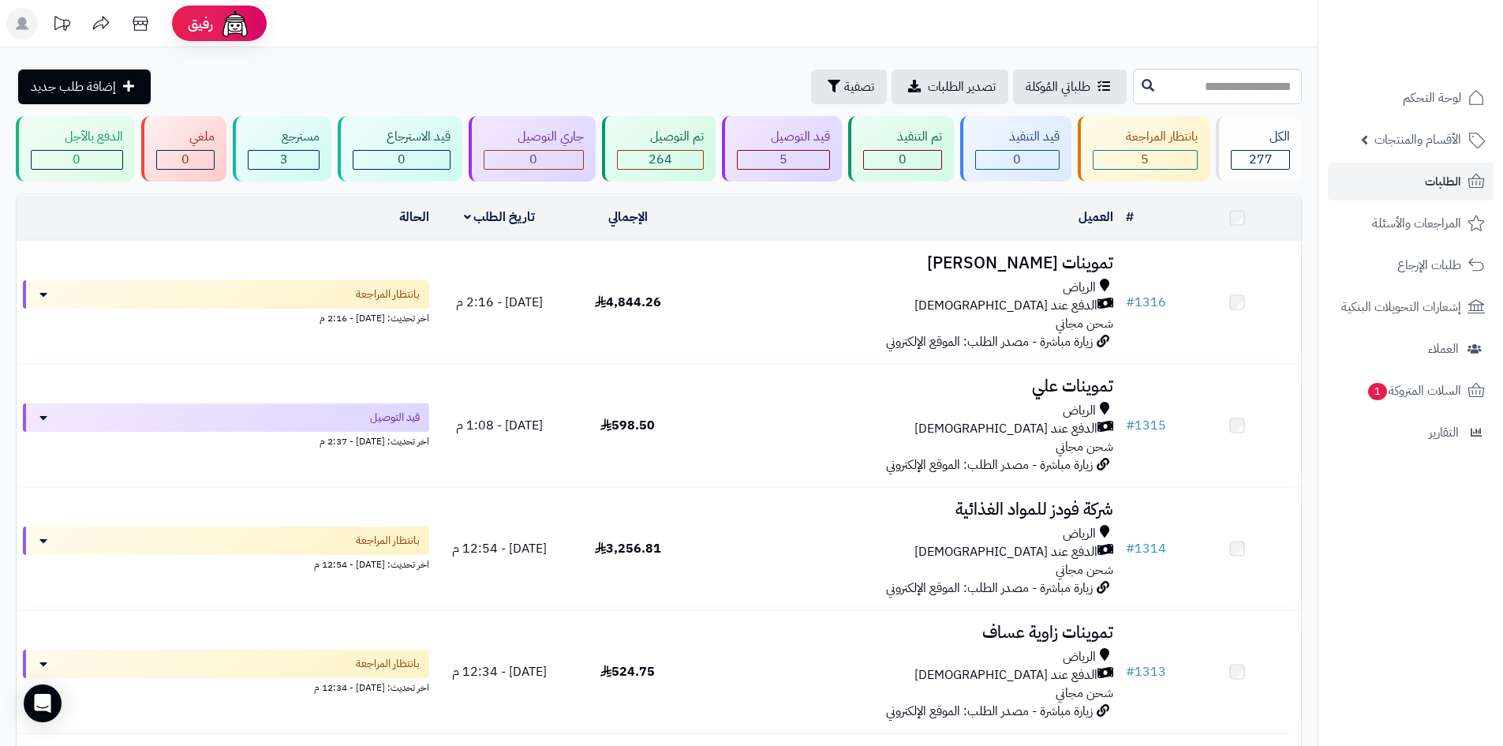
scroll to position [279, 0]
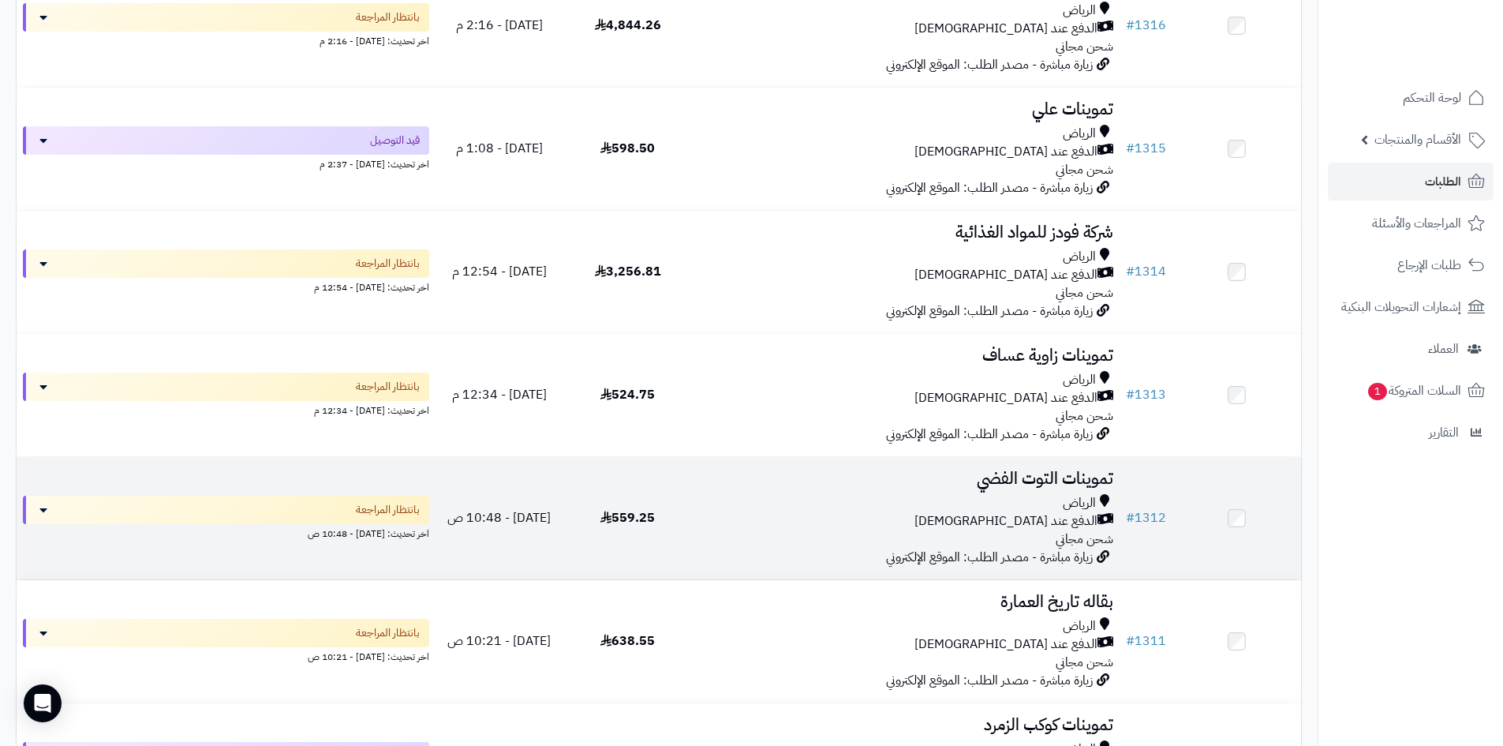
click at [837, 520] on div "الدفع عند [DEMOGRAPHIC_DATA]" at bounding box center [905, 521] width 415 height 18
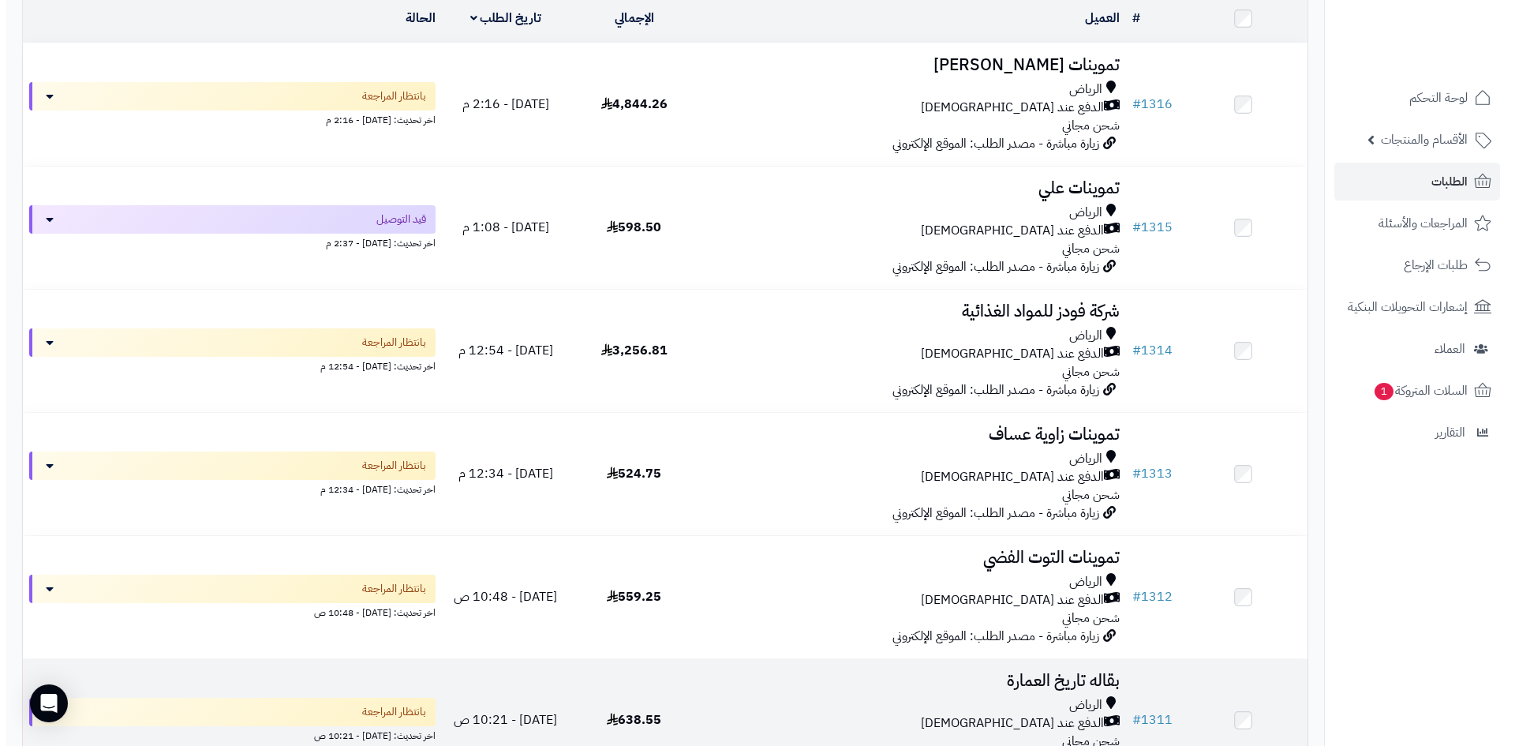
scroll to position [279, 0]
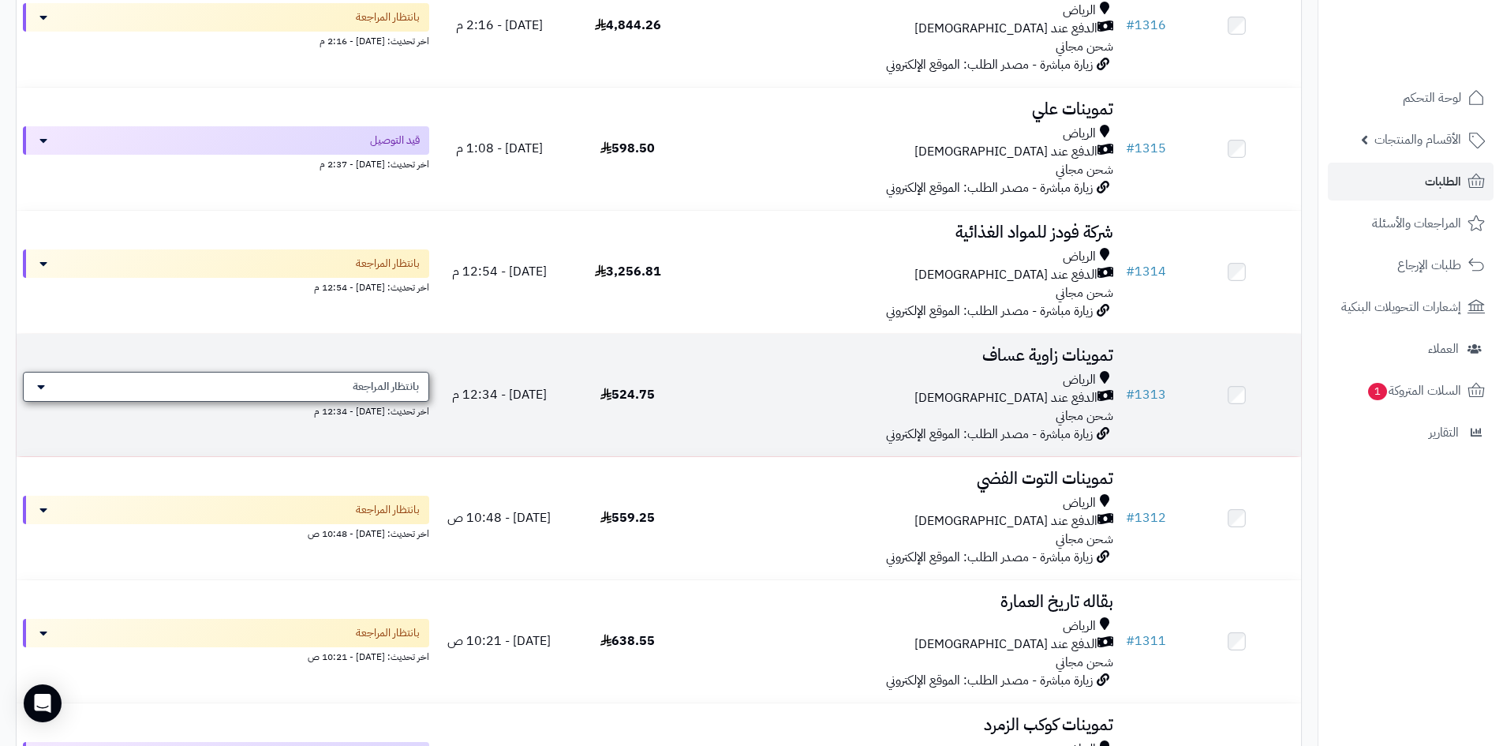
click at [394, 387] on span "بانتظار المراجعة" at bounding box center [386, 387] width 66 height 16
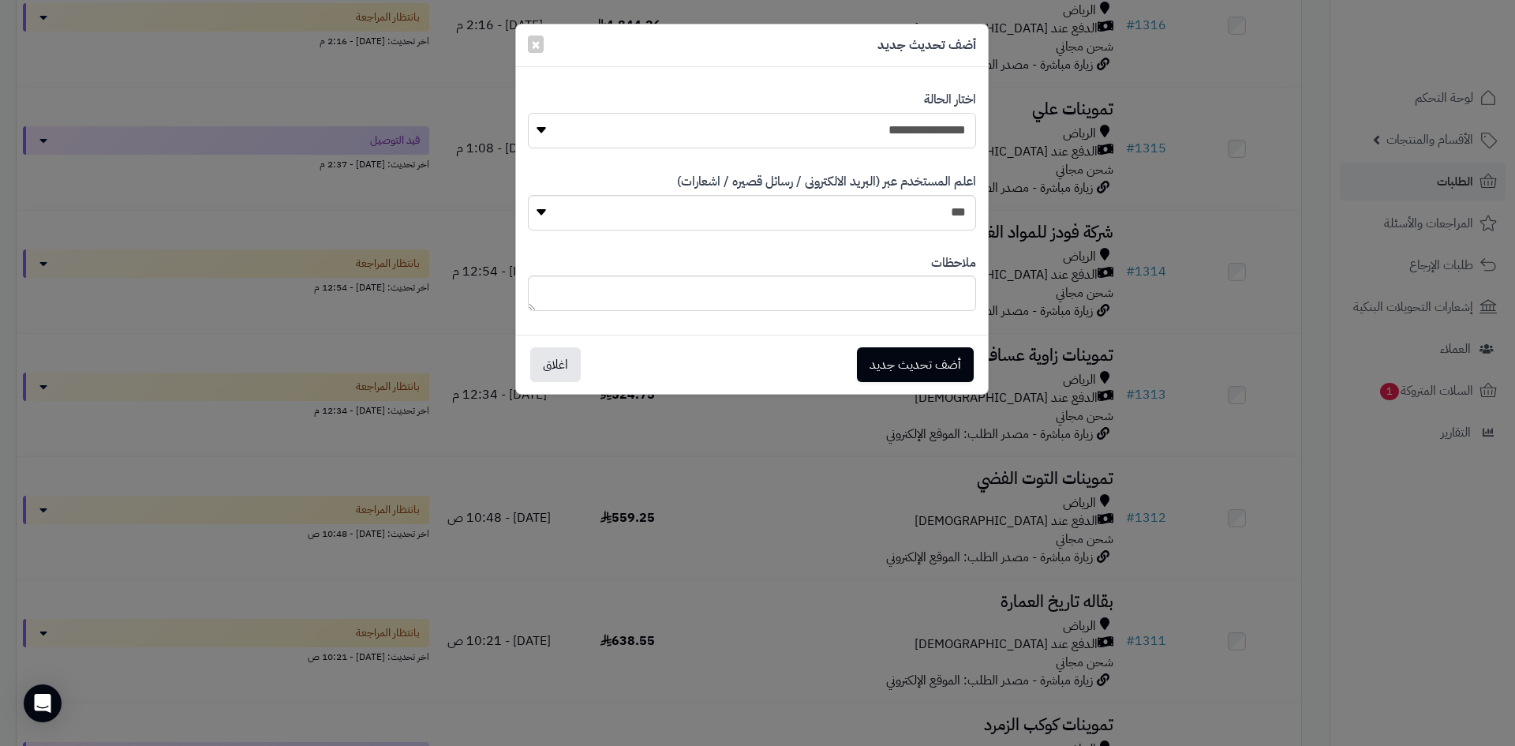
click at [849, 137] on select "**********" at bounding box center [752, 131] width 448 height 36
select select "*"
click at [528, 113] on select "**********" at bounding box center [752, 131] width 448 height 36
click at [917, 359] on button "أضف تحديث جديد" at bounding box center [915, 363] width 117 height 35
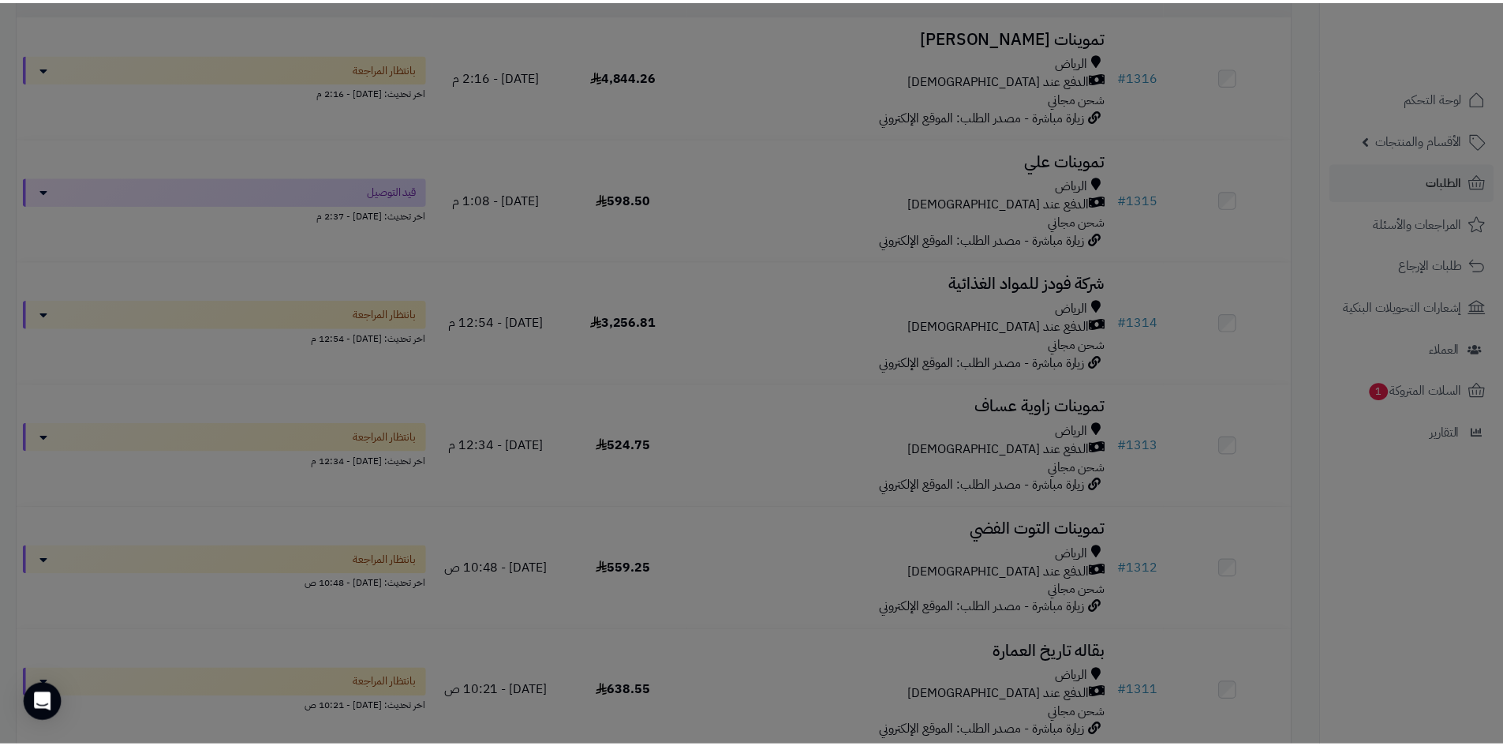
scroll to position [330, 0]
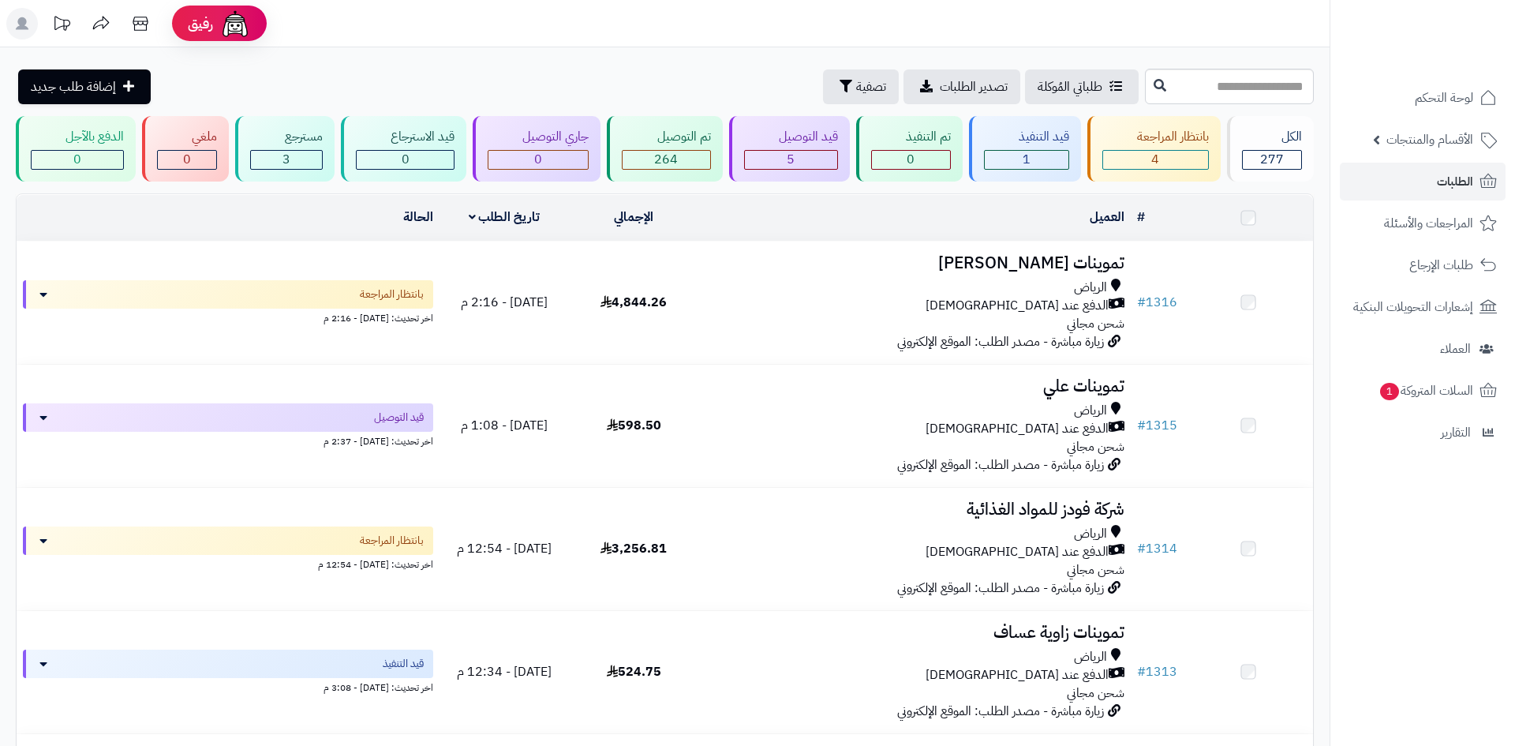
scroll to position [279, 0]
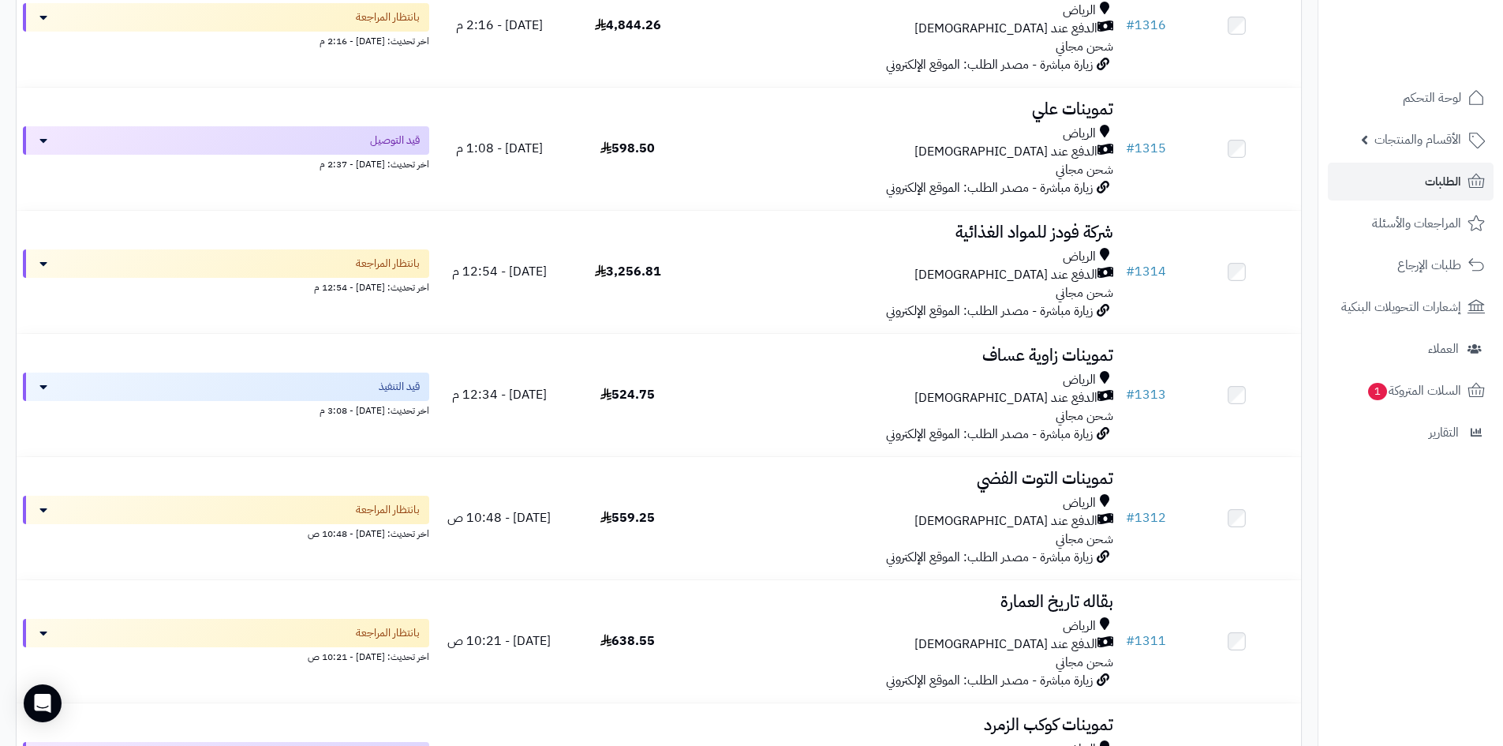
click at [413, 512] on span "بانتظار المراجعة" at bounding box center [388, 510] width 64 height 16
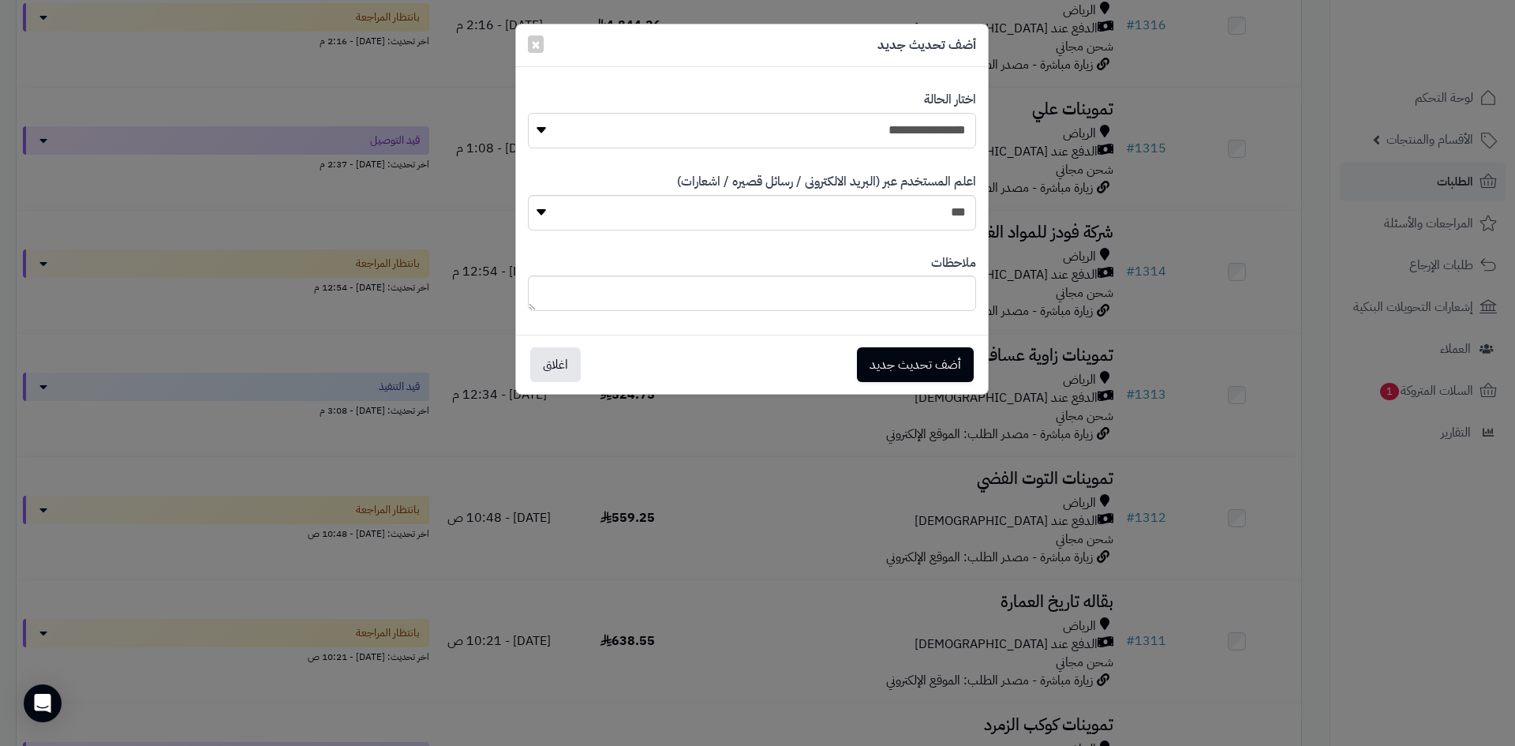
click at [853, 139] on select "**********" at bounding box center [752, 131] width 448 height 36
select select "*"
click at [528, 113] on select "**********" at bounding box center [752, 131] width 448 height 36
click at [927, 363] on button "أضف تحديث جديد" at bounding box center [915, 363] width 117 height 35
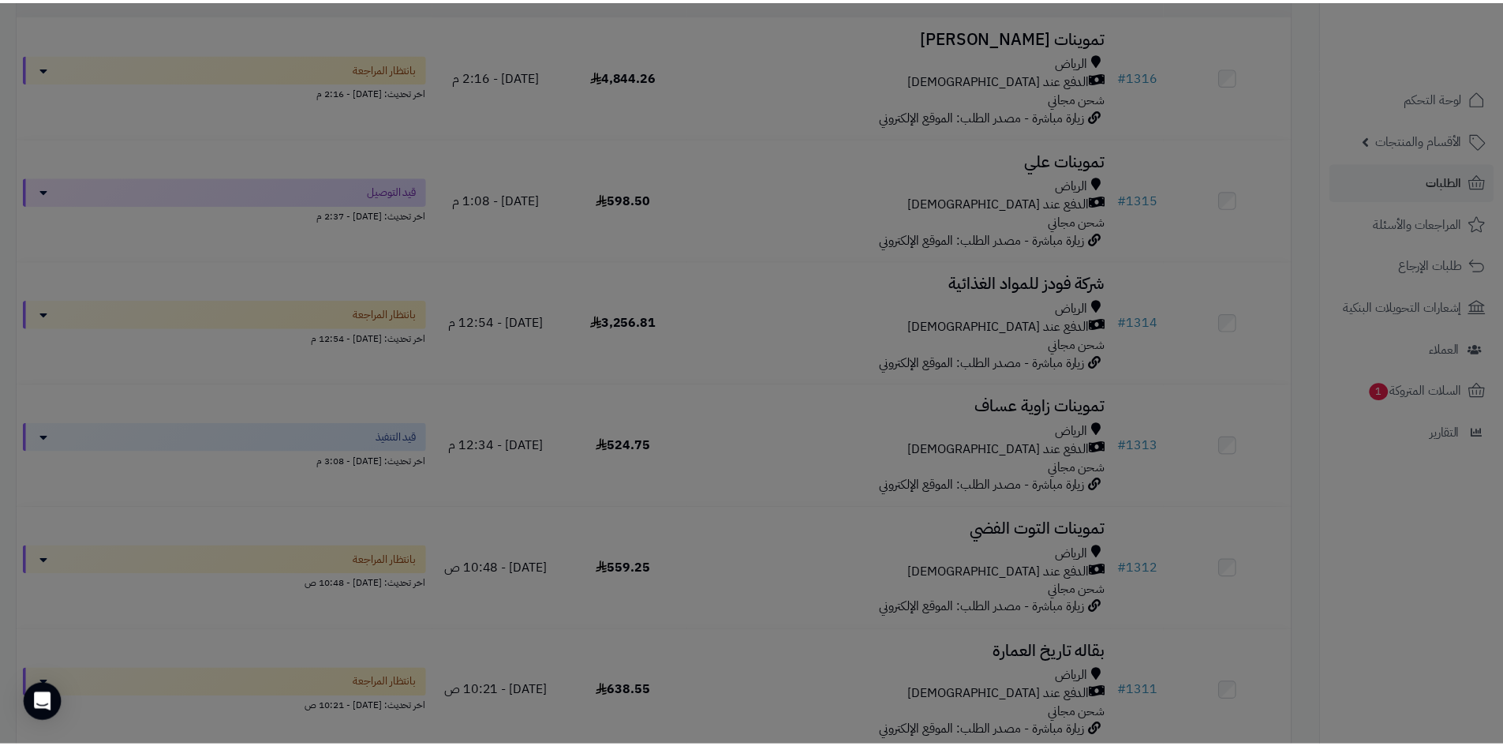
scroll to position [330, 0]
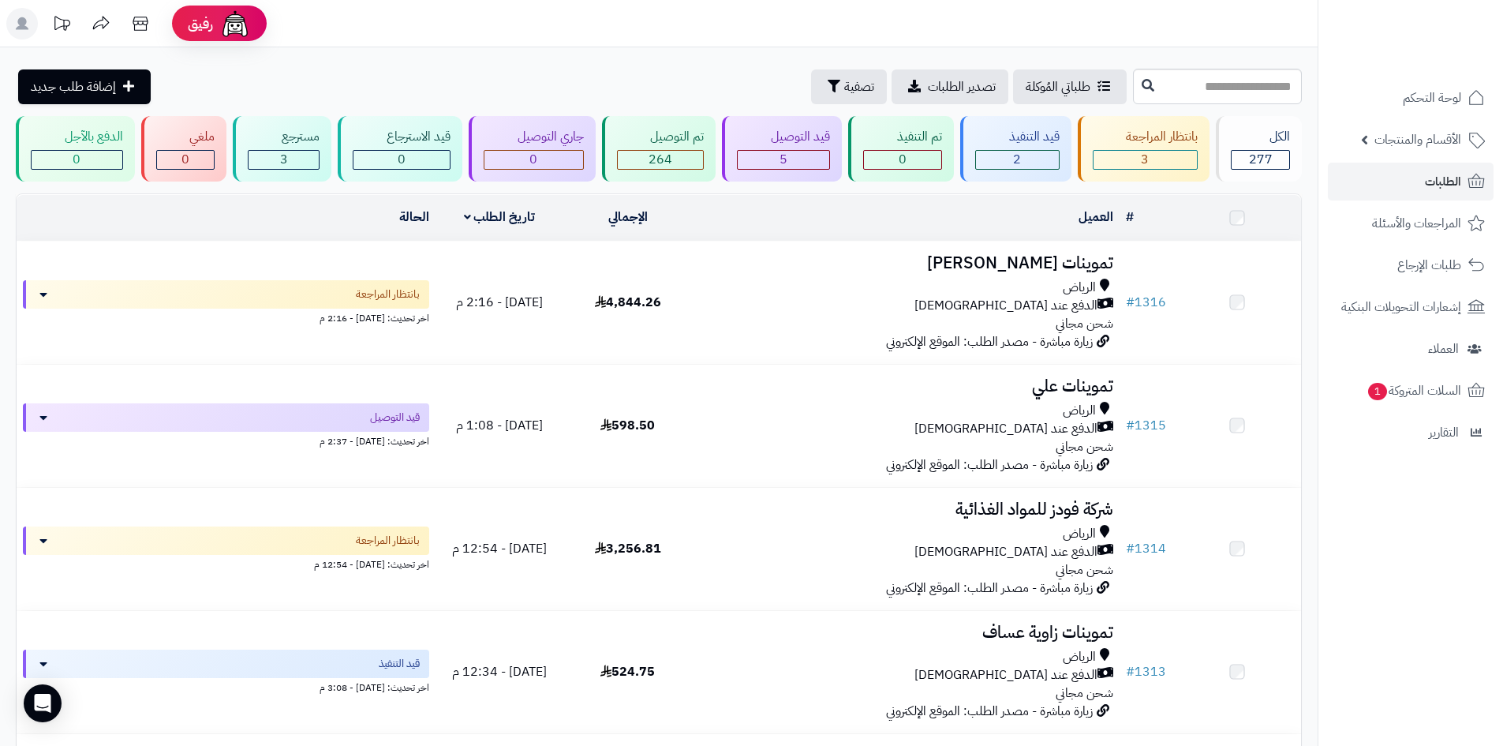
scroll to position [279, 0]
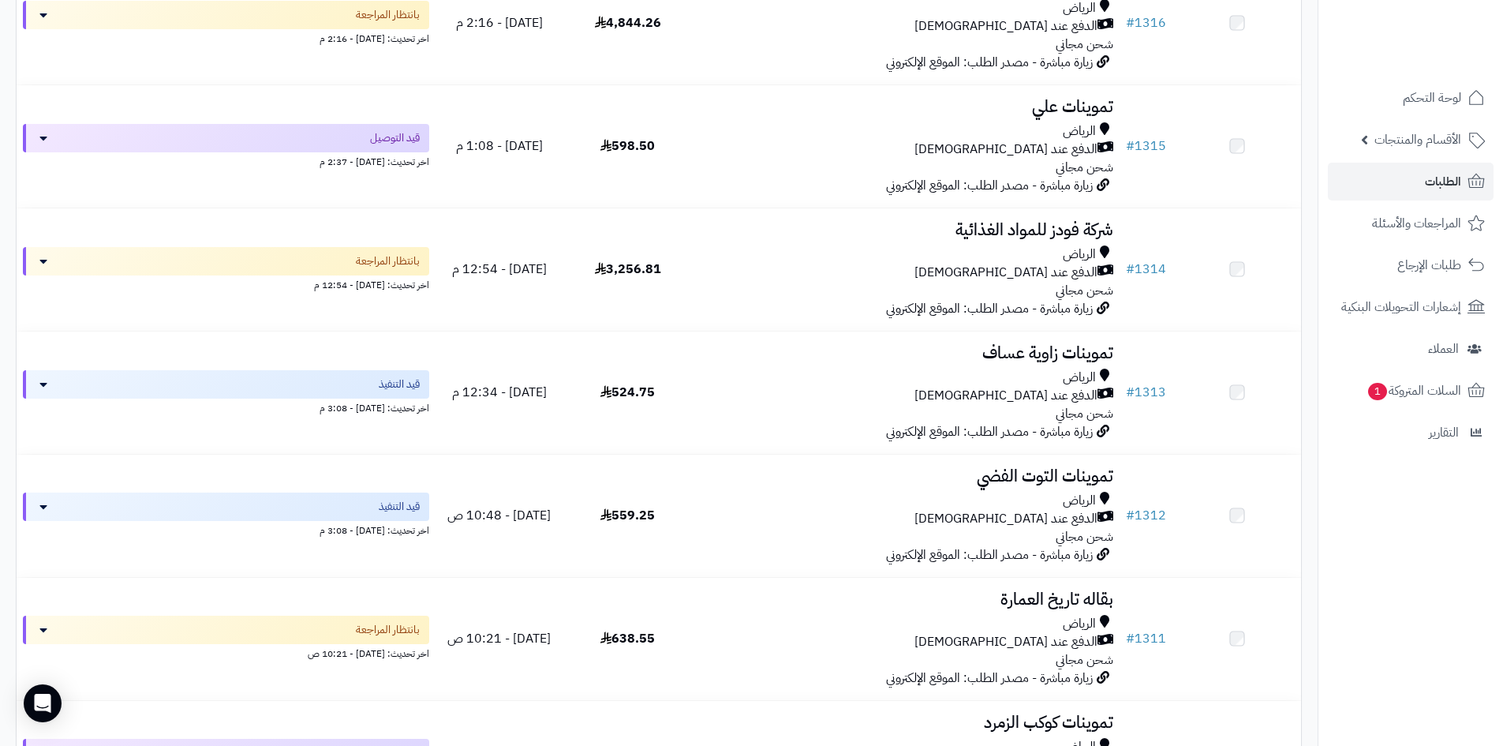
click at [785, 409] on div "الرياض الدفع عند الاستلام شحن مجاني" at bounding box center [905, 396] width 415 height 54
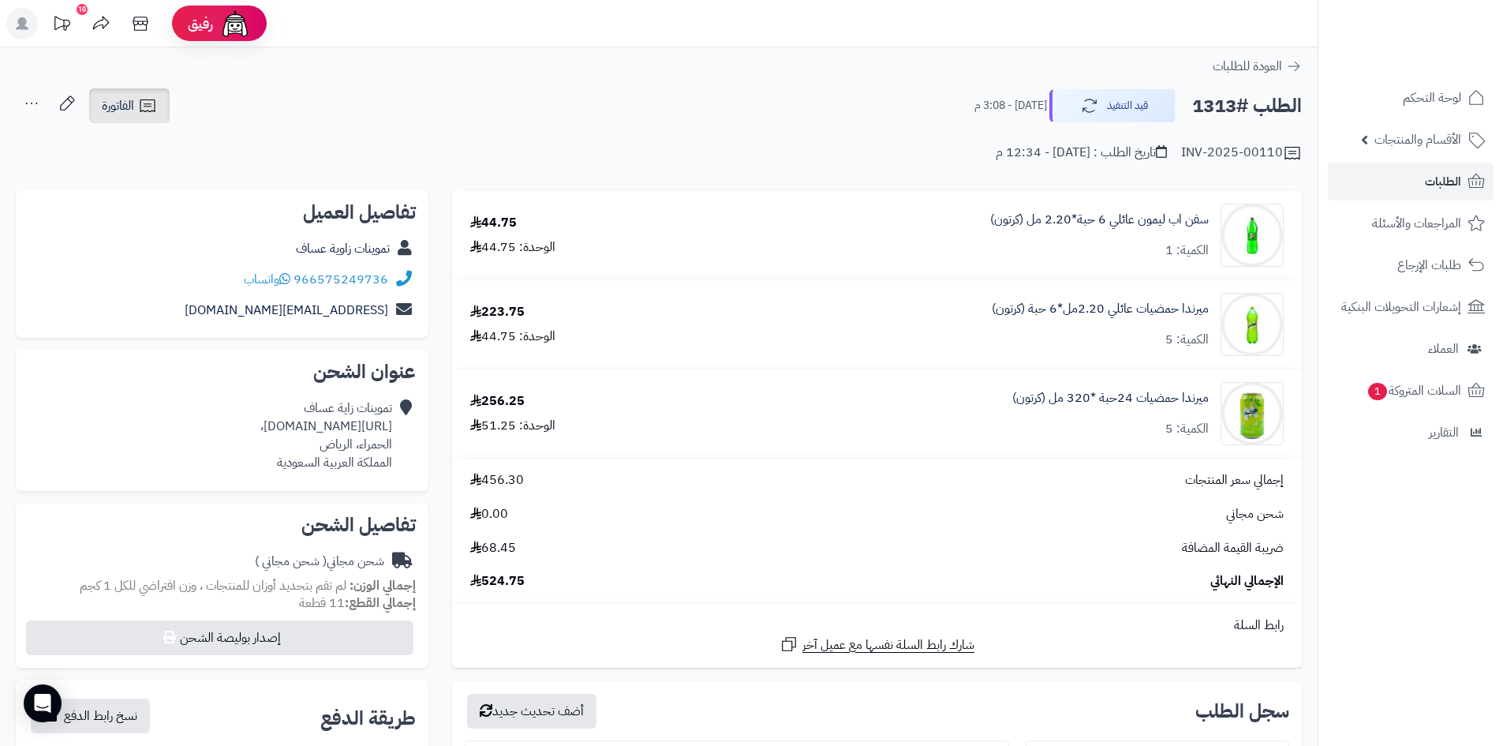
drag, startPoint x: 125, startPoint y: 109, endPoint x: 145, endPoint y: 117, distance: 22.0
click at [125, 109] on span "الفاتورة" at bounding box center [118, 105] width 32 height 19
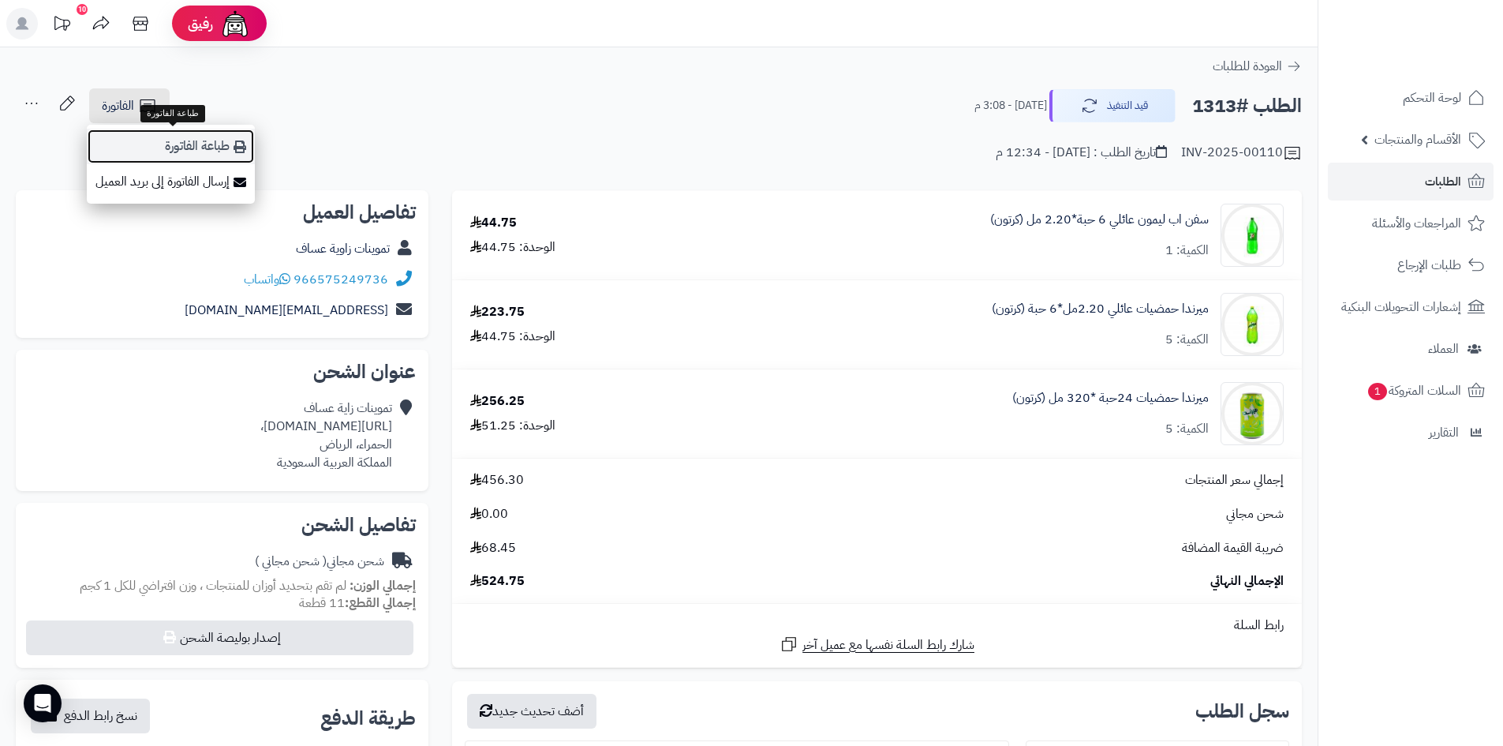
click at [233, 144] on link "طباعة الفاتورة" at bounding box center [171, 147] width 168 height 36
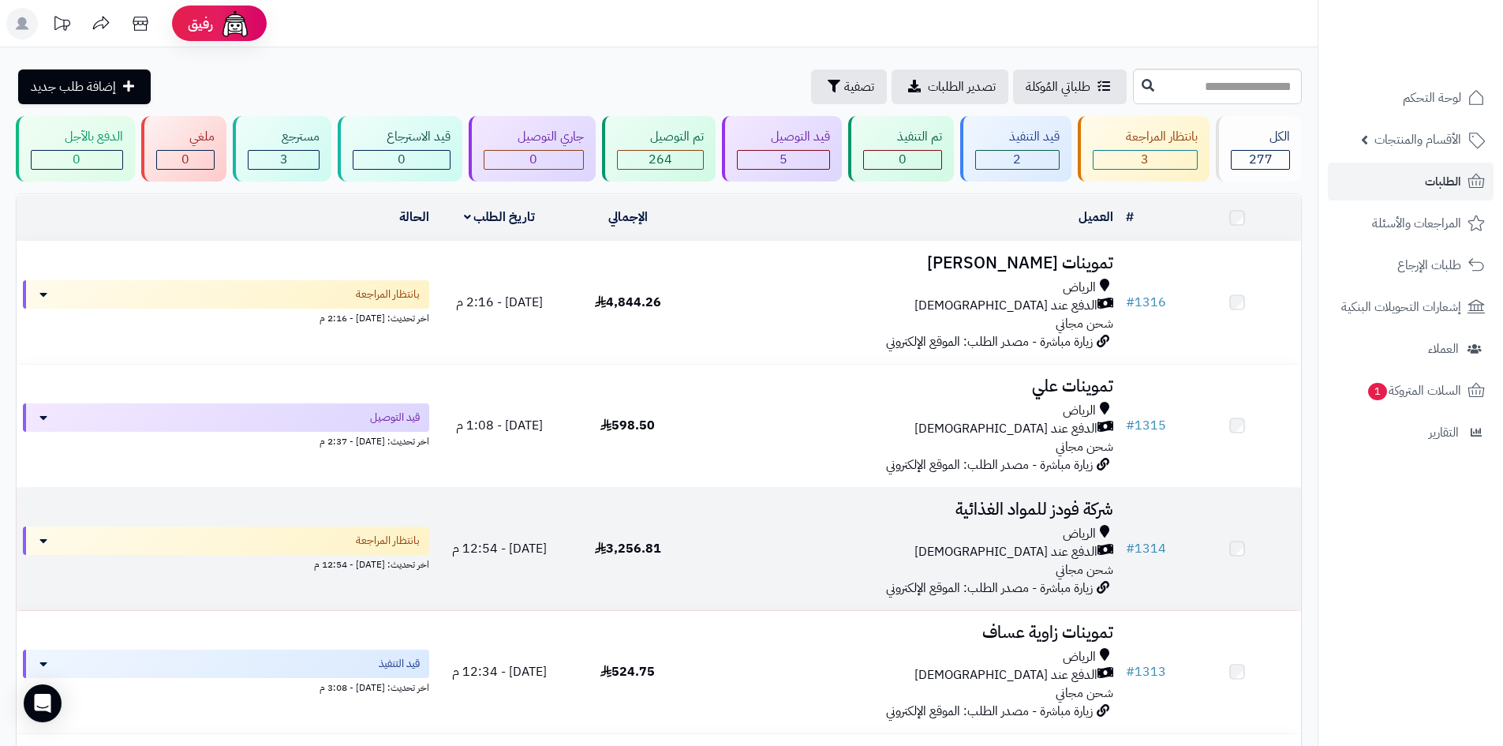
scroll to position [279, 0]
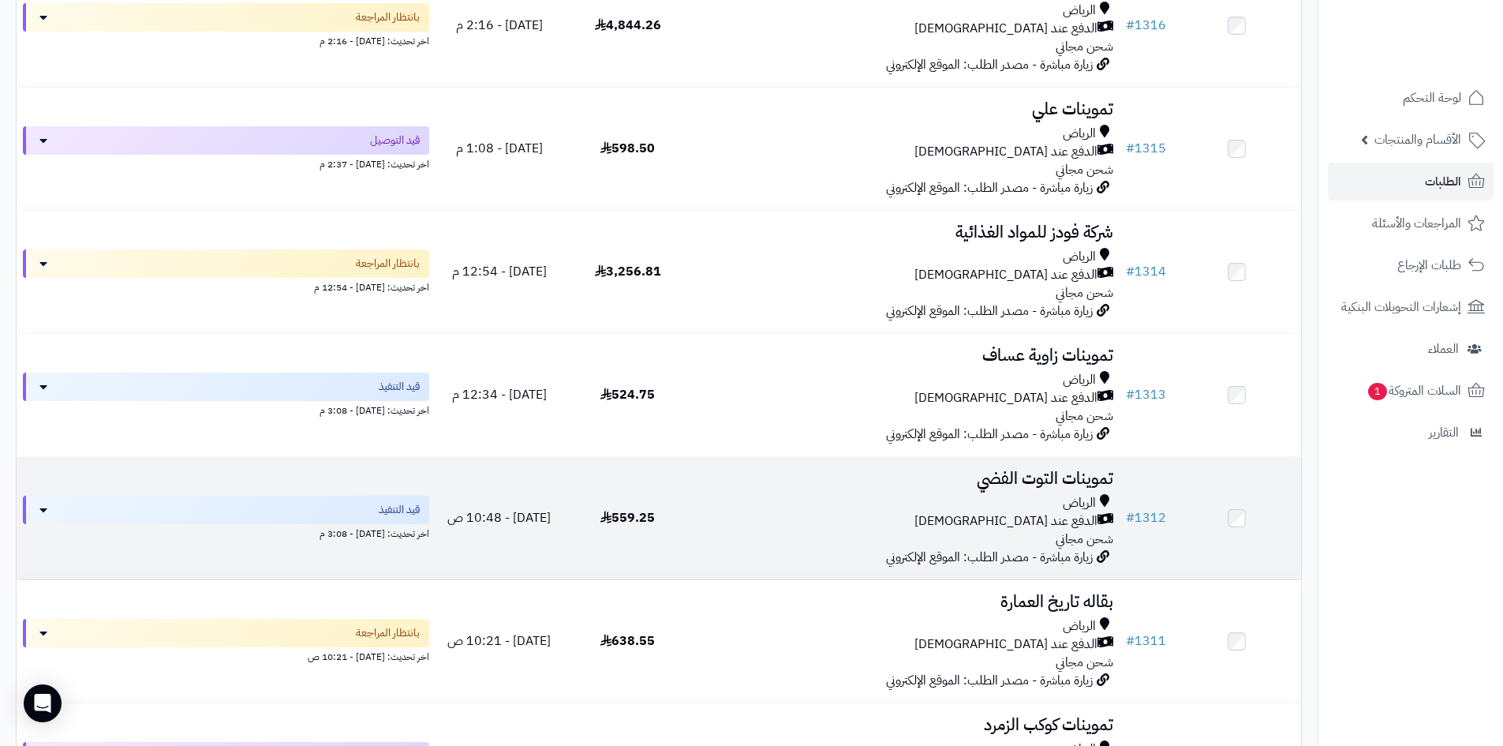
click at [737, 514] on div "الدفع عند [DEMOGRAPHIC_DATA]" at bounding box center [905, 521] width 415 height 18
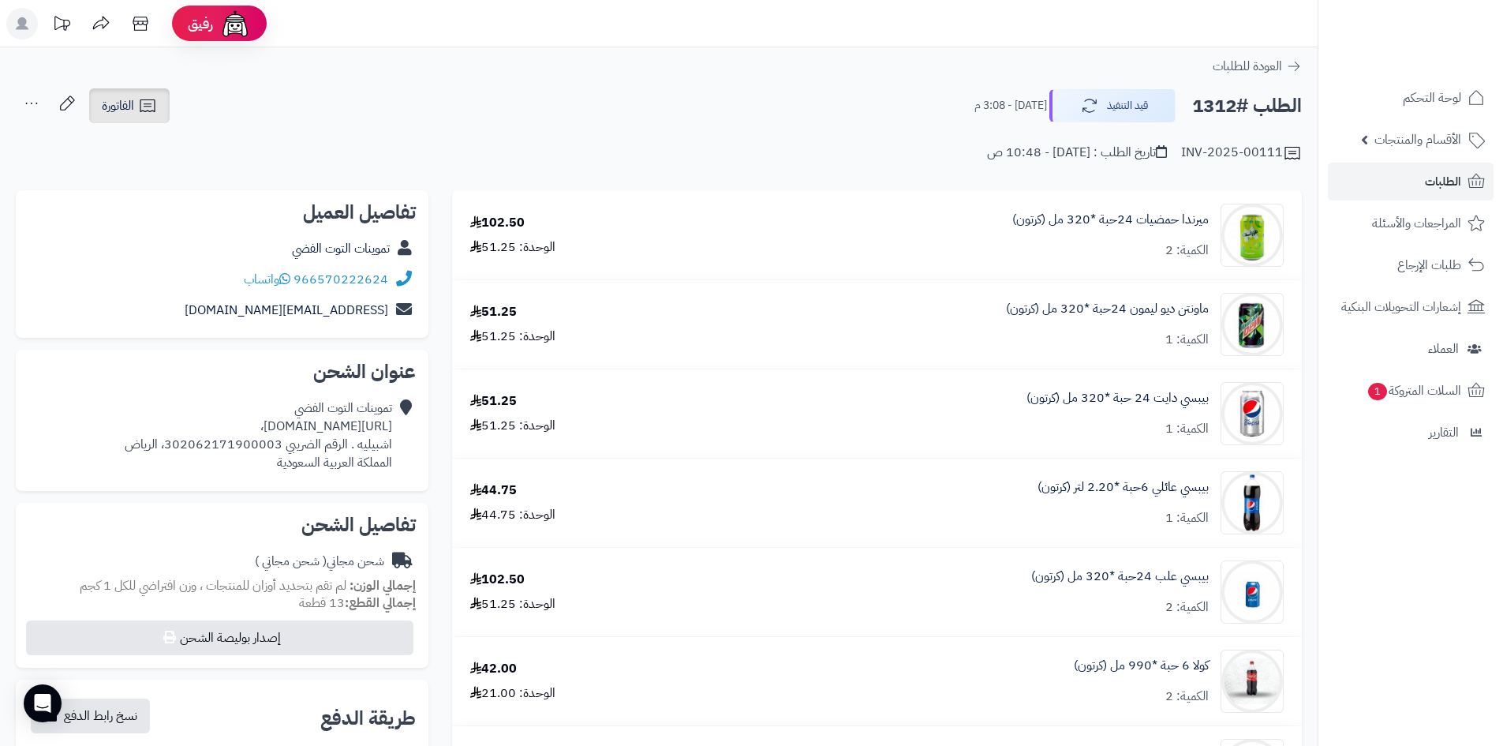
click at [145, 107] on icon at bounding box center [147, 105] width 15 height 13
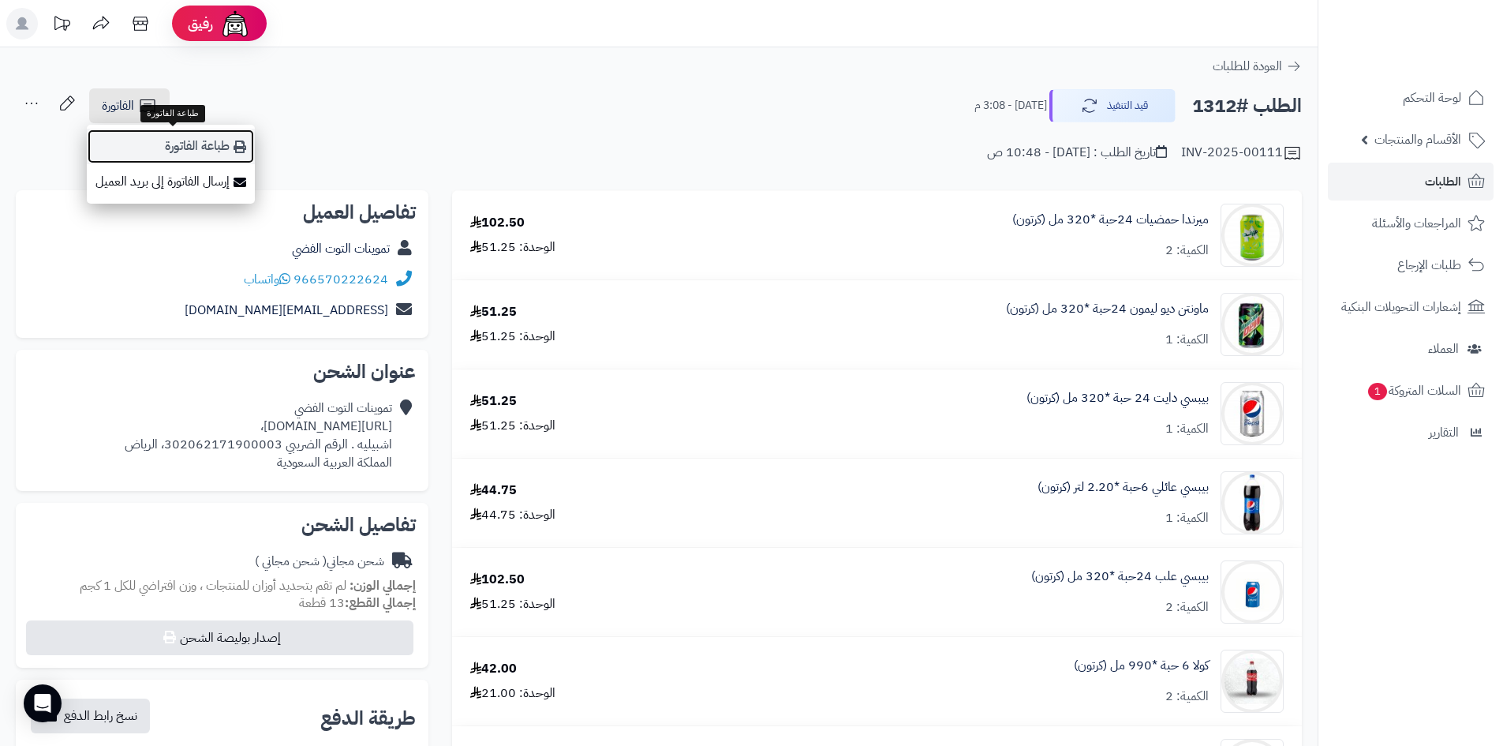
click at [224, 151] on link "طباعة الفاتورة" at bounding box center [171, 147] width 168 height 36
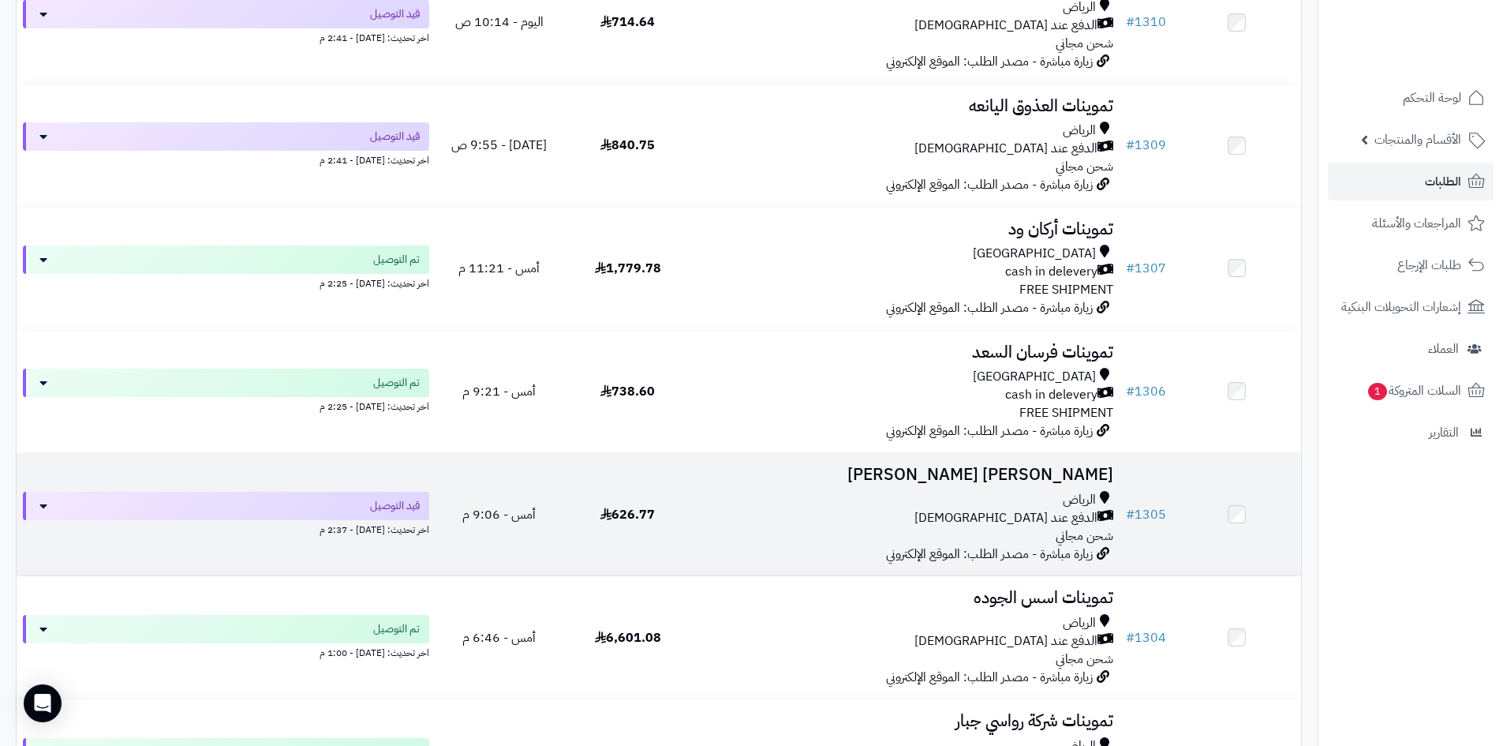
scroll to position [1026, 0]
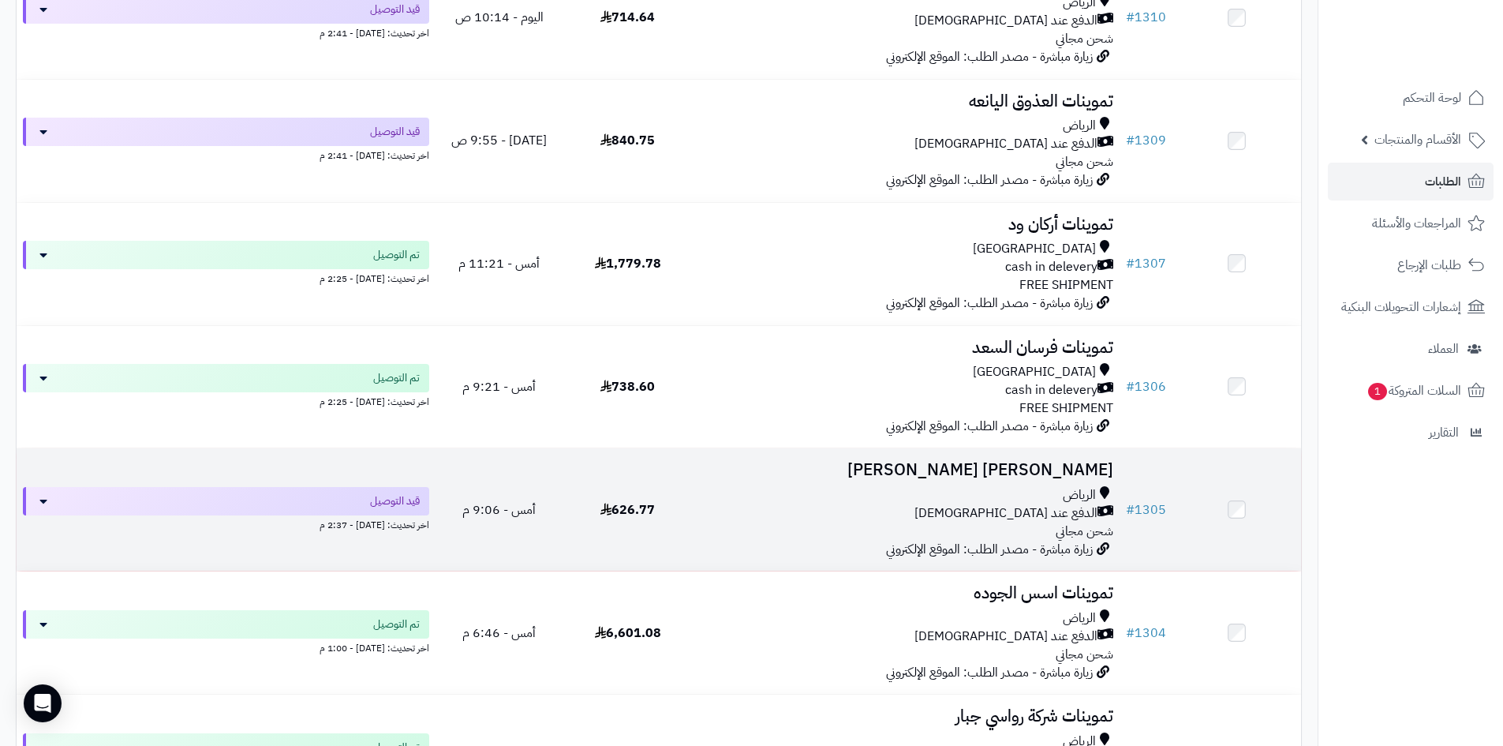
click at [837, 523] on div "الرياض الدفع عند الاستلام شحن مجاني" at bounding box center [905, 513] width 415 height 54
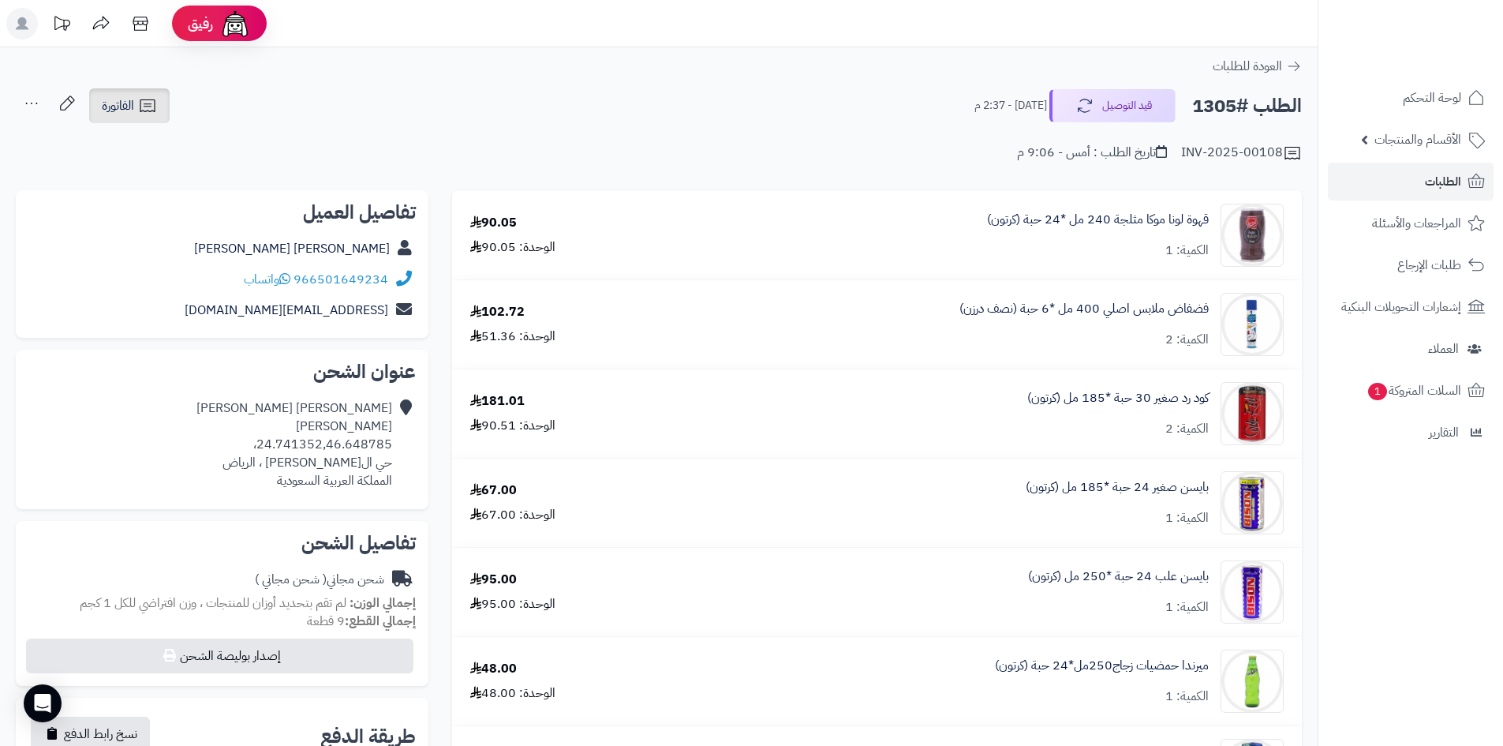
click at [155, 110] on icon at bounding box center [147, 105] width 19 height 19
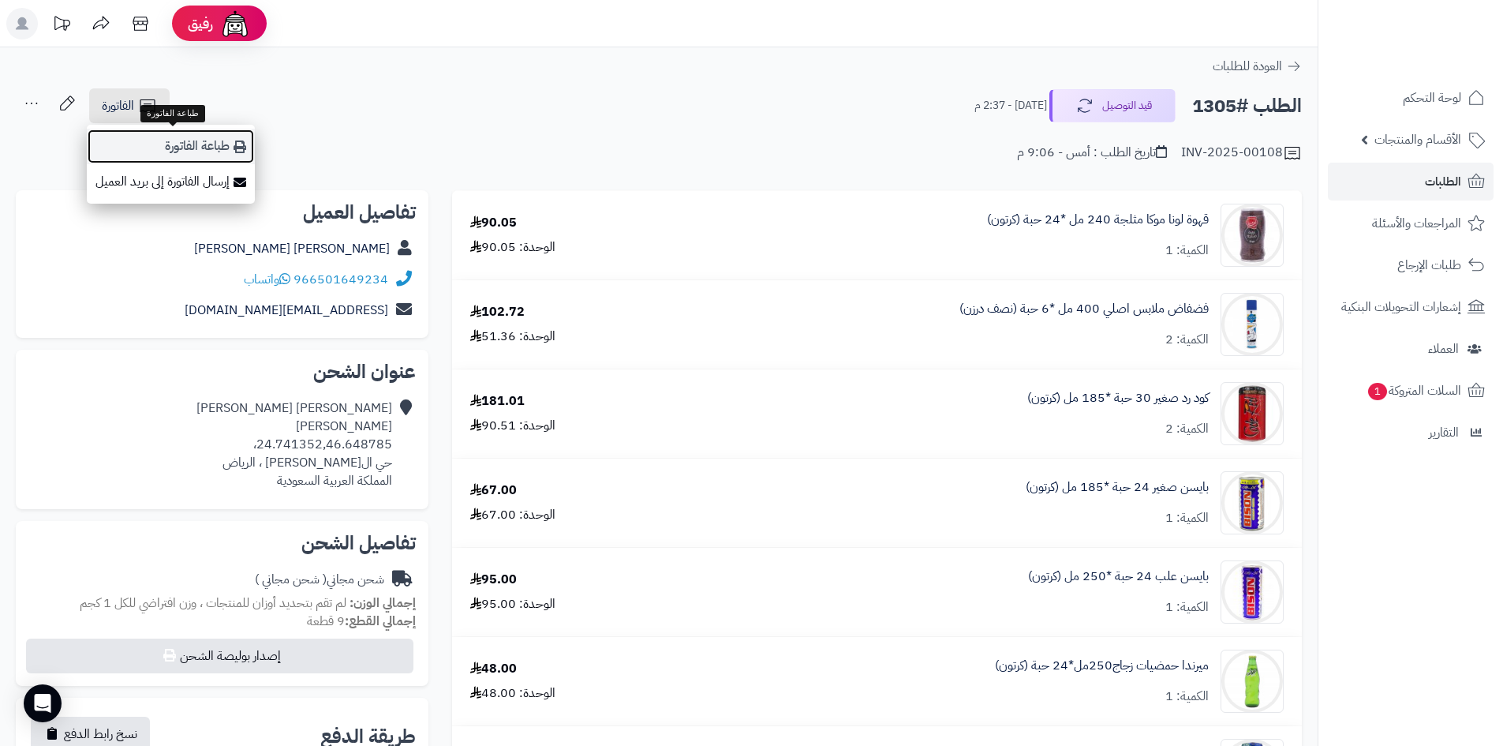
click at [230, 150] on link "طباعة الفاتورة" at bounding box center [171, 147] width 168 height 36
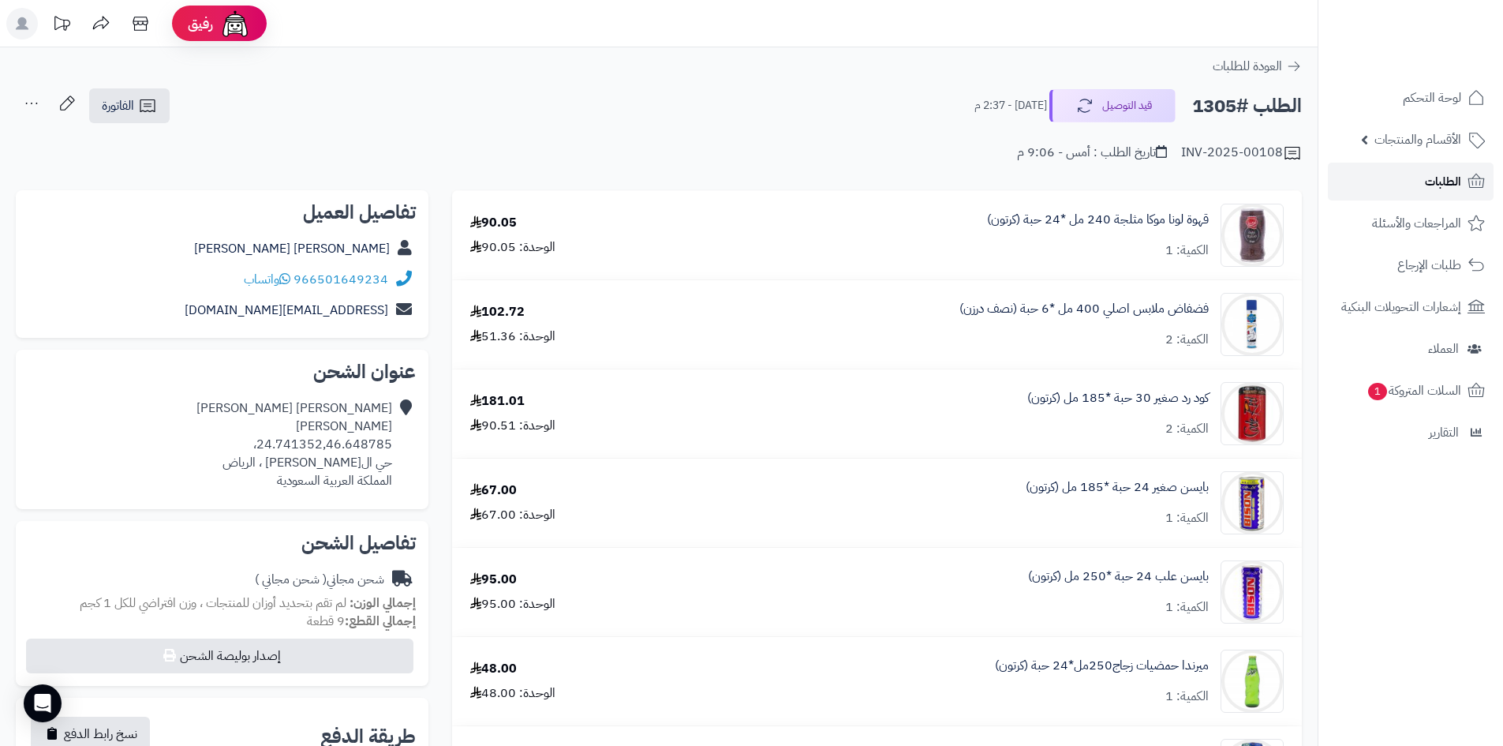
click at [1454, 180] on span "الطلبات" at bounding box center [1443, 181] width 36 height 22
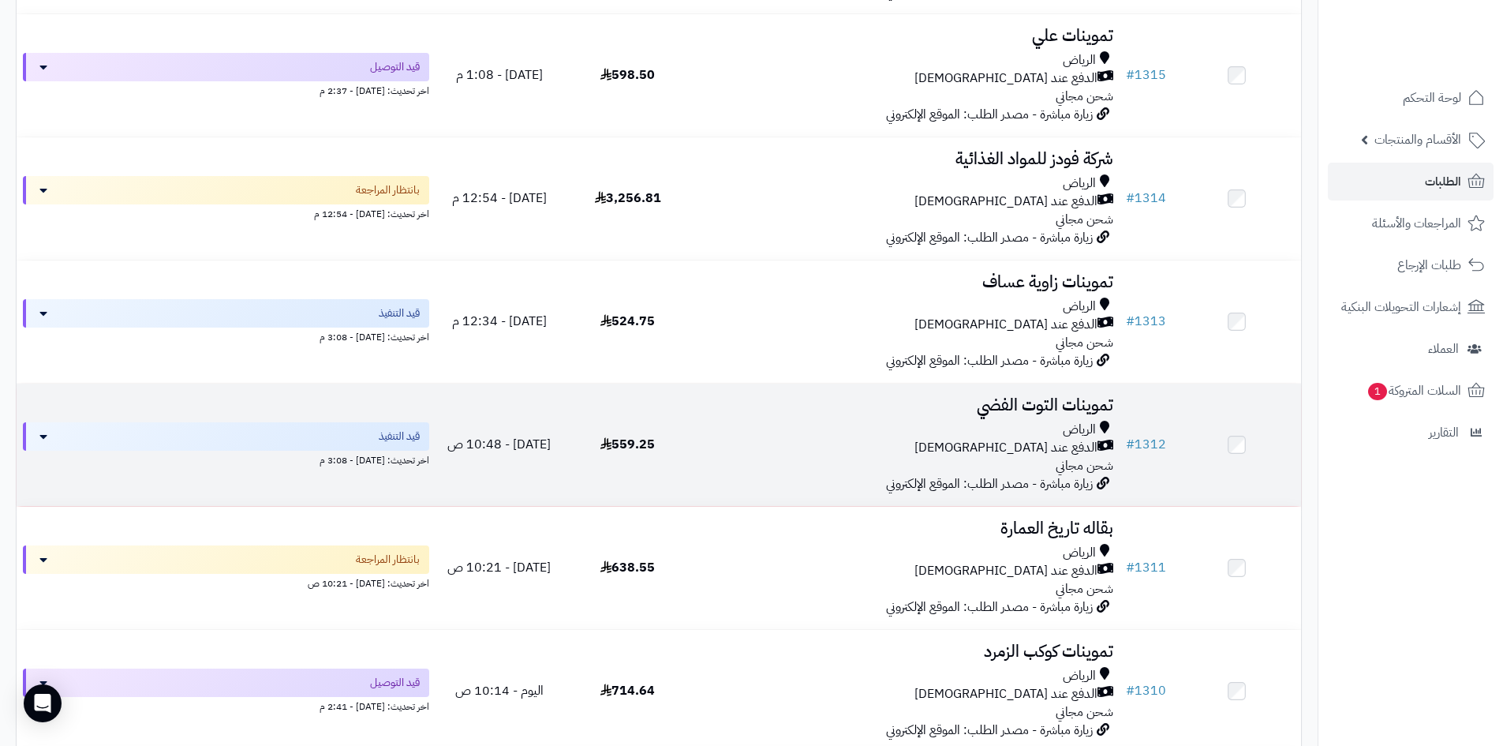
scroll to position [395, 0]
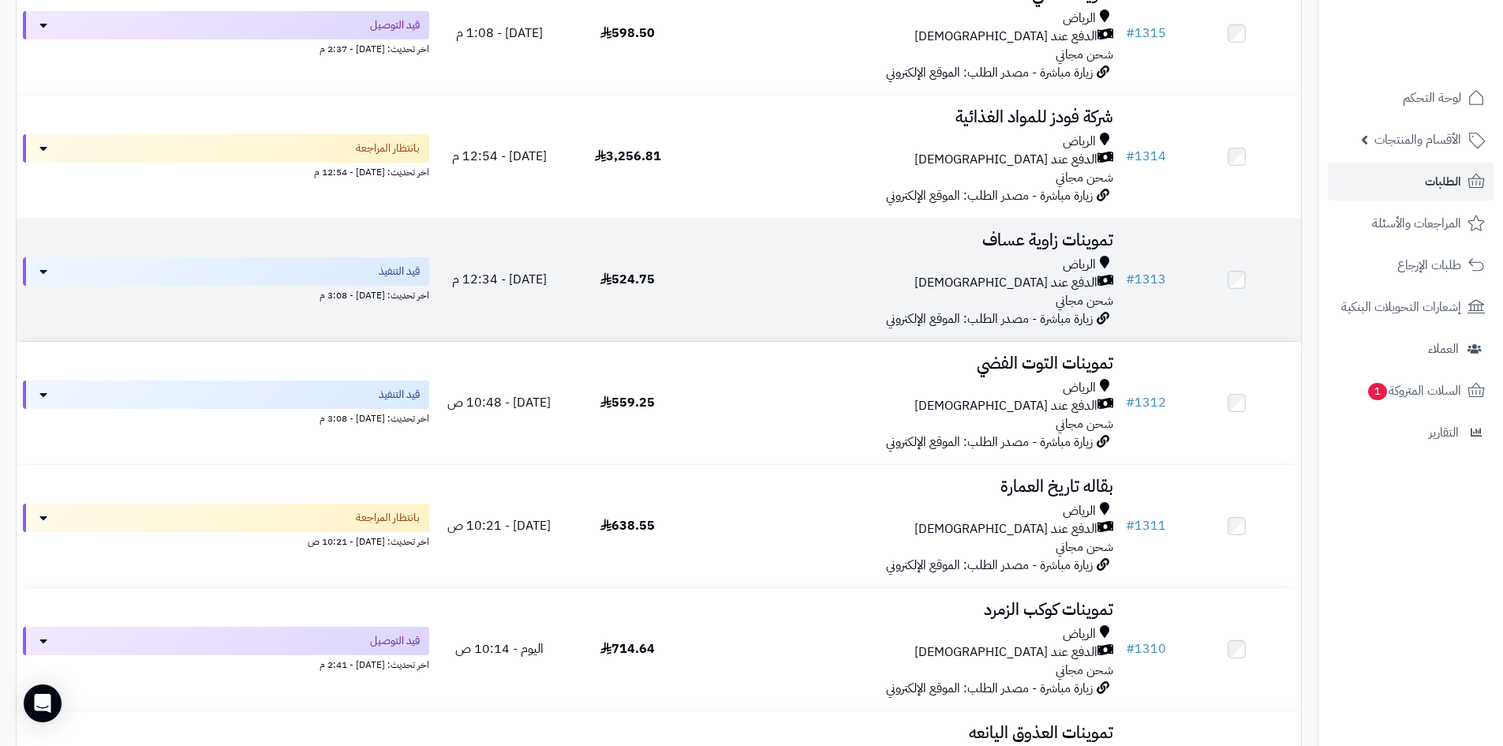
click at [881, 281] on div "الدفع عند [DEMOGRAPHIC_DATA]" at bounding box center [905, 283] width 415 height 18
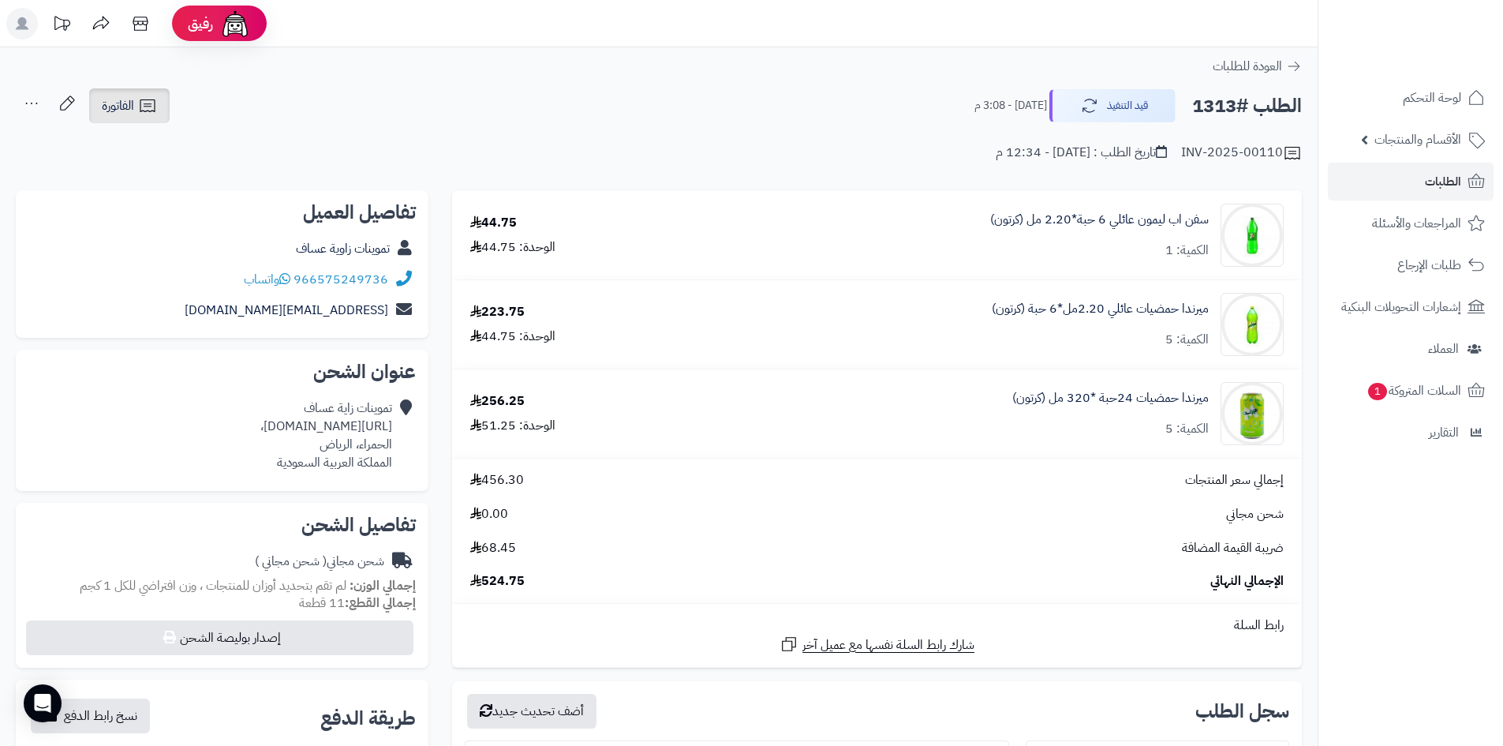
click at [113, 110] on span "الفاتورة" at bounding box center [118, 105] width 32 height 19
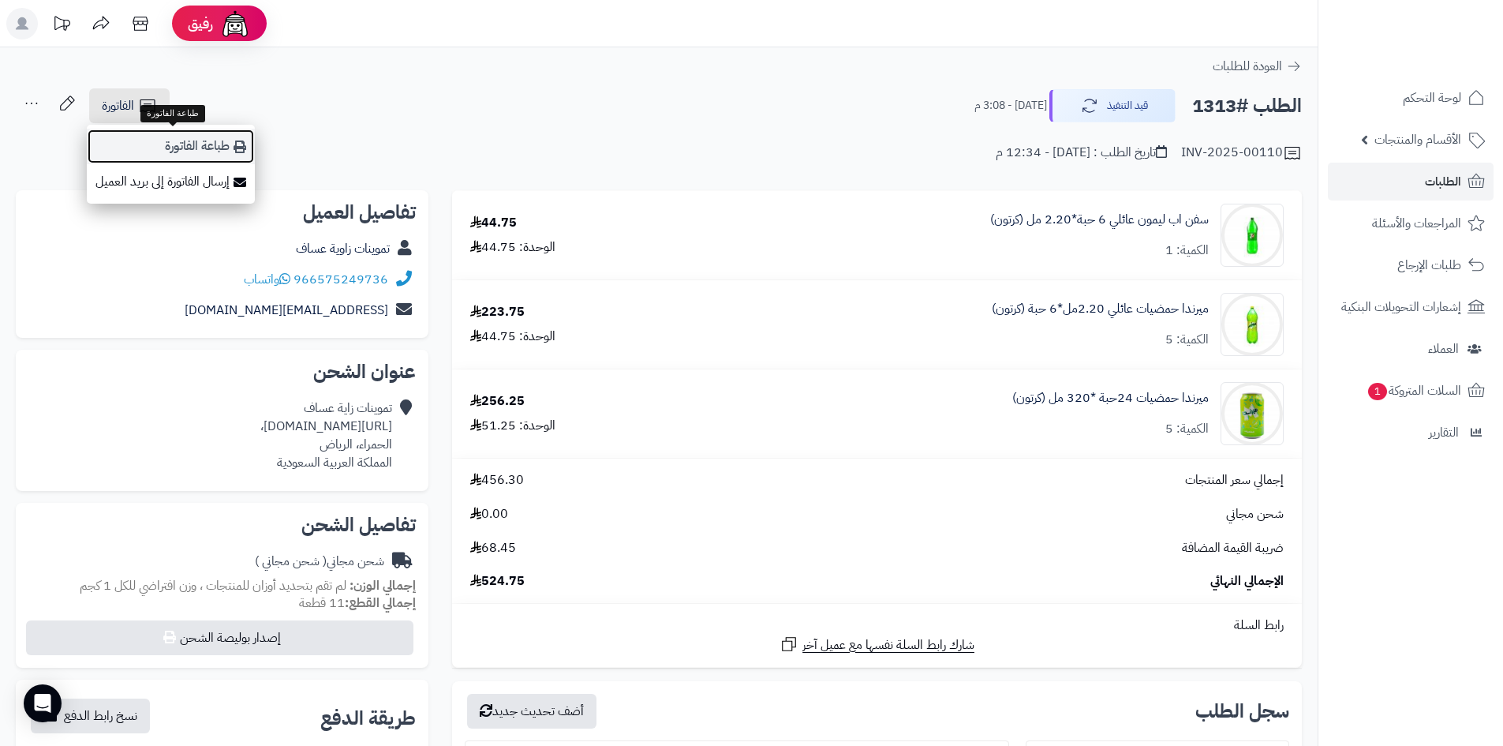
click at [202, 152] on link "طباعة الفاتورة" at bounding box center [171, 147] width 168 height 36
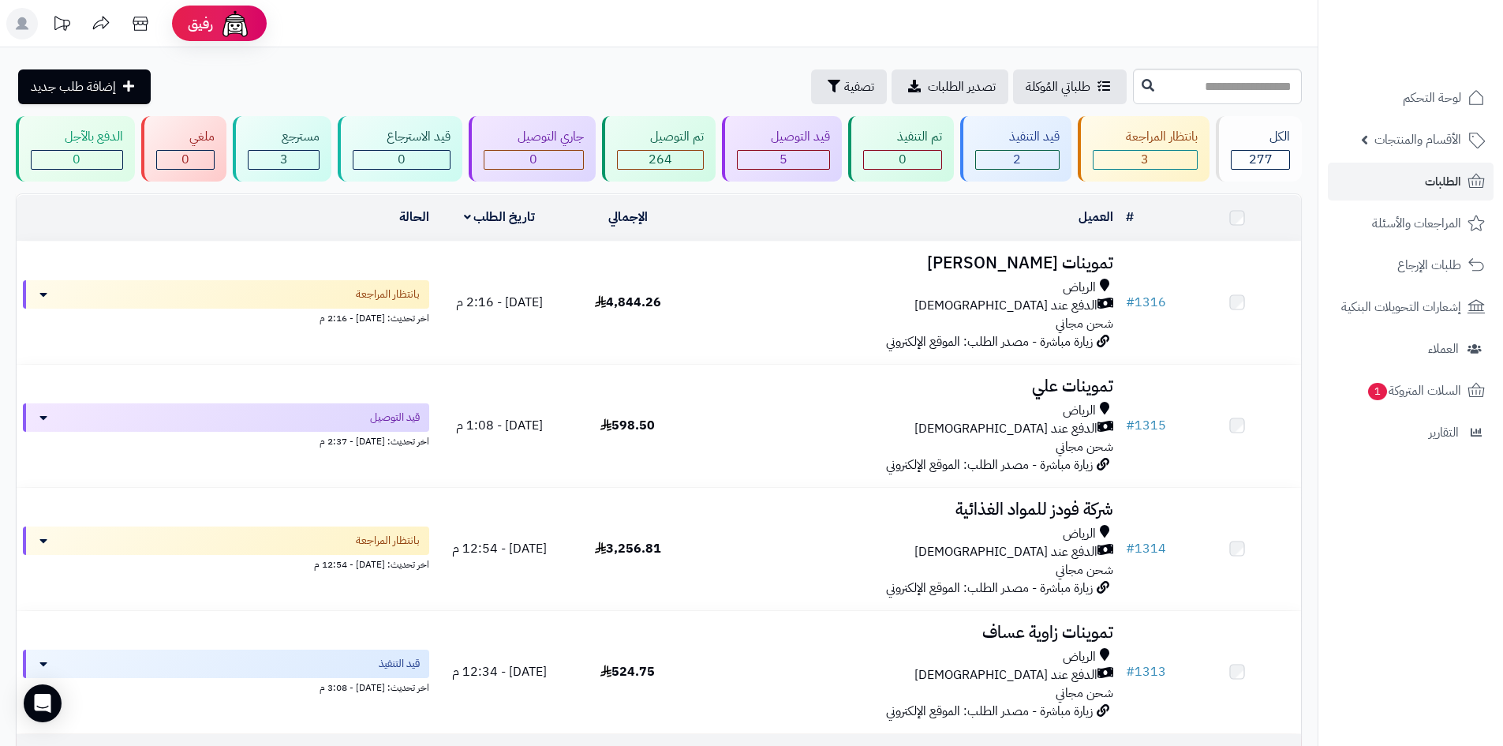
scroll to position [395, 0]
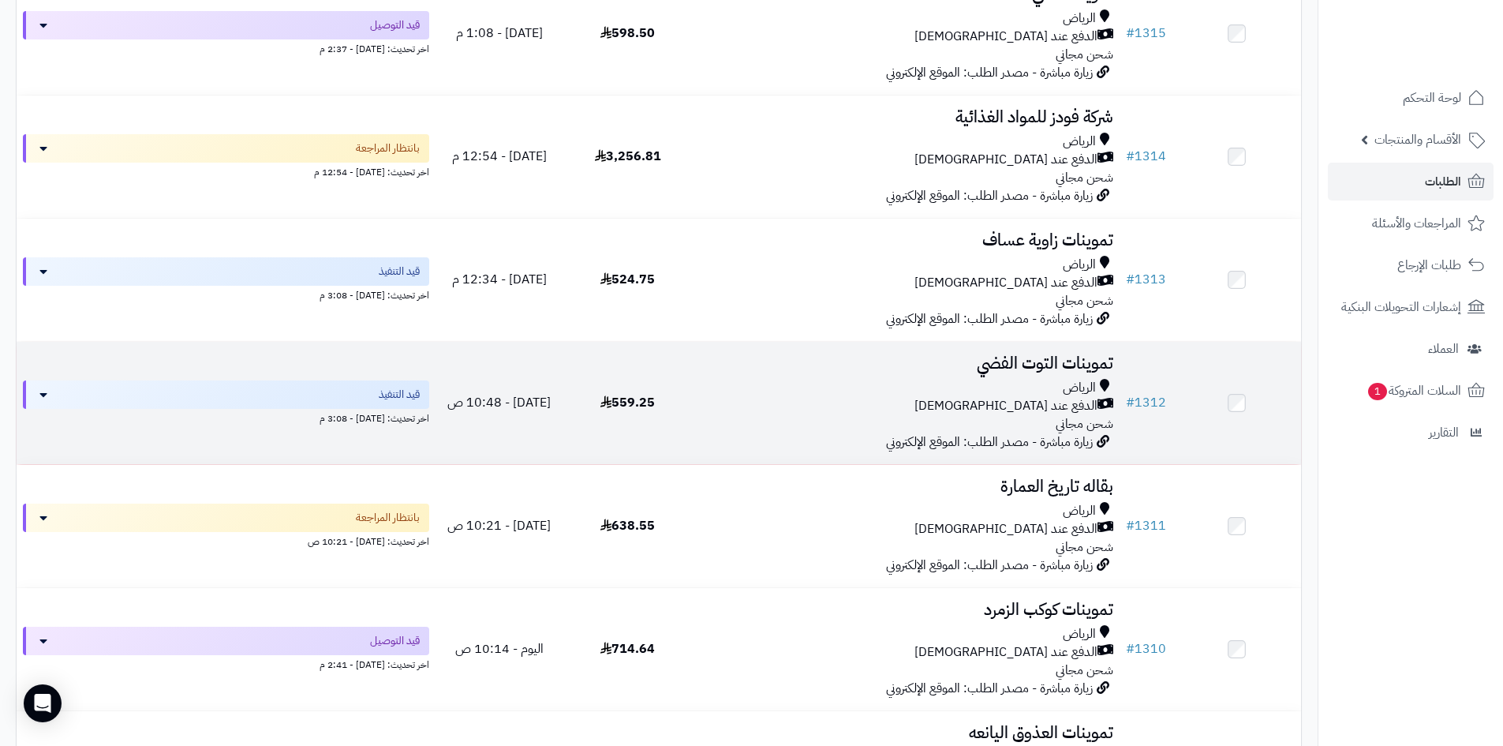
click at [833, 399] on div "الدفع عند [DEMOGRAPHIC_DATA]" at bounding box center [905, 406] width 415 height 18
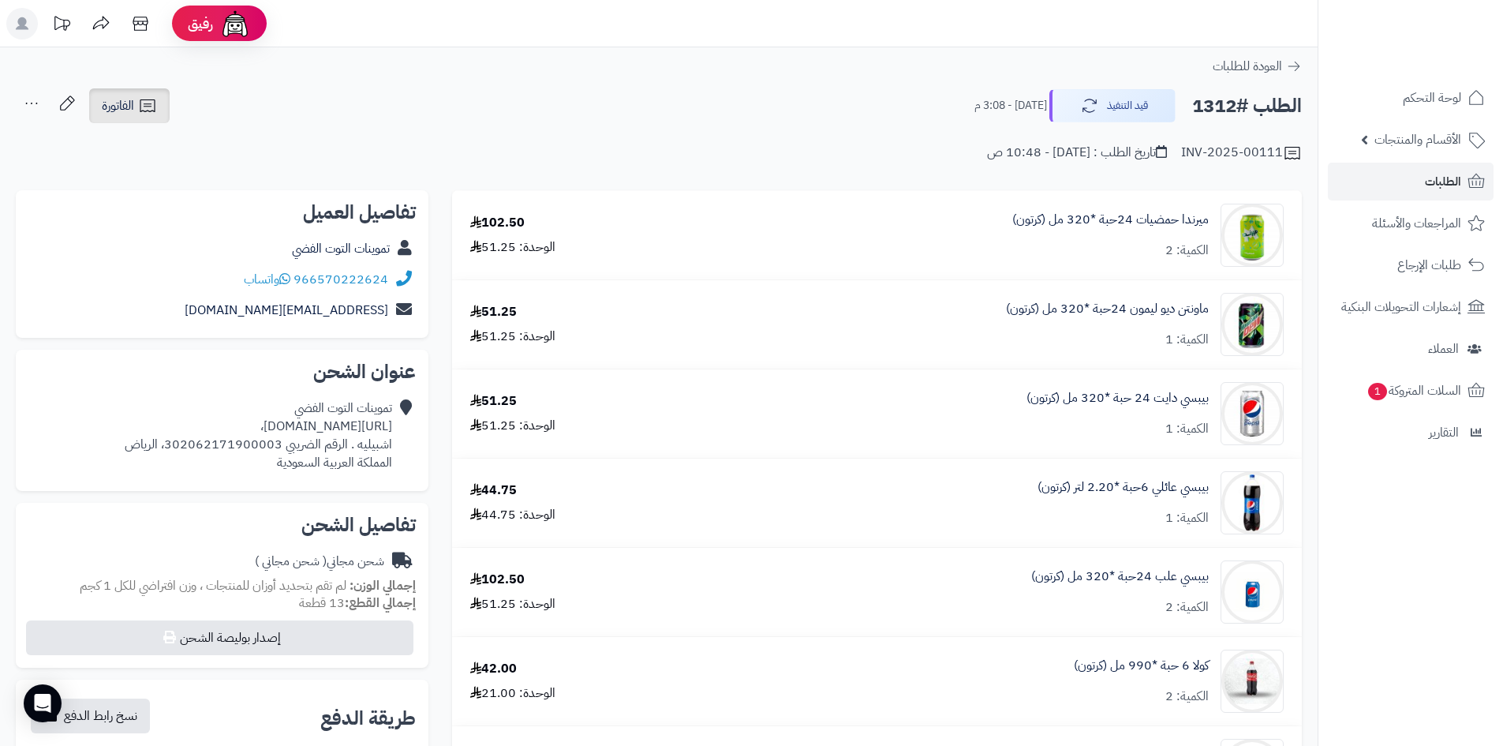
click at [139, 101] on icon at bounding box center [147, 105] width 19 height 19
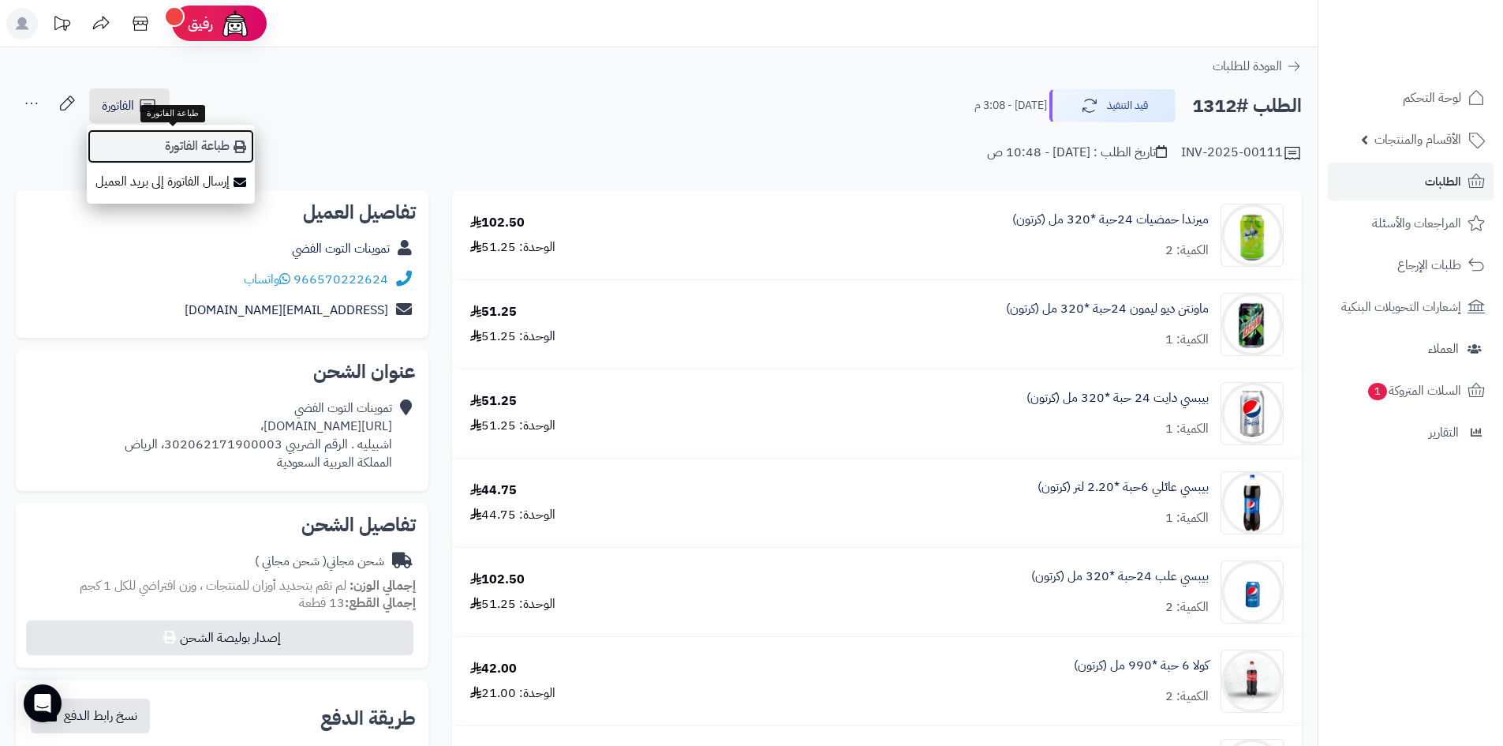
click at [198, 143] on link "طباعة الفاتورة" at bounding box center [171, 147] width 168 height 36
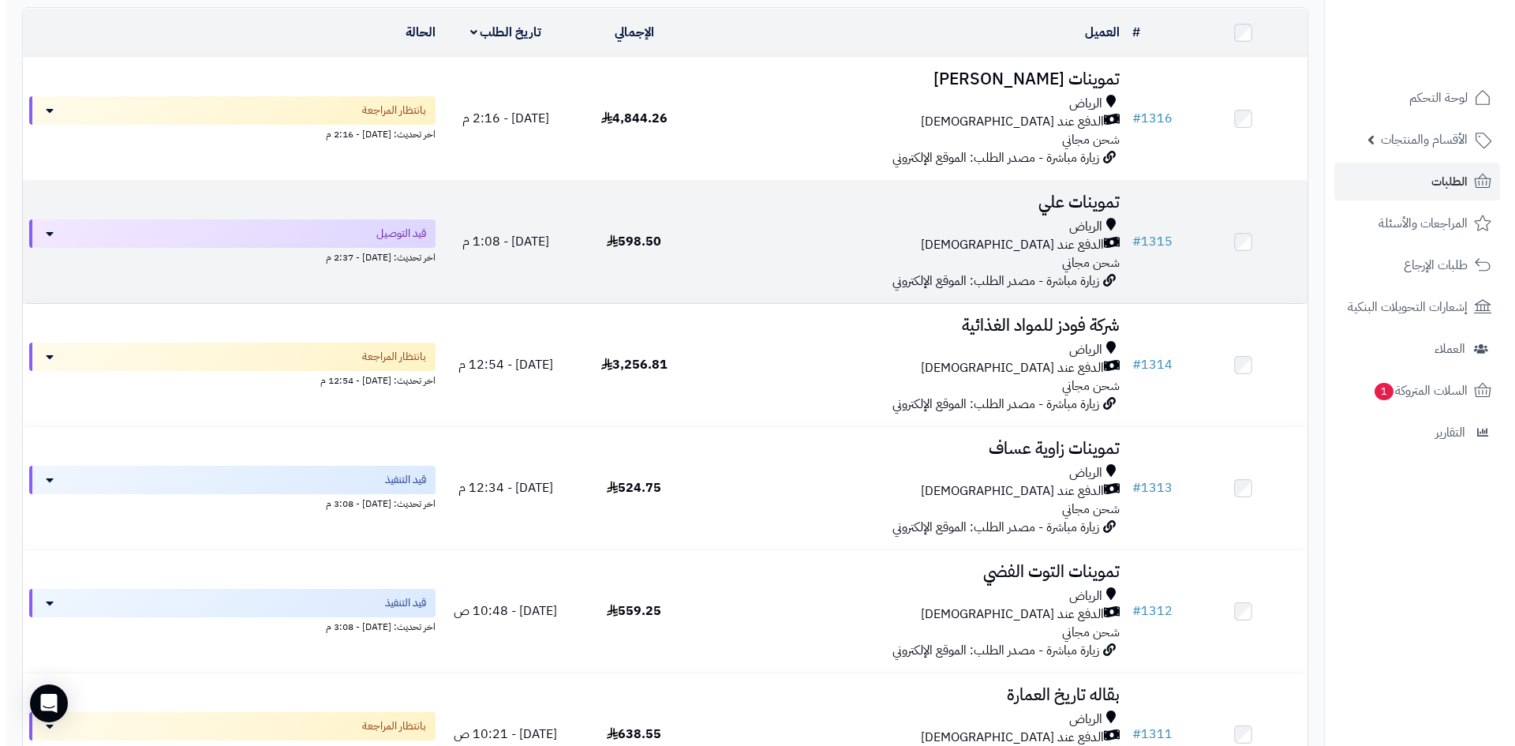
scroll to position [158, 0]
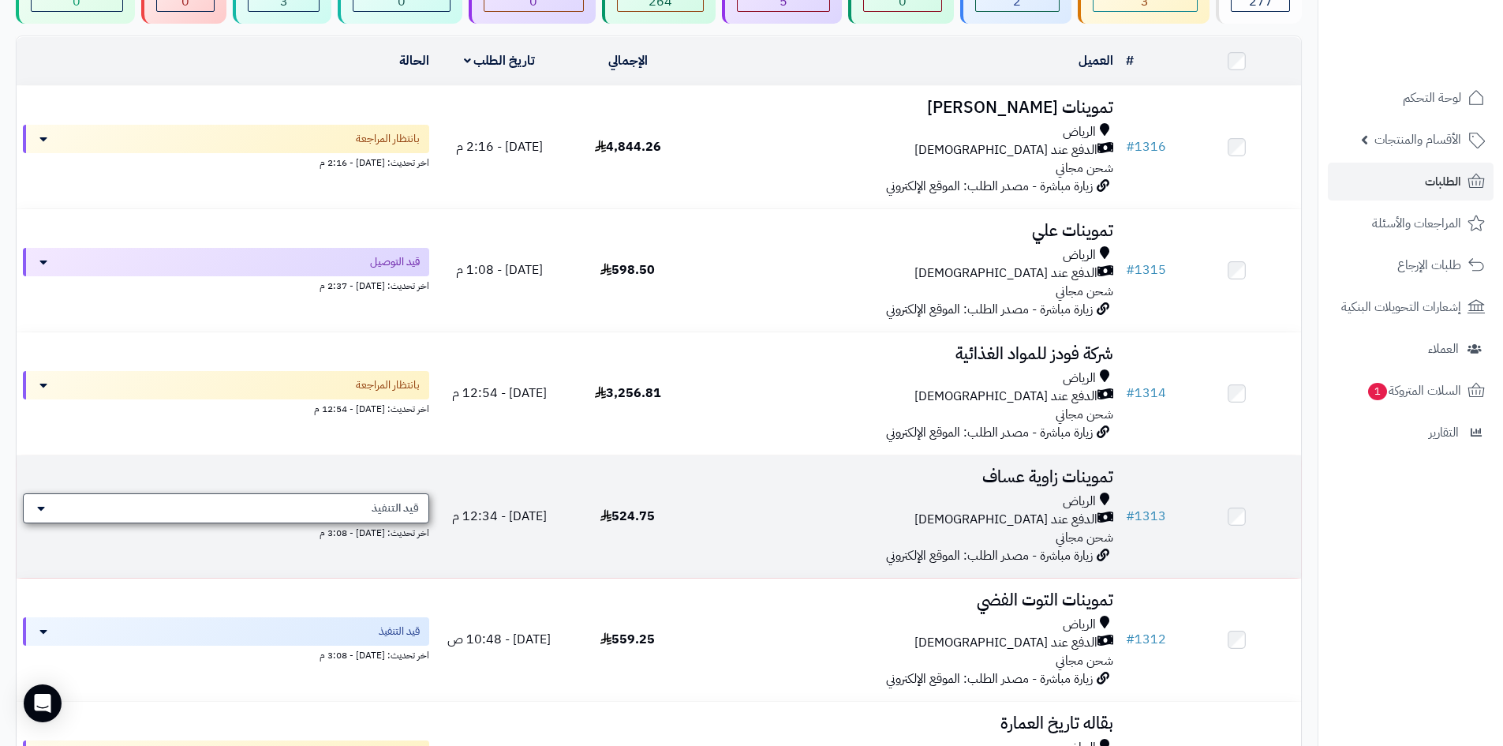
click at [367, 495] on div "قيد التنفيذ" at bounding box center [226, 508] width 406 height 30
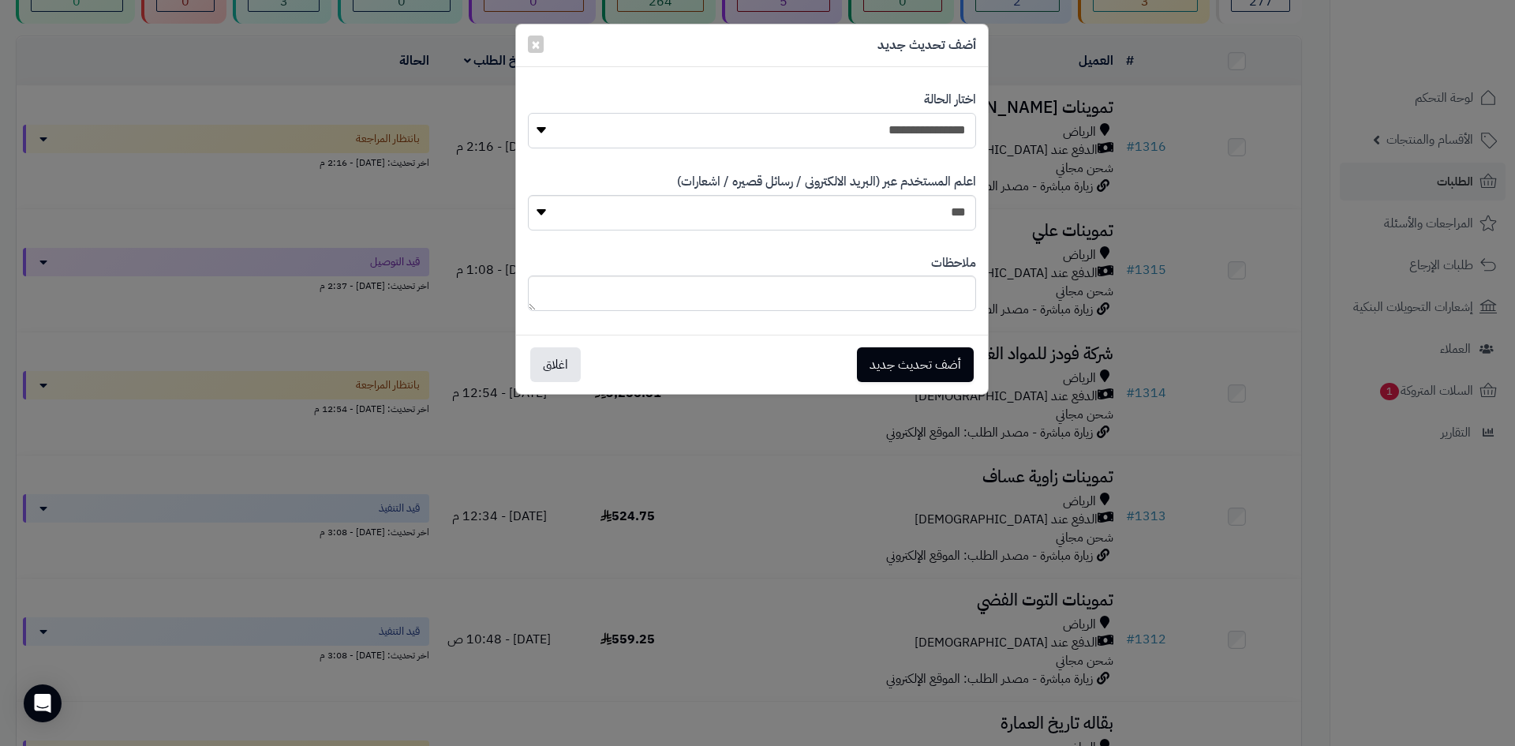
click at [881, 137] on select "**********" at bounding box center [752, 131] width 448 height 36
click at [528, 113] on select "**********" at bounding box center [752, 131] width 448 height 36
click at [950, 122] on select "**********" at bounding box center [752, 131] width 448 height 36
select select "**"
click at [528, 113] on select "**********" at bounding box center [752, 131] width 448 height 36
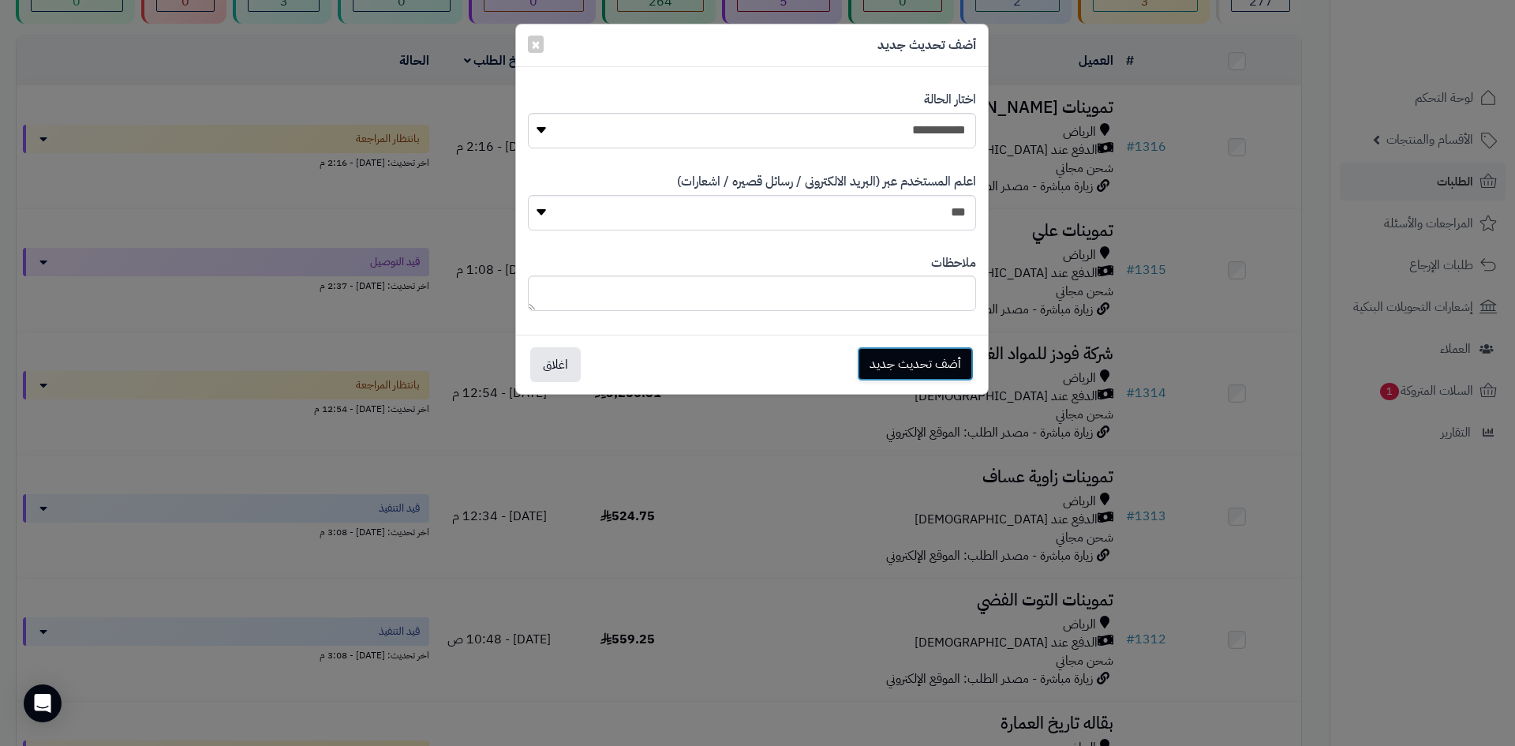
click at [941, 364] on button "أضف تحديث جديد" at bounding box center [915, 363] width 117 height 35
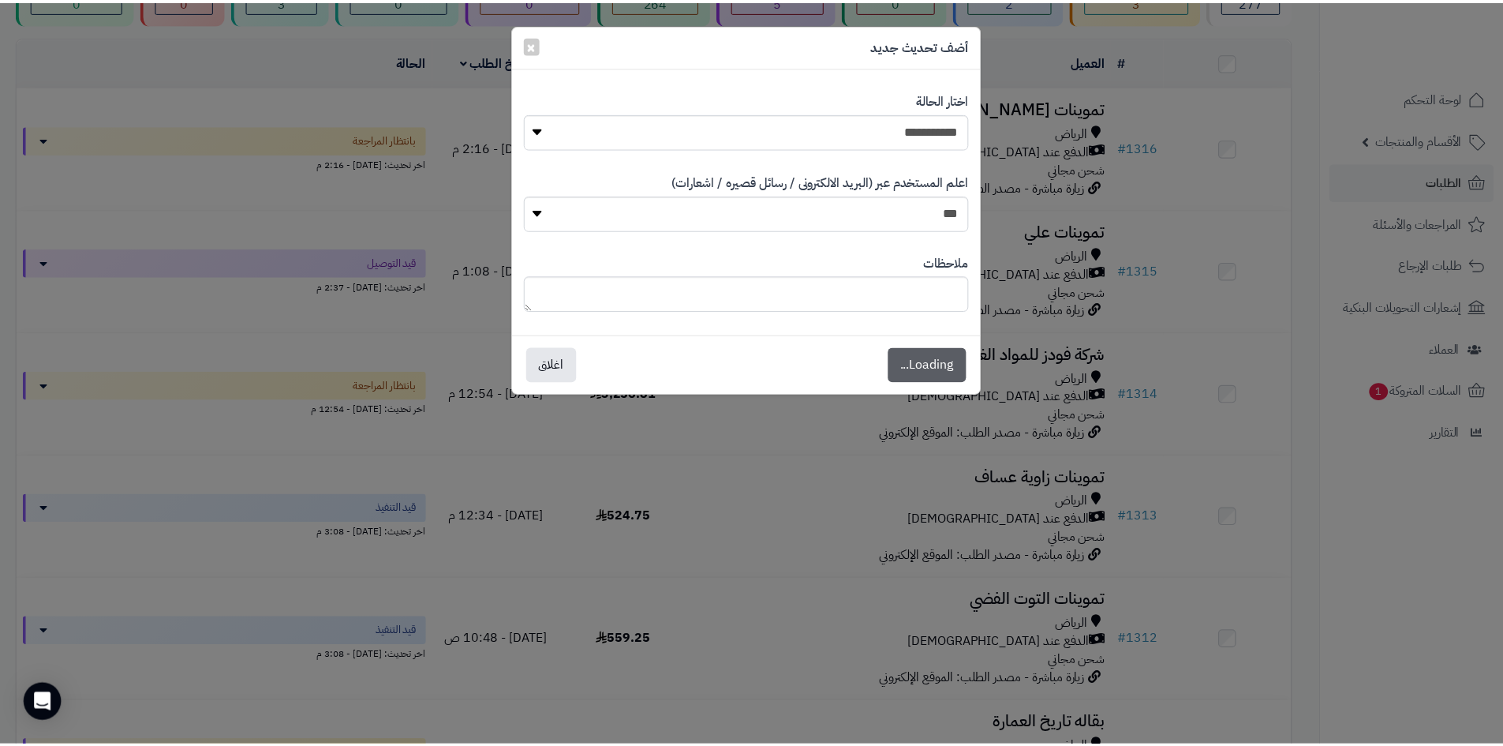
scroll to position [209, 0]
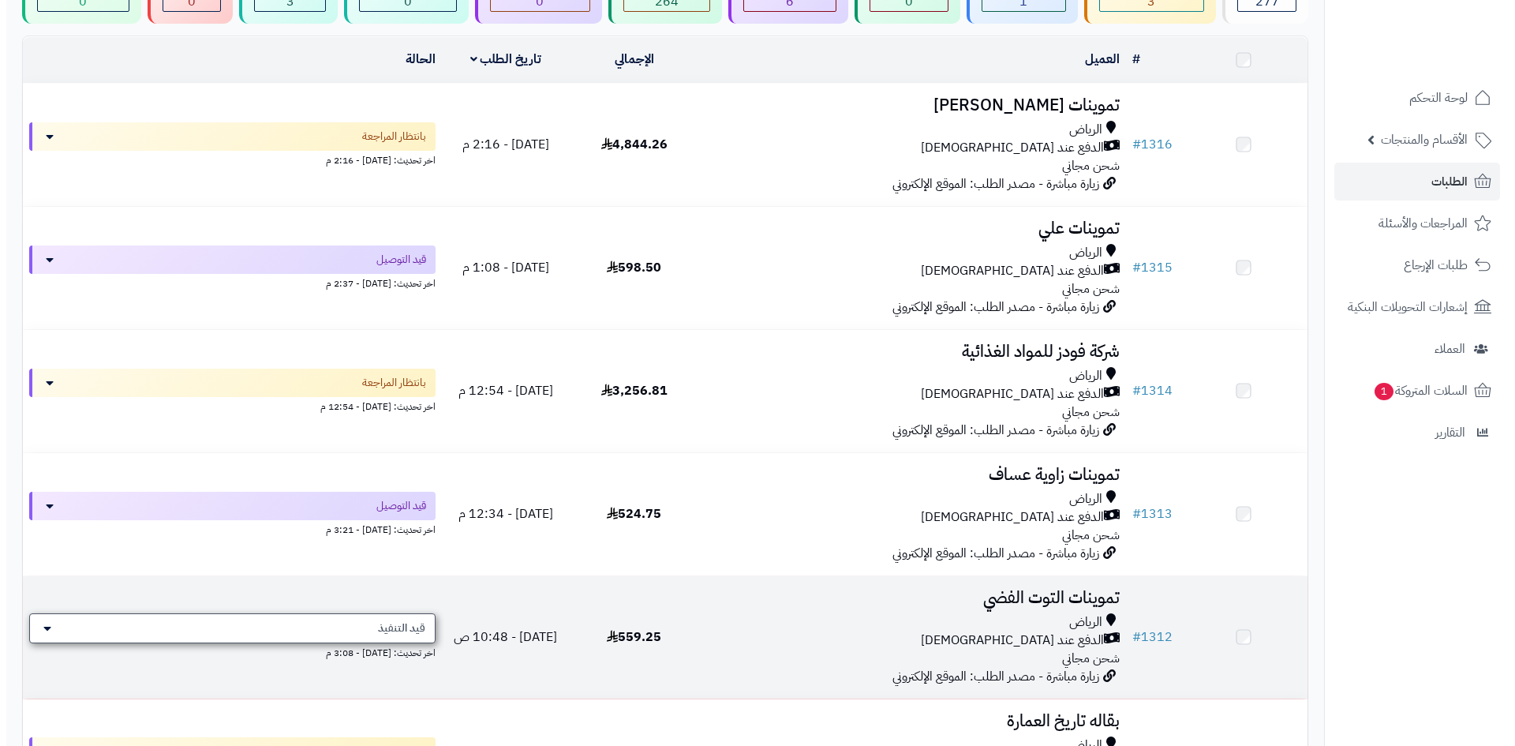
scroll to position [158, 0]
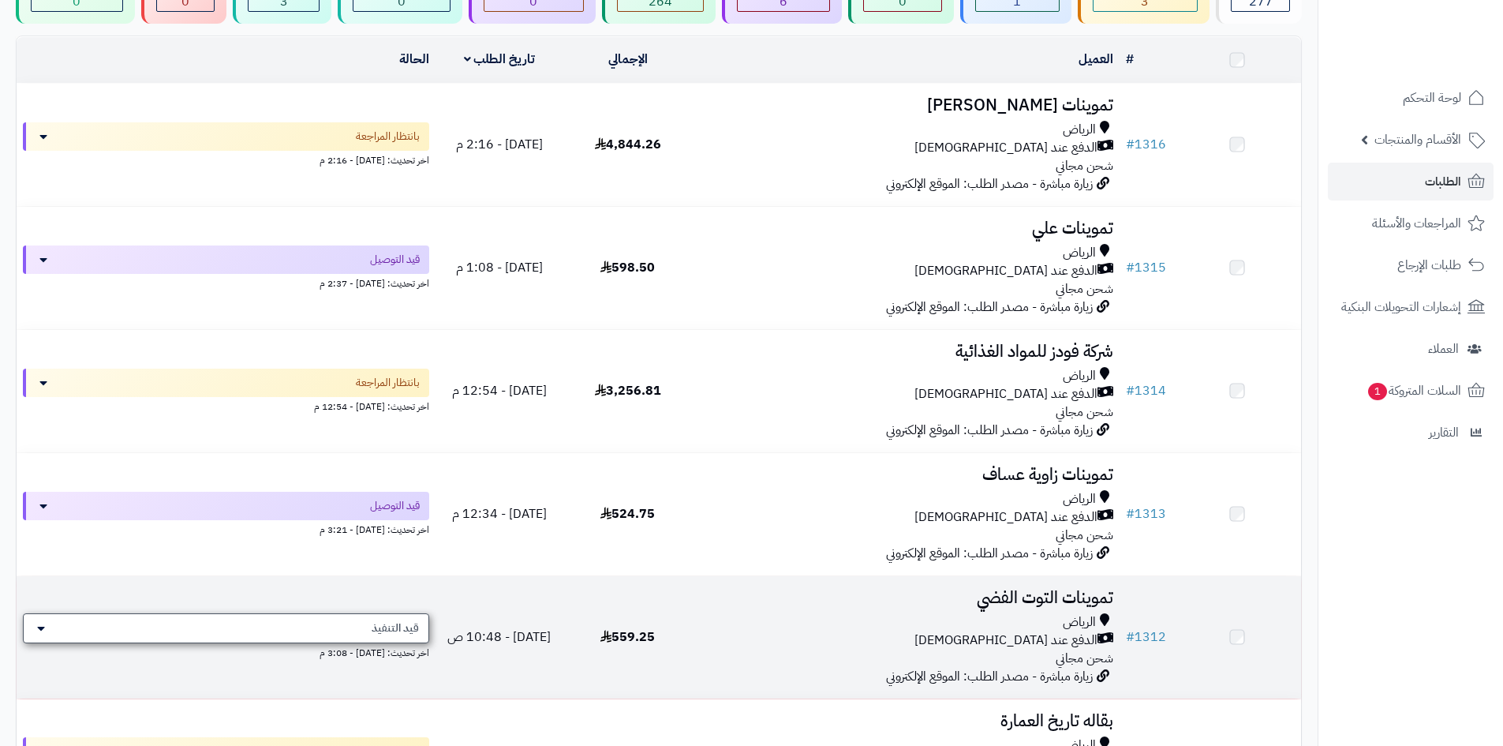
click at [387, 622] on span "قيد التنفيذ" at bounding box center [395, 628] width 47 height 16
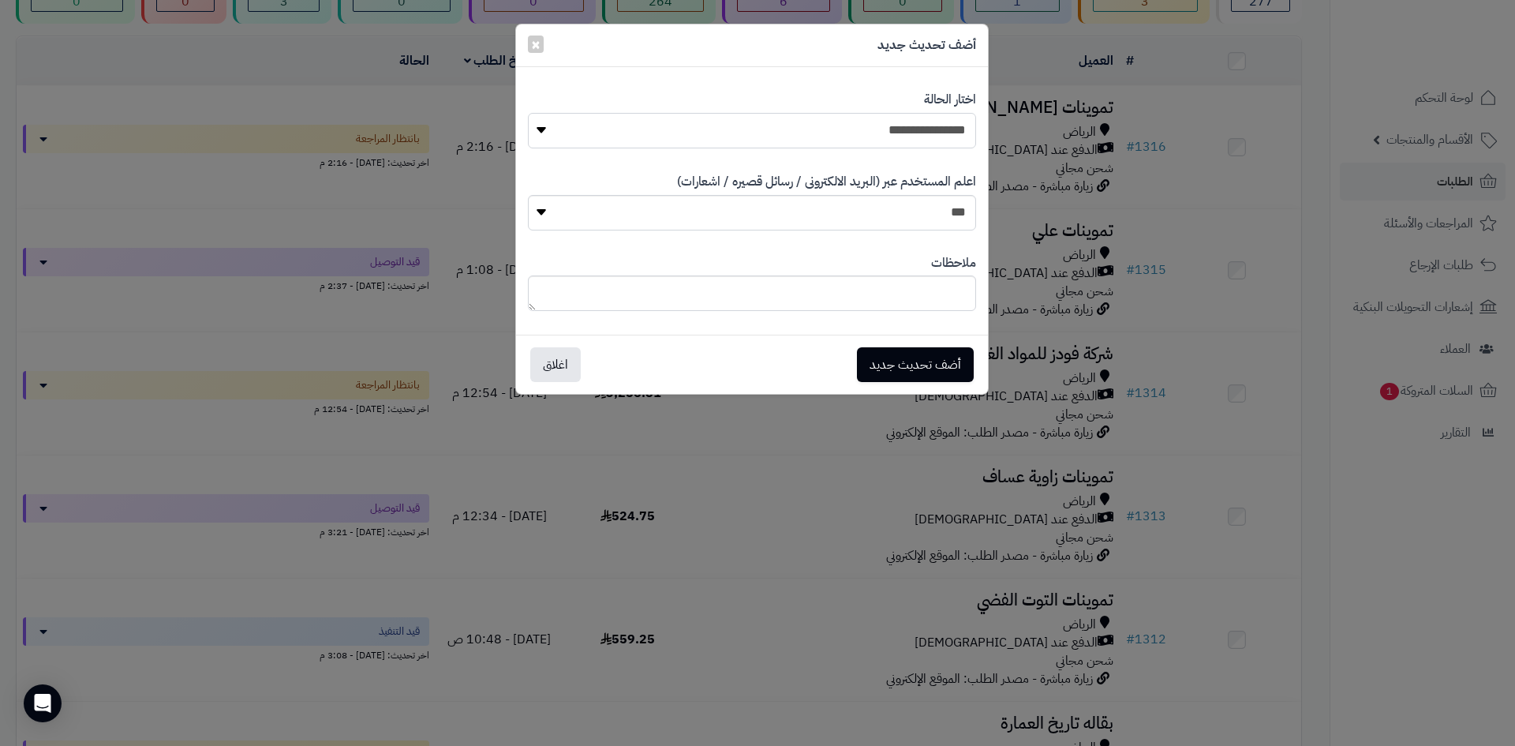
drag, startPoint x: 829, startPoint y: 140, endPoint x: 889, endPoint y: 148, distance: 60.5
click at [829, 140] on select "**********" at bounding box center [752, 131] width 448 height 36
select select "**"
click at [528, 113] on select "**********" at bounding box center [752, 131] width 448 height 36
click at [902, 361] on button "أضف تحديث جديد" at bounding box center [915, 363] width 117 height 35
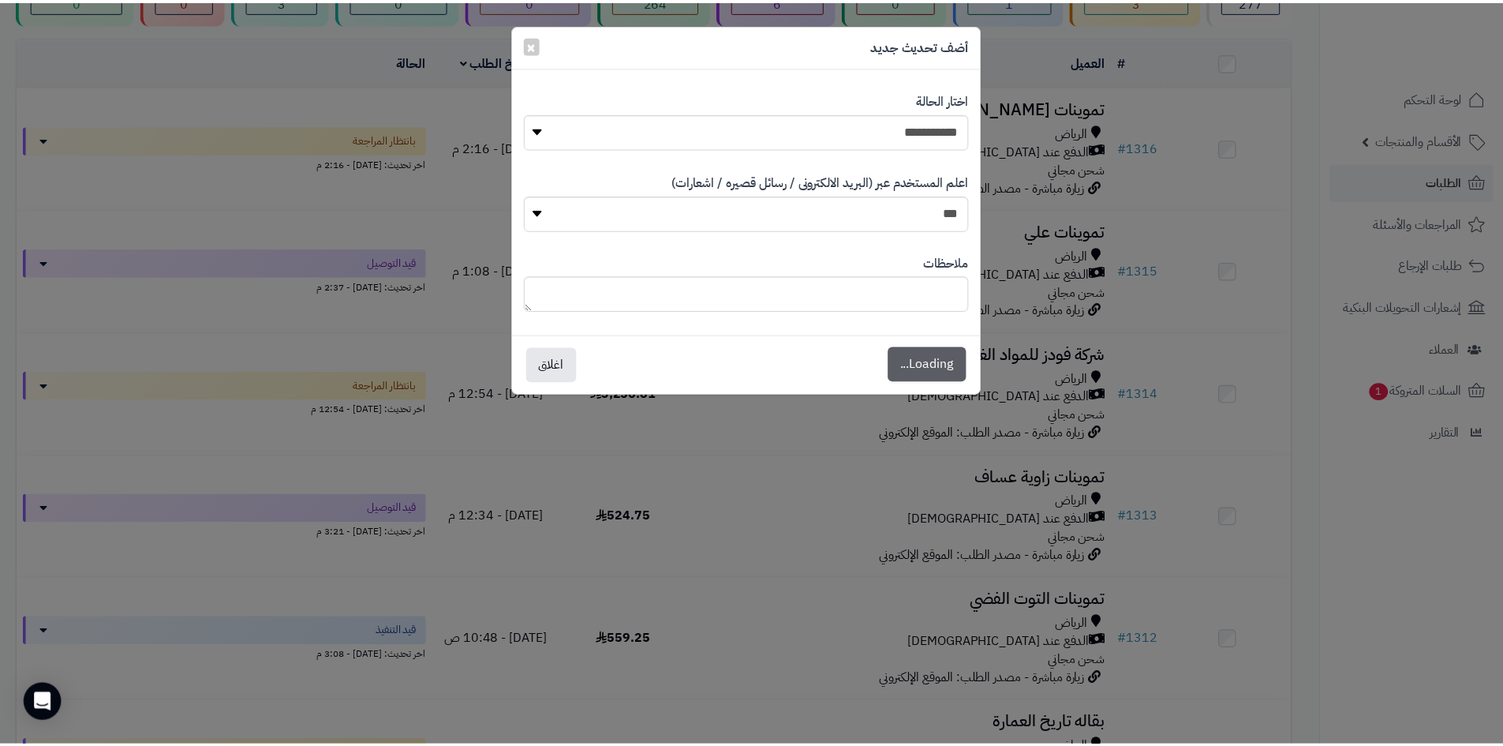
scroll to position [209, 0]
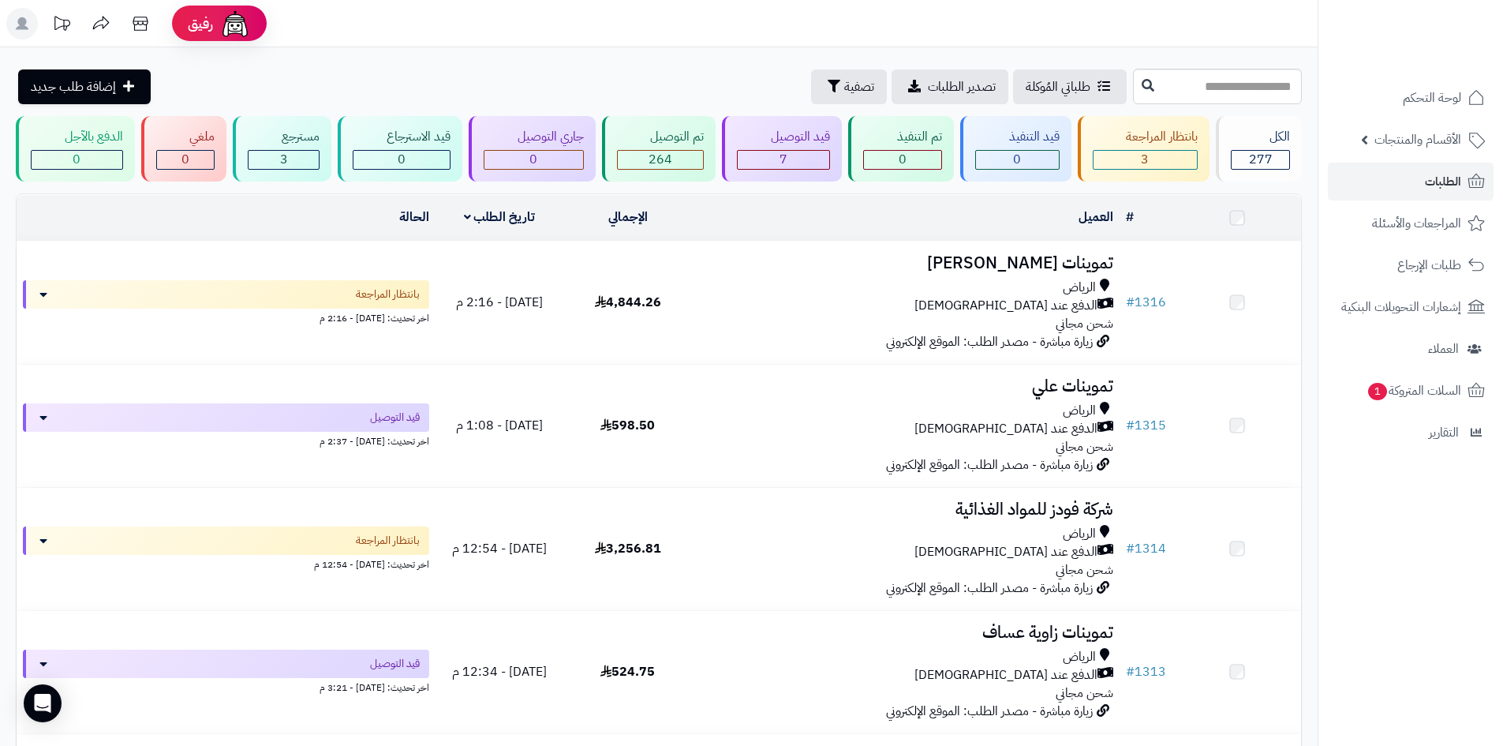
scroll to position [158, 0]
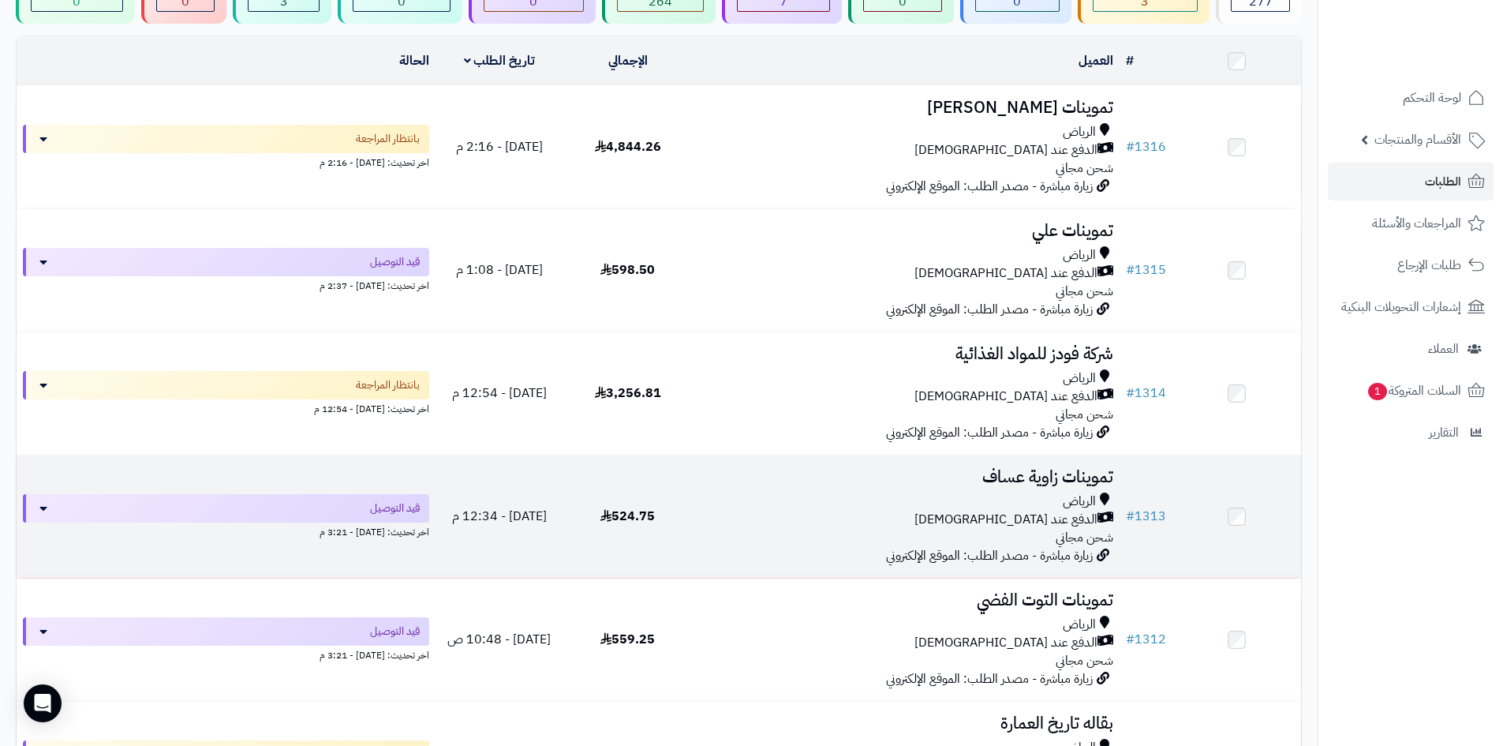
click at [769, 511] on div "الدفع عند [DEMOGRAPHIC_DATA]" at bounding box center [905, 520] width 415 height 18
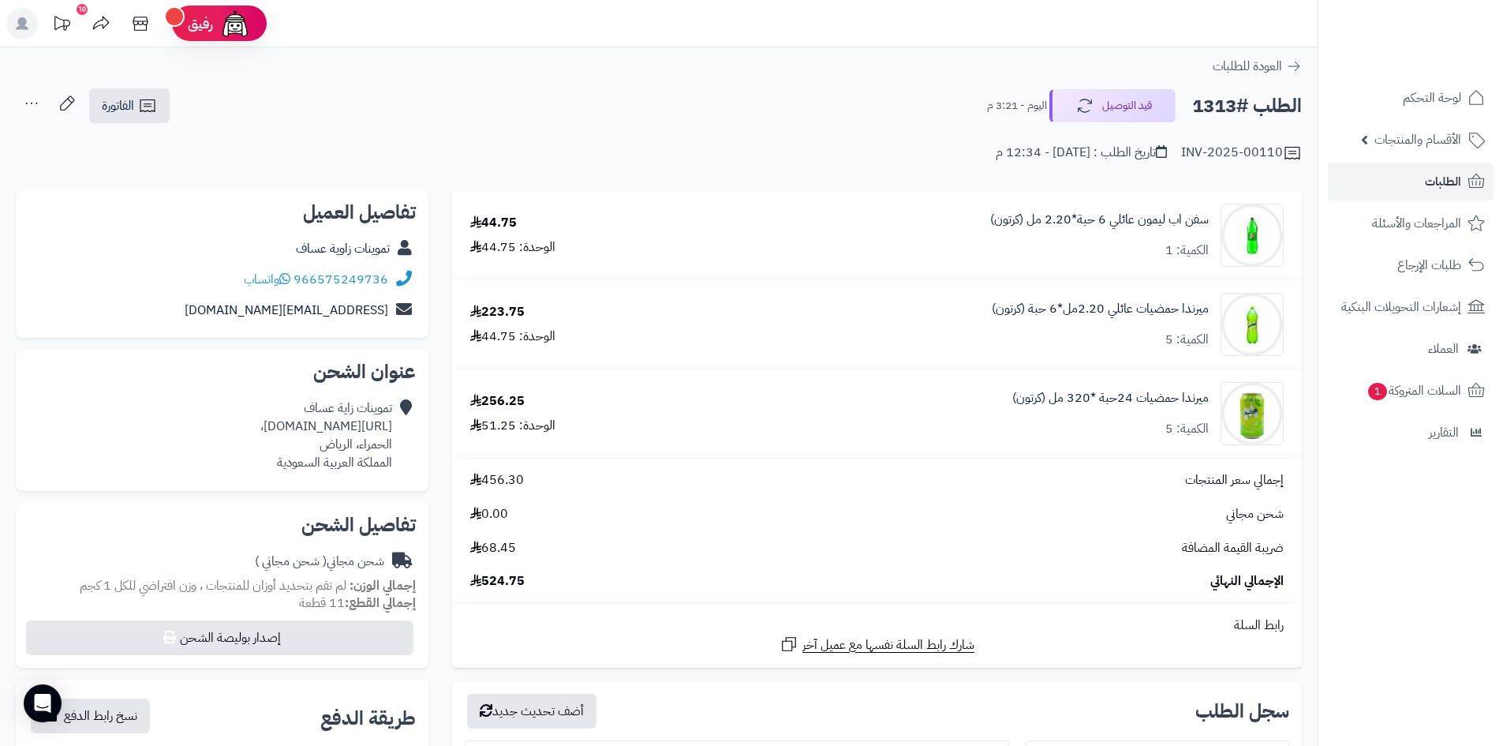
drag, startPoint x: 393, startPoint y: 428, endPoint x: 83, endPoint y: 425, distance: 310.2
click at [83, 425] on div "تموينات زاية عساف [URL][DOMAIN_NAME]، الحمراء، [PERSON_NAME] العربية السعودية" at bounding box center [221, 435] width 387 height 84
copy div "[URL][DOMAIN_NAME]"
drag, startPoint x: 390, startPoint y: 276, endPoint x: 300, endPoint y: 274, distance: 90.0
click at [300, 274] on div "966575249736 واتساب" at bounding box center [221, 279] width 387 height 31
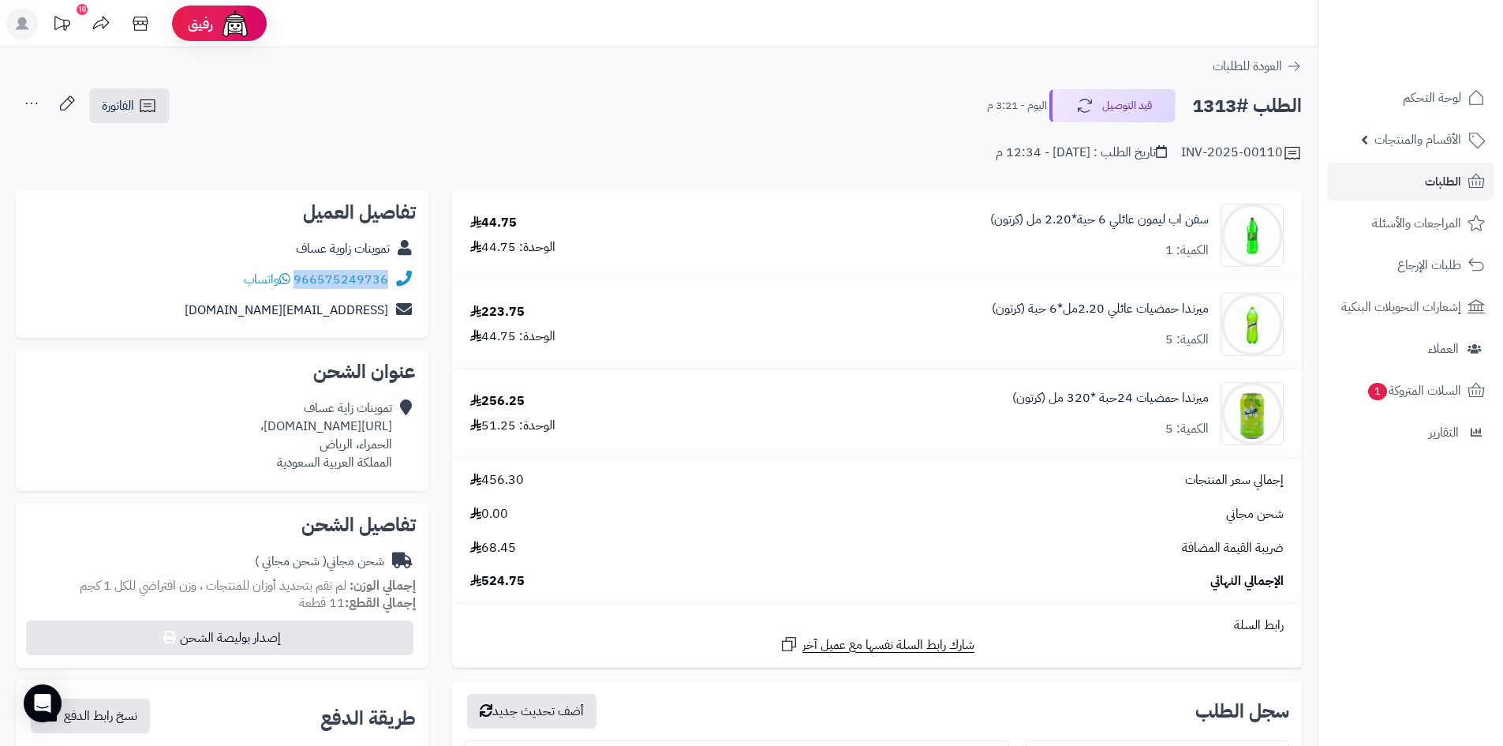
copy link "966575249736"
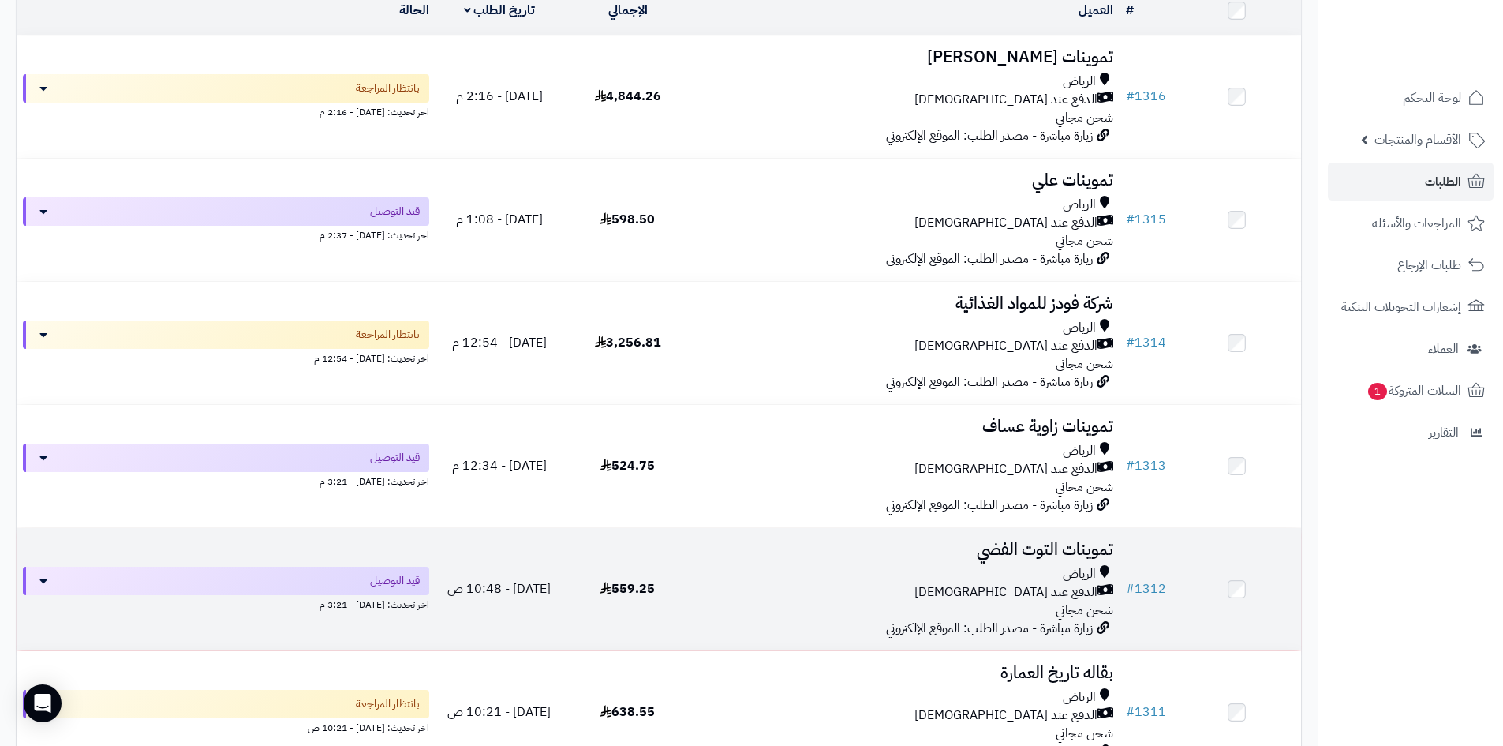
scroll to position [237, 0]
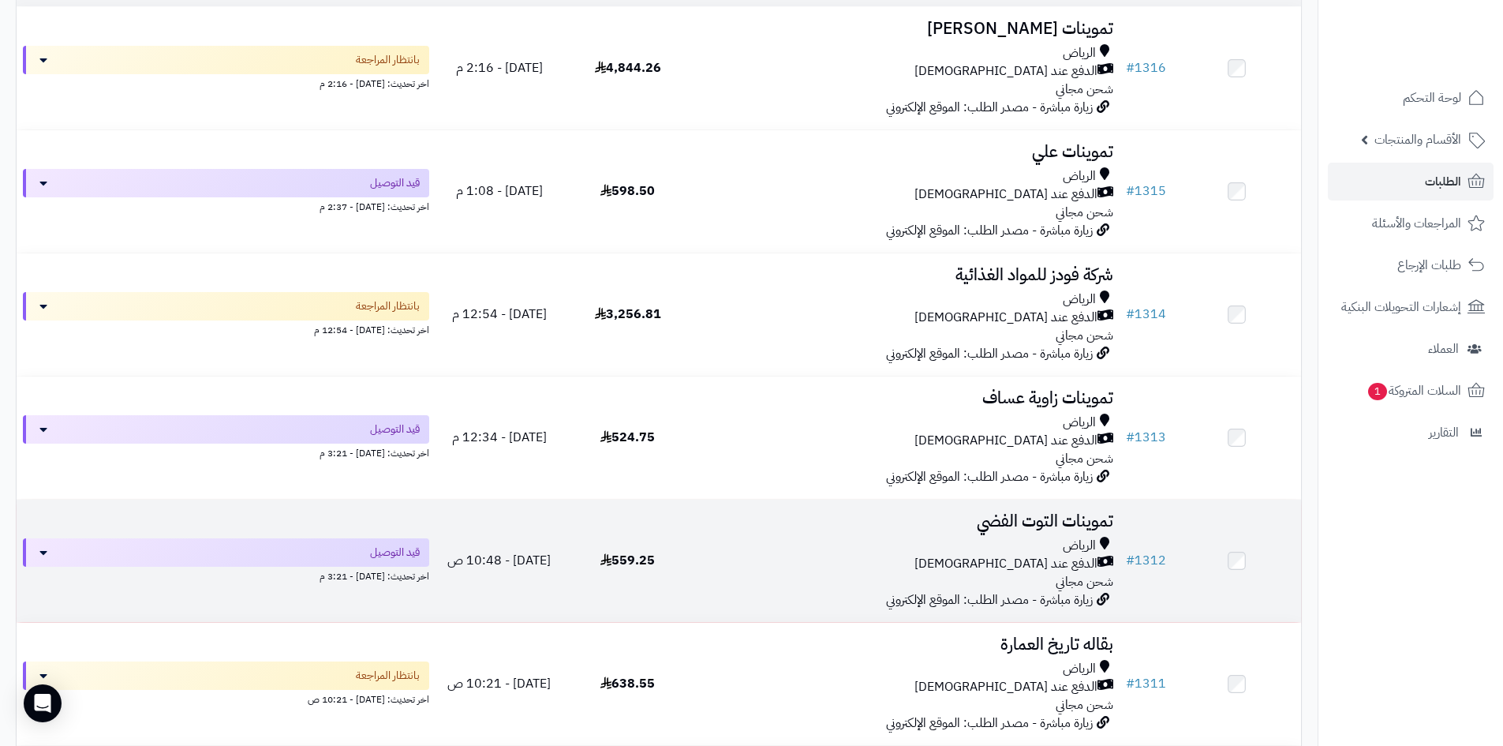
click at [835, 547] on div "الرياض" at bounding box center [905, 546] width 415 height 18
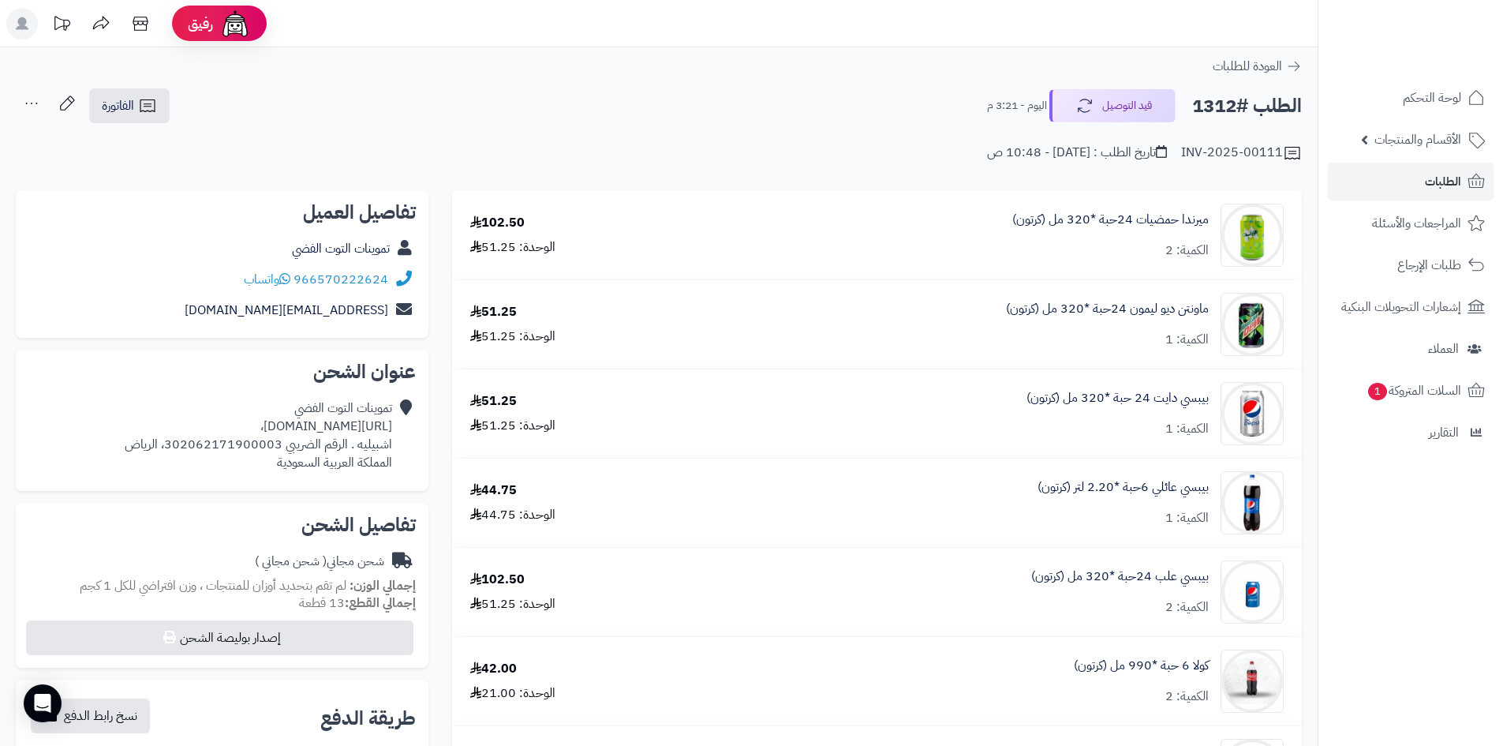
drag, startPoint x: 391, startPoint y: 425, endPoint x: 124, endPoint y: 422, distance: 267.5
click at [125, 422] on div "تموينات التوت الفضي [URL][DOMAIN_NAME]، اشبيليه . الرقم الضريبي 302062171900003…" at bounding box center [259, 435] width 268 height 72
copy div "[URL][DOMAIN_NAME]"
drag, startPoint x: 391, startPoint y: 277, endPoint x: 298, endPoint y: 280, distance: 92.4
click at [298, 280] on div "966570222624 واتساب" at bounding box center [221, 279] width 387 height 31
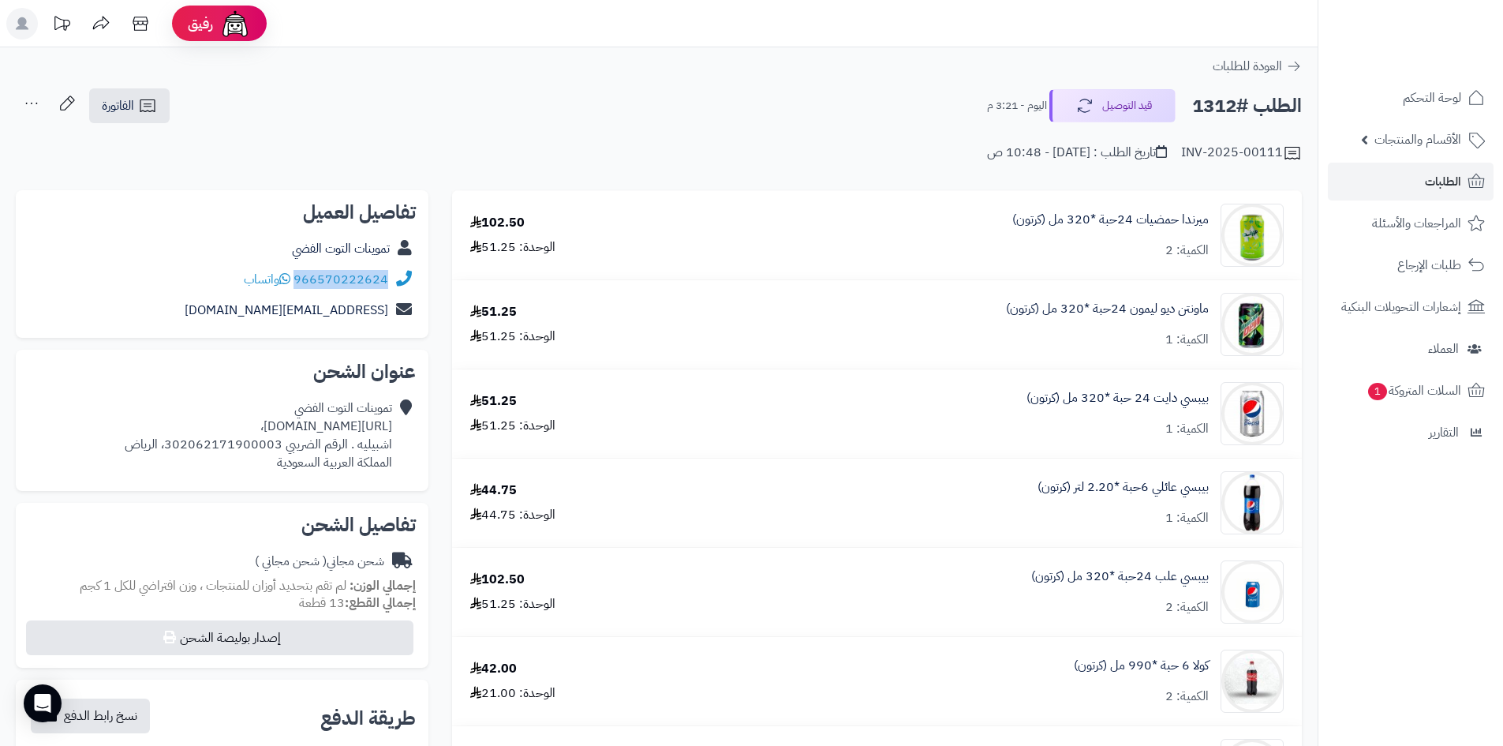
copy div "966570222624"
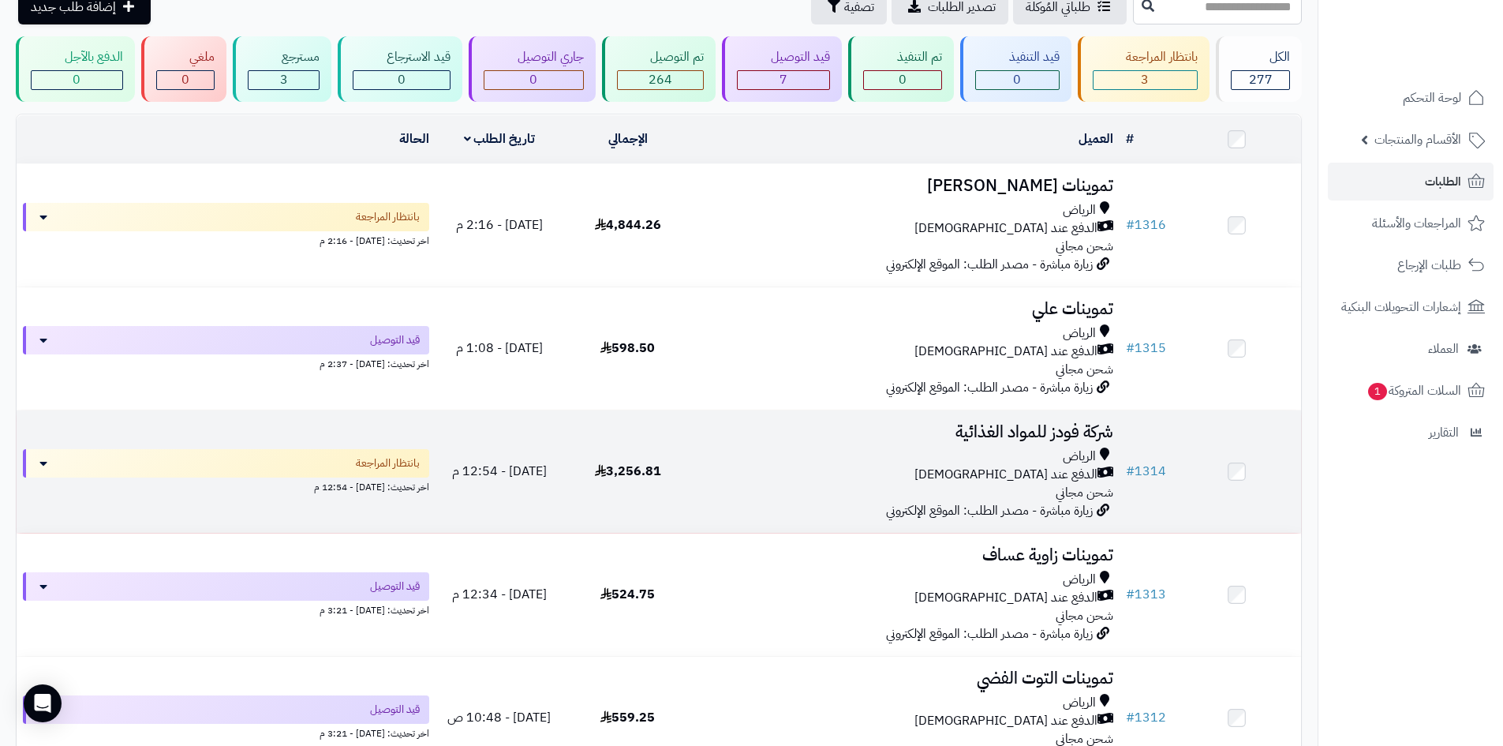
scroll to position [79, 0]
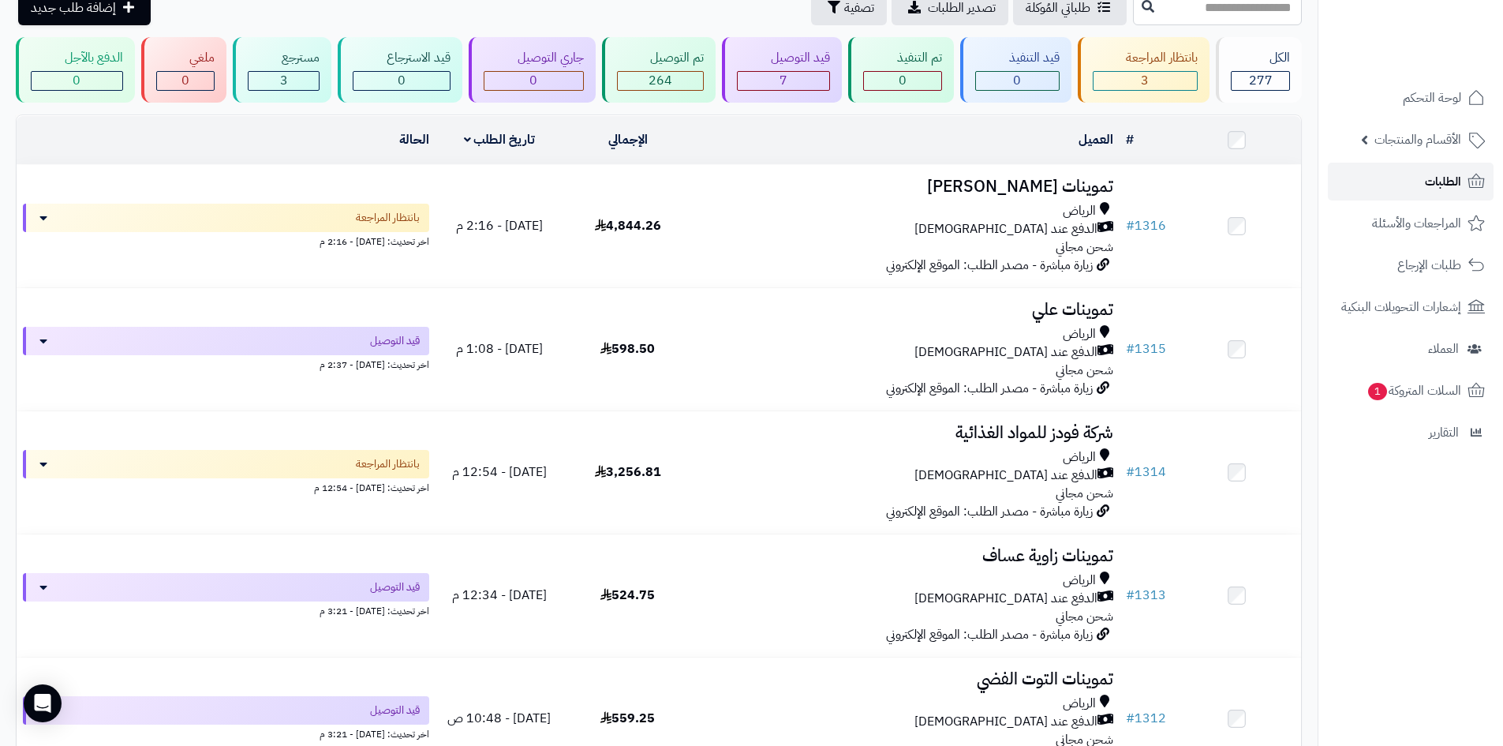
click at [1381, 177] on link "الطلبات" at bounding box center [1411, 182] width 166 height 38
